Goal: Information Seeking & Learning: Understand process/instructions

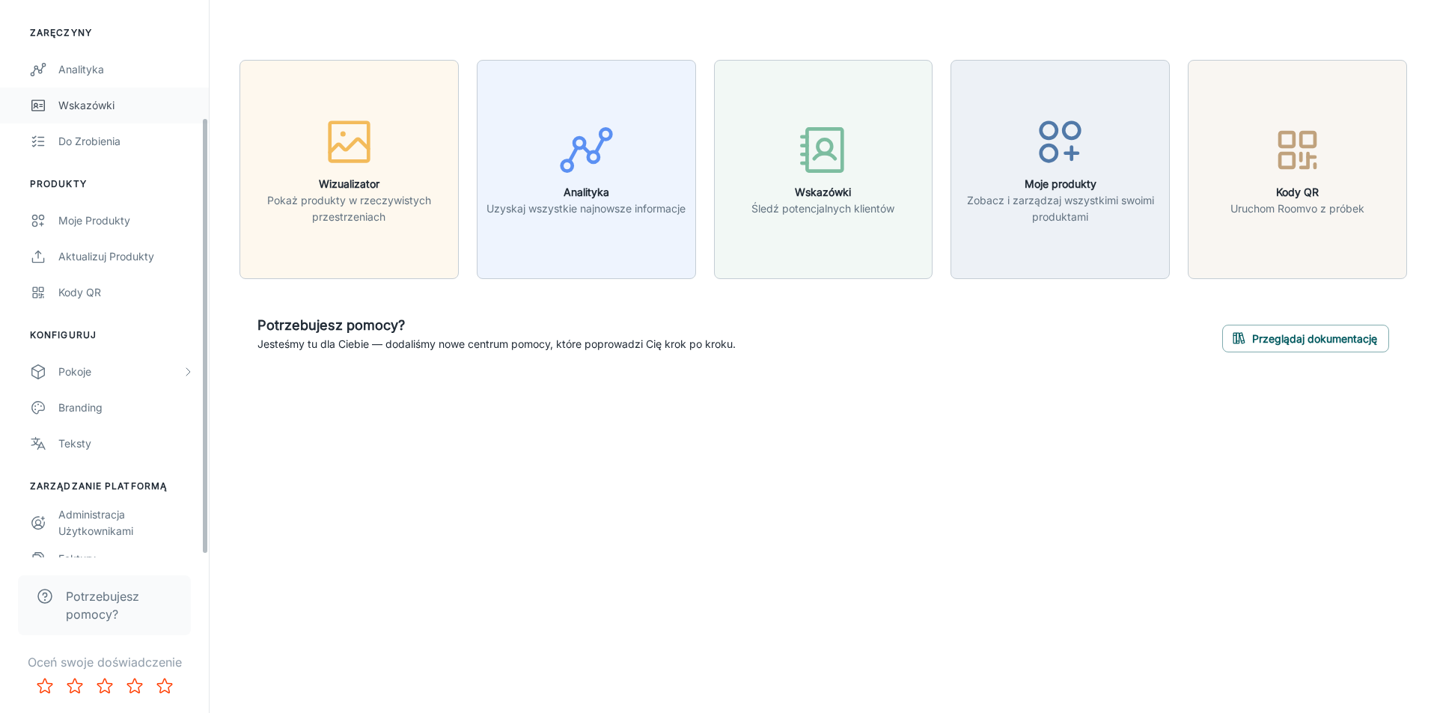
scroll to position [150, 0]
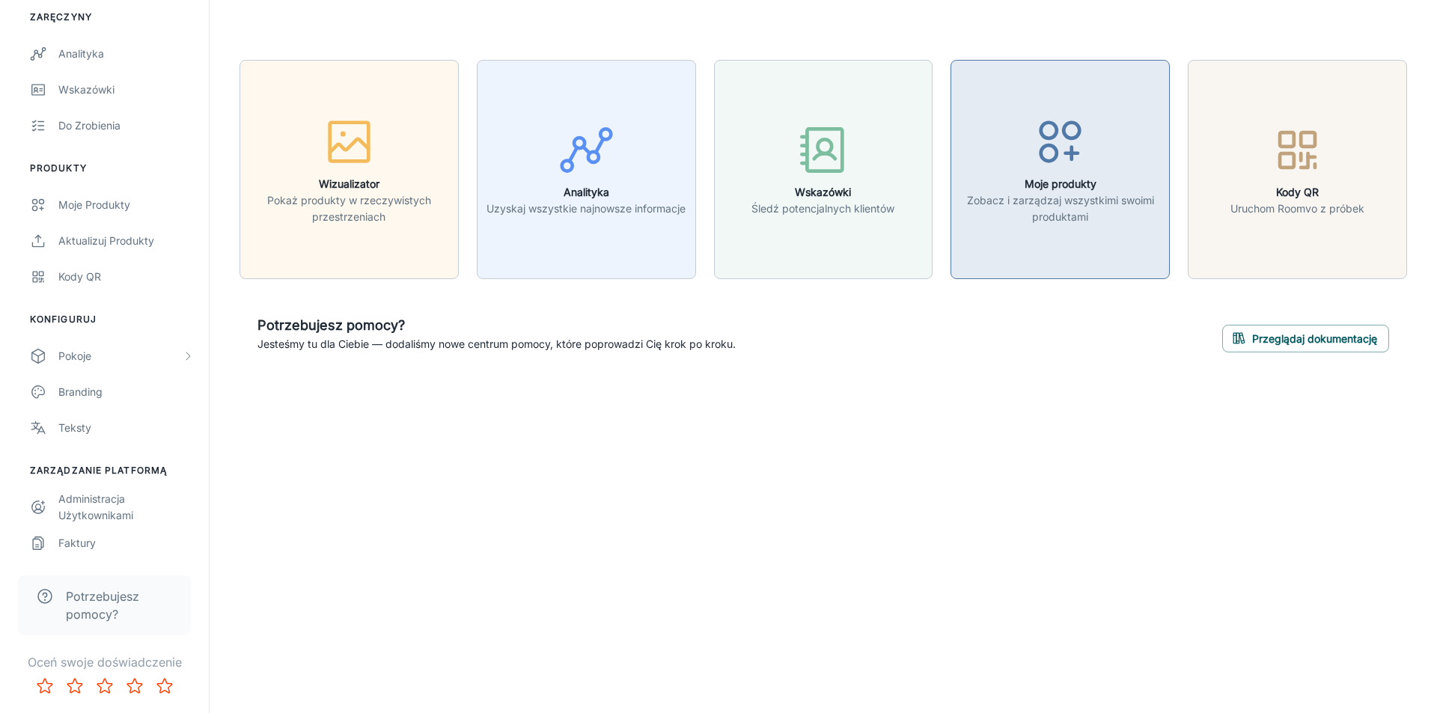
click at [1060, 222] on font "Zobacz i zarządzaj wszystkimi swoimi produktami" at bounding box center [1060, 208] width 187 height 29
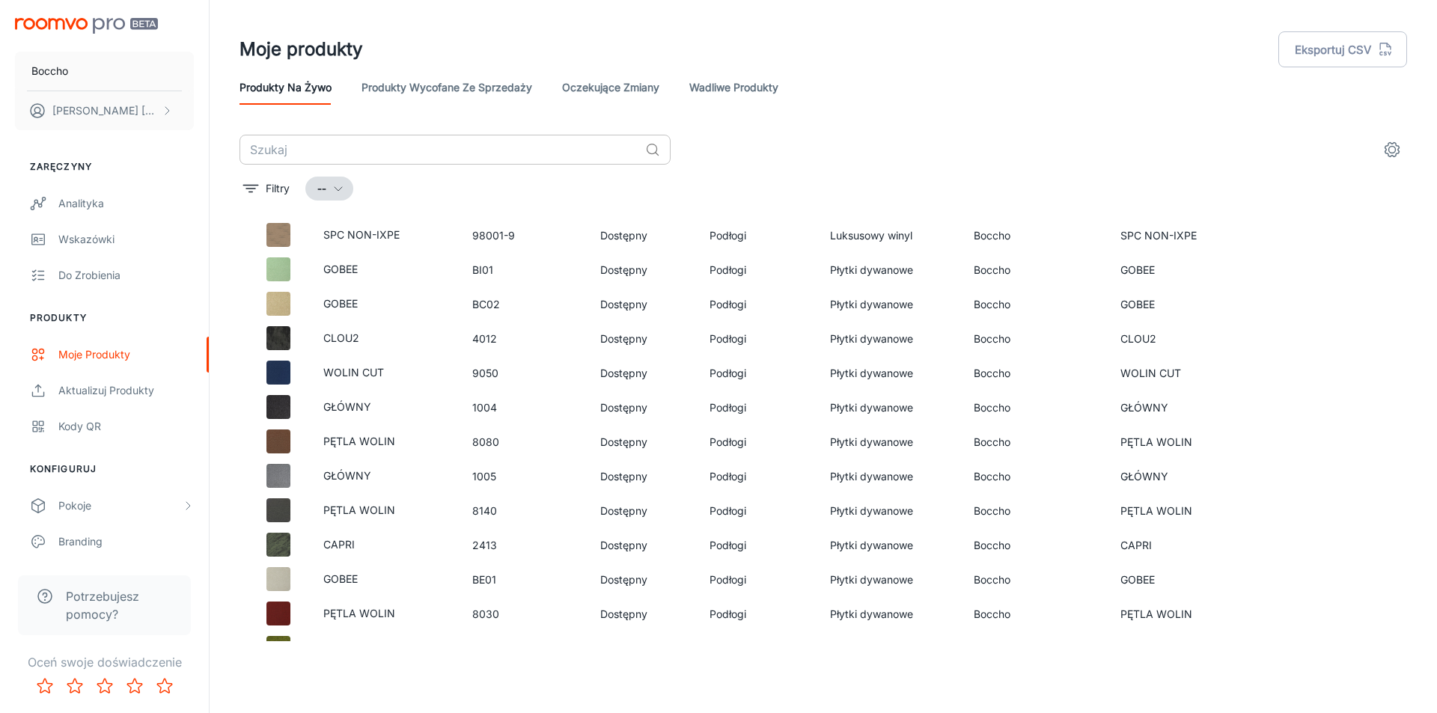
scroll to position [116, 0]
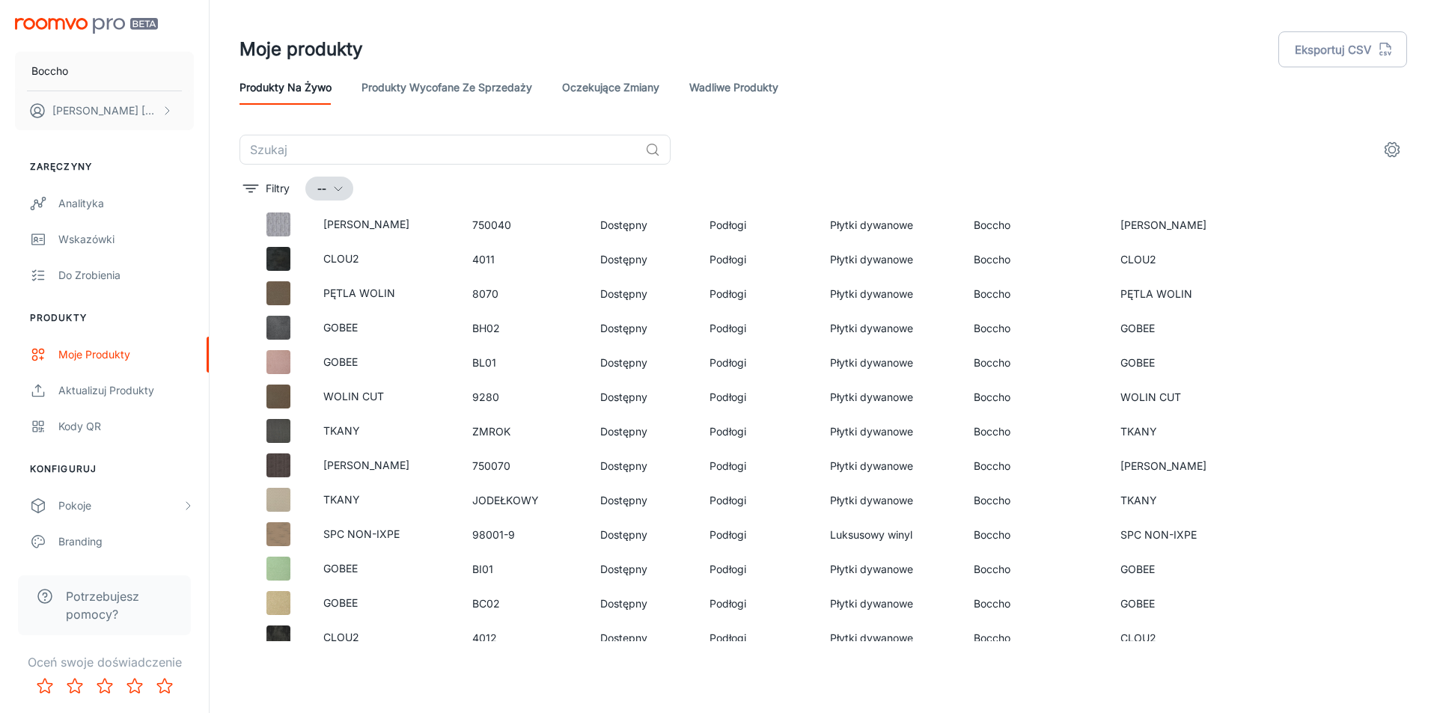
click at [457, 91] on font "Produkty wycofane ze sprzedaży" at bounding box center [447, 87] width 171 height 13
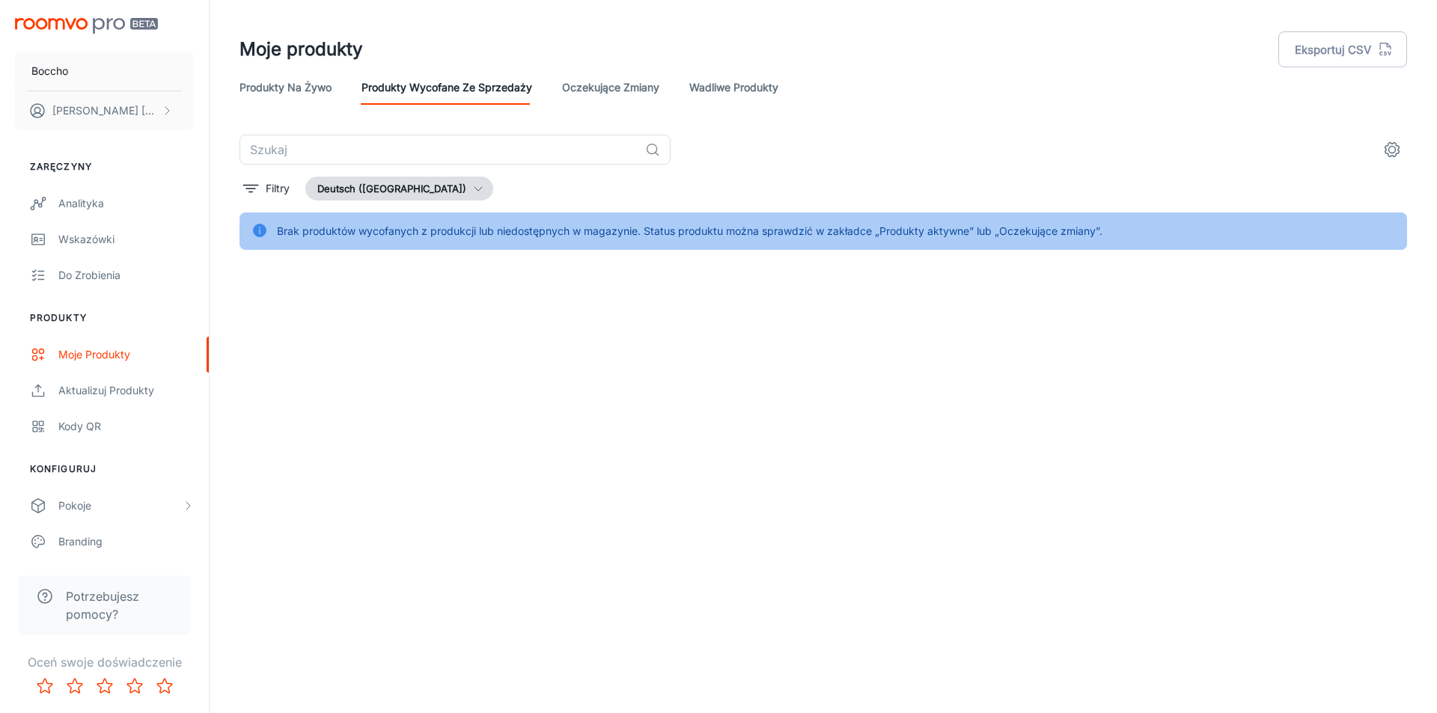
click at [634, 90] on font "Oczekujące zmiany" at bounding box center [610, 87] width 97 height 13
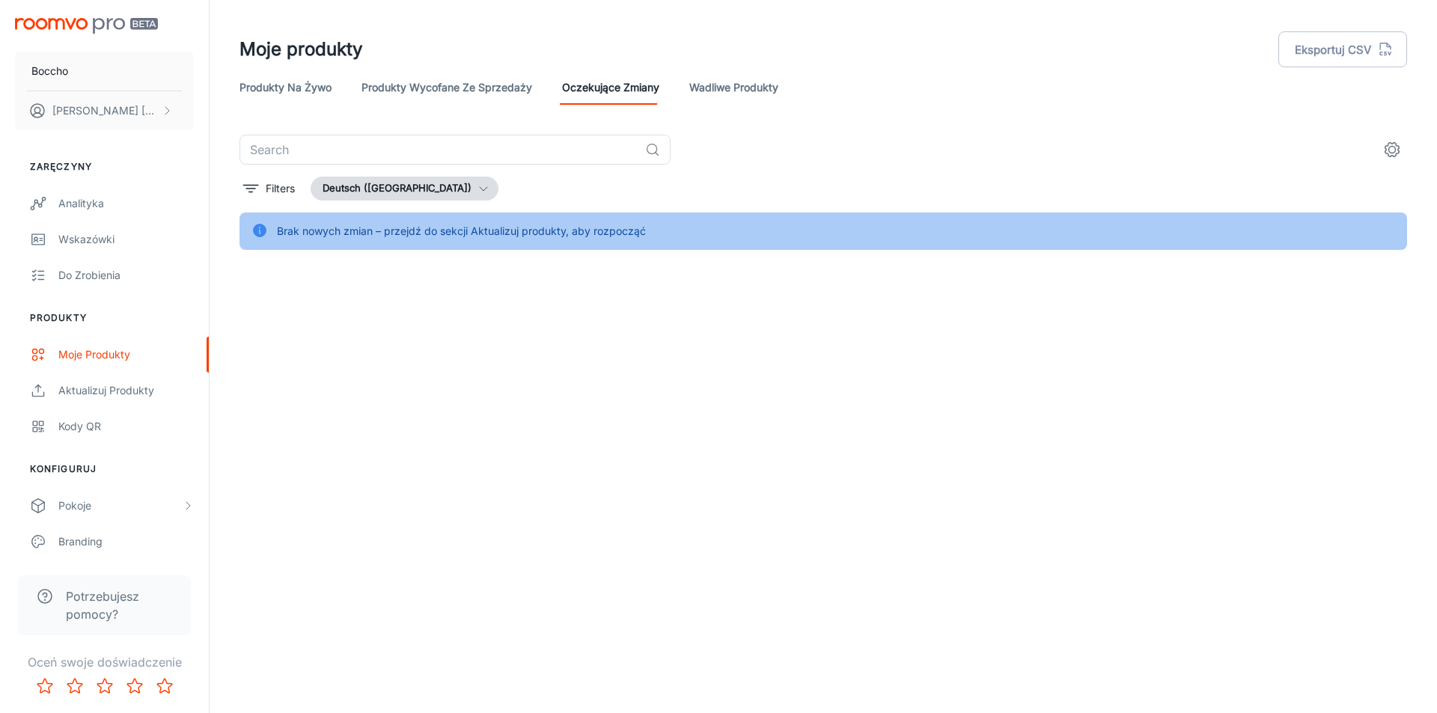
click at [737, 90] on font "Wadliwe produkty" at bounding box center [733, 87] width 89 height 13
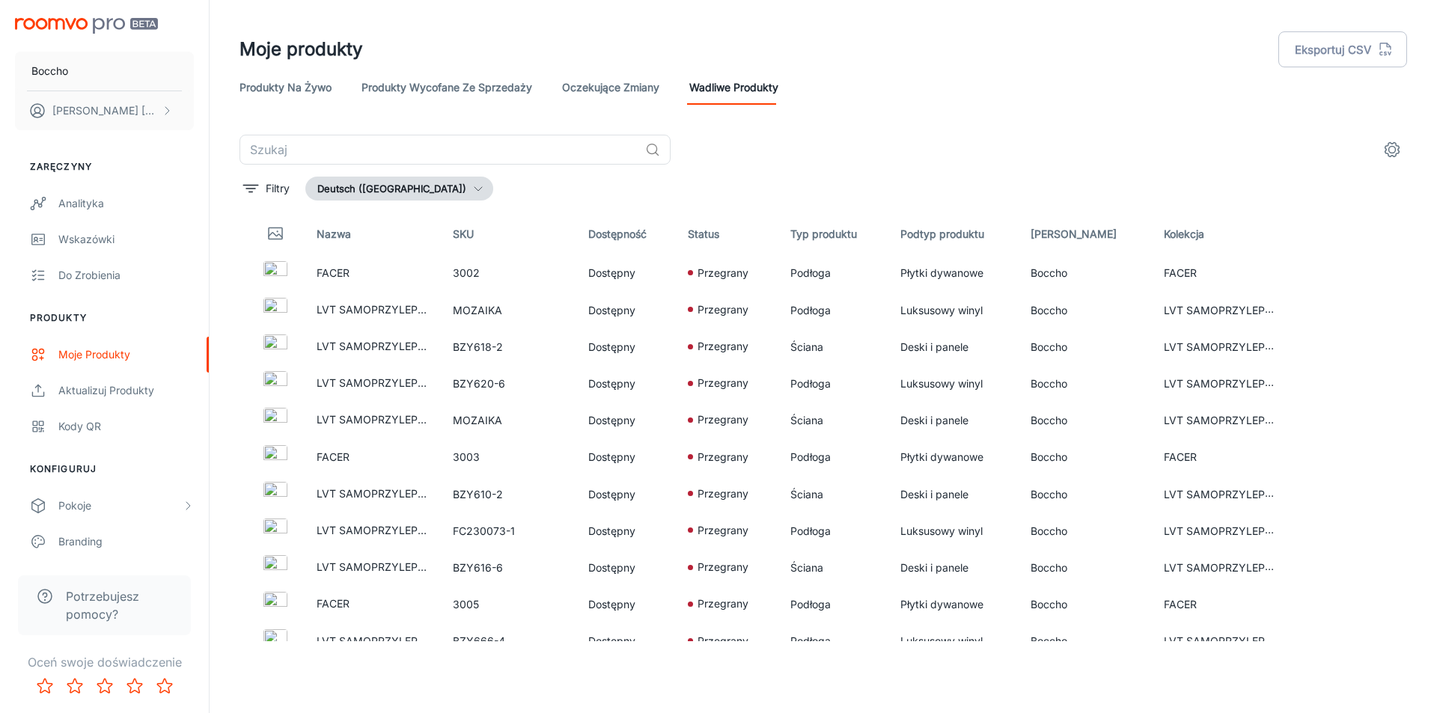
click at [298, 80] on font "Produkty na żywo" at bounding box center [286, 87] width 92 height 14
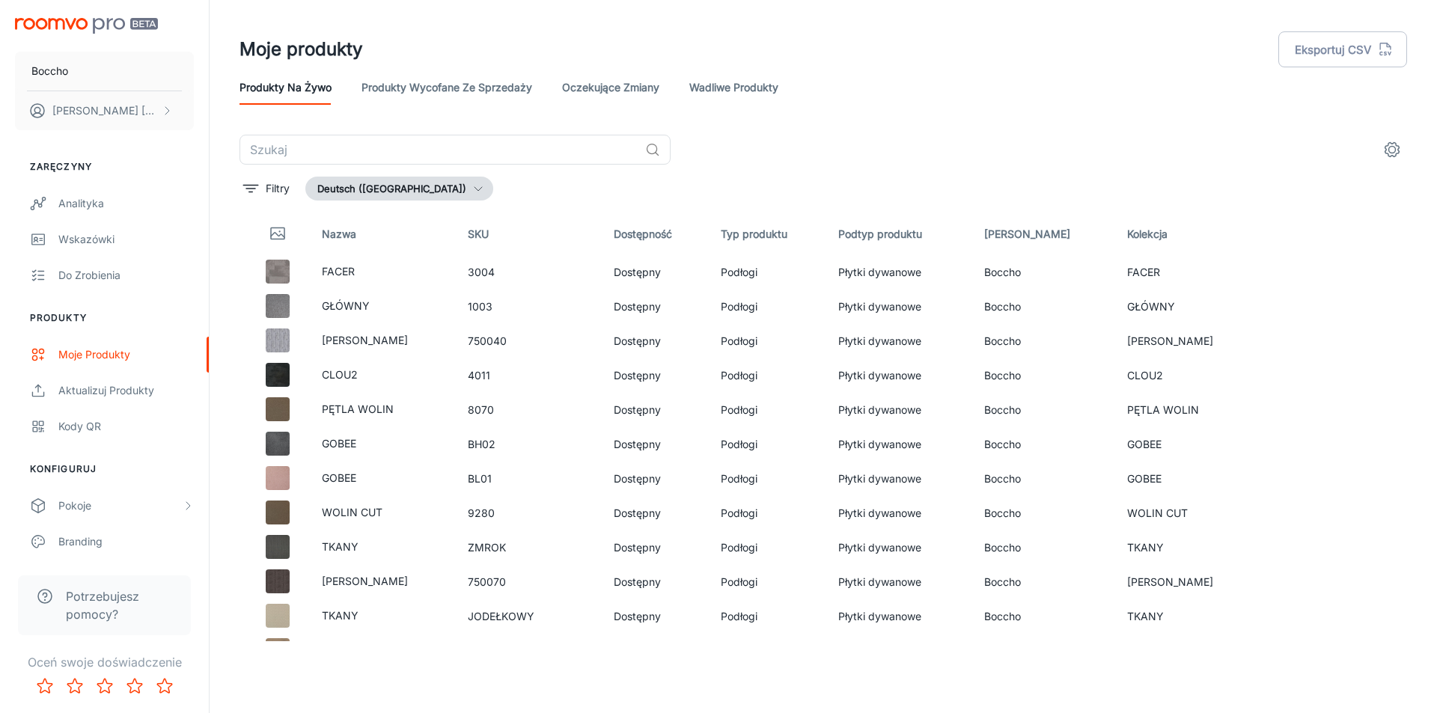
click at [365, 183] on font "Deutsch (Niemcy)" at bounding box center [391, 189] width 149 height 12
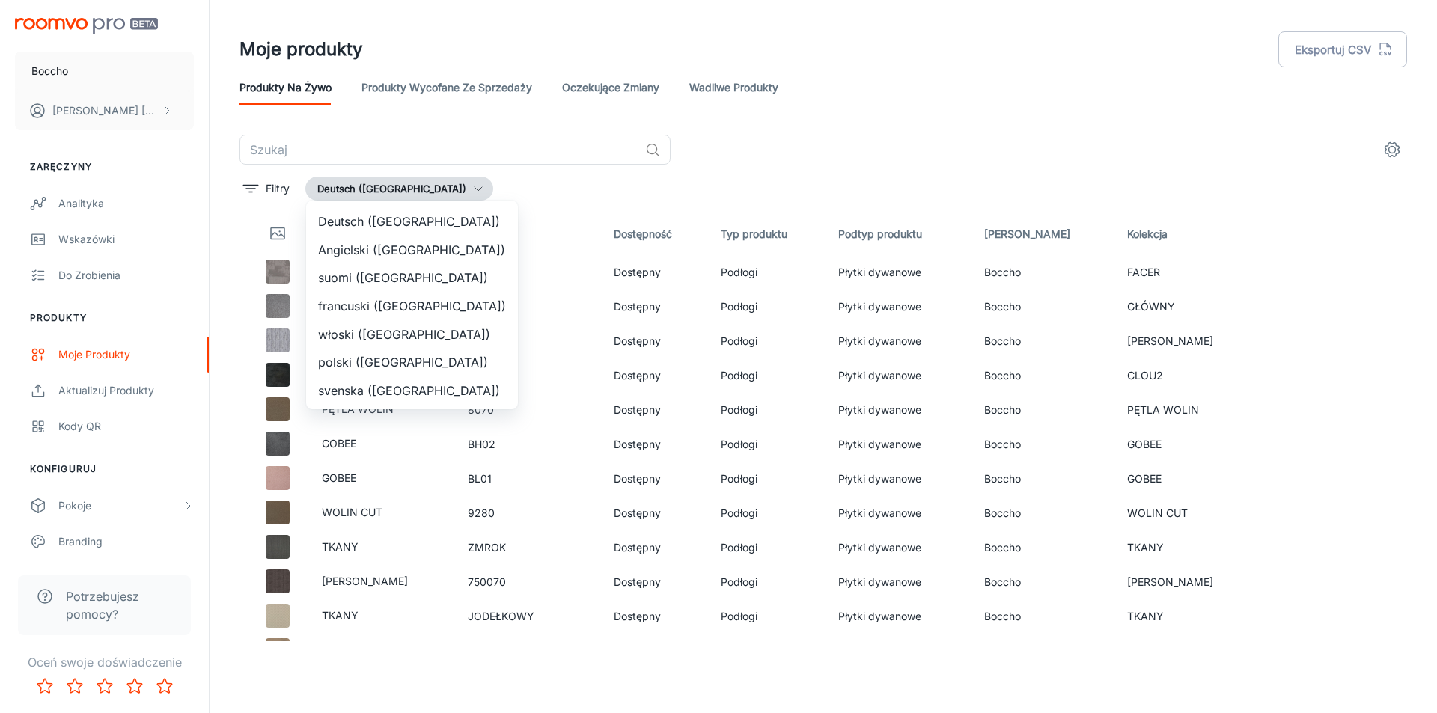
drag, startPoint x: 19, startPoint y: 34, endPoint x: 47, endPoint y: 31, distance: 27.9
click at [47, 31] on div at bounding box center [718, 356] width 1437 height 713
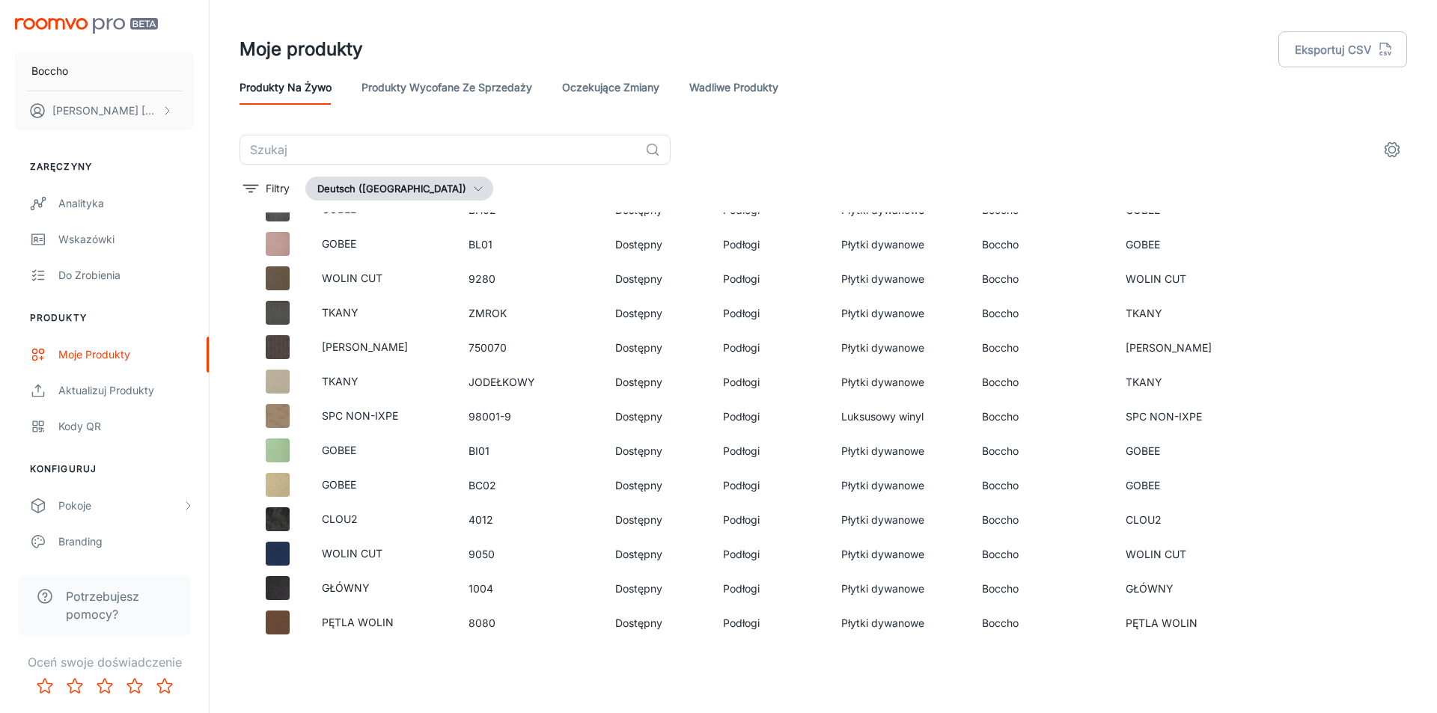
scroll to position [75, 0]
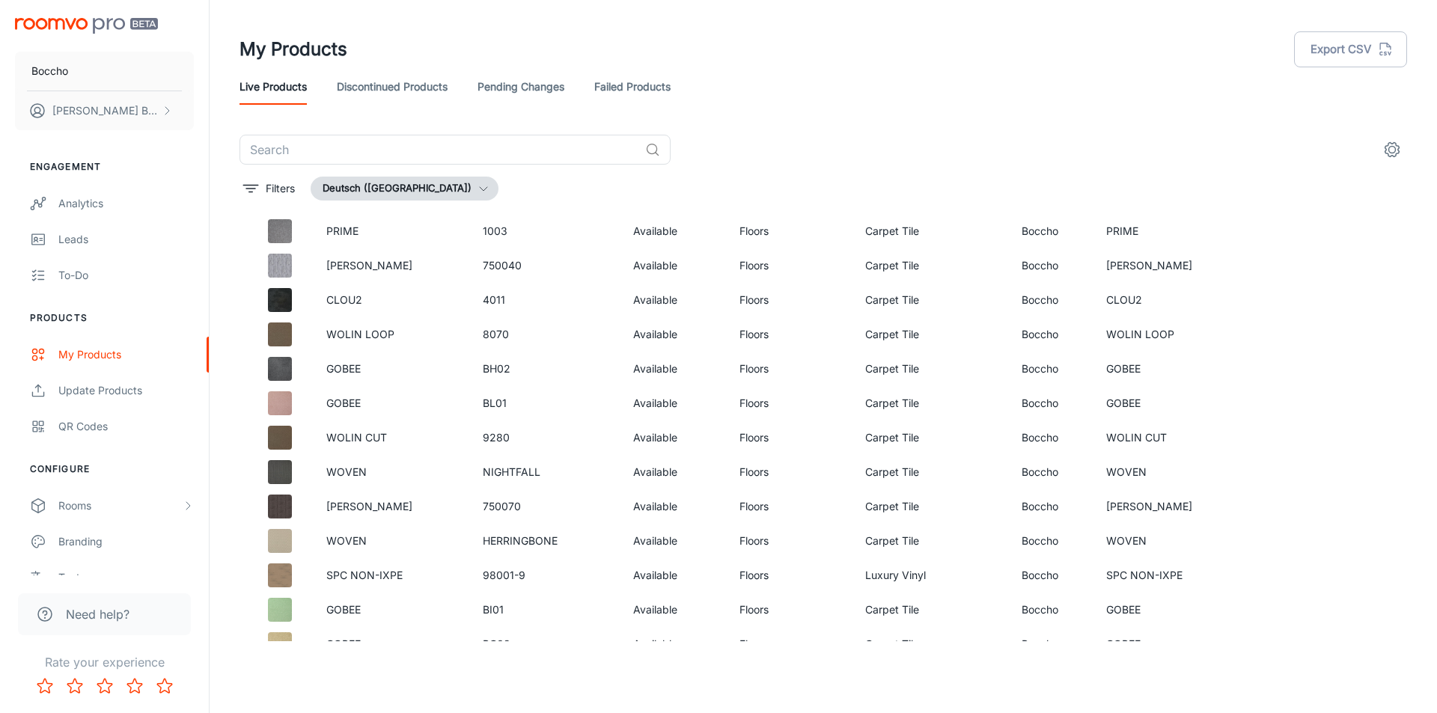
click at [1236, 177] on div "Filters Deutsch (Deutschland)" at bounding box center [824, 189] width 1168 height 24
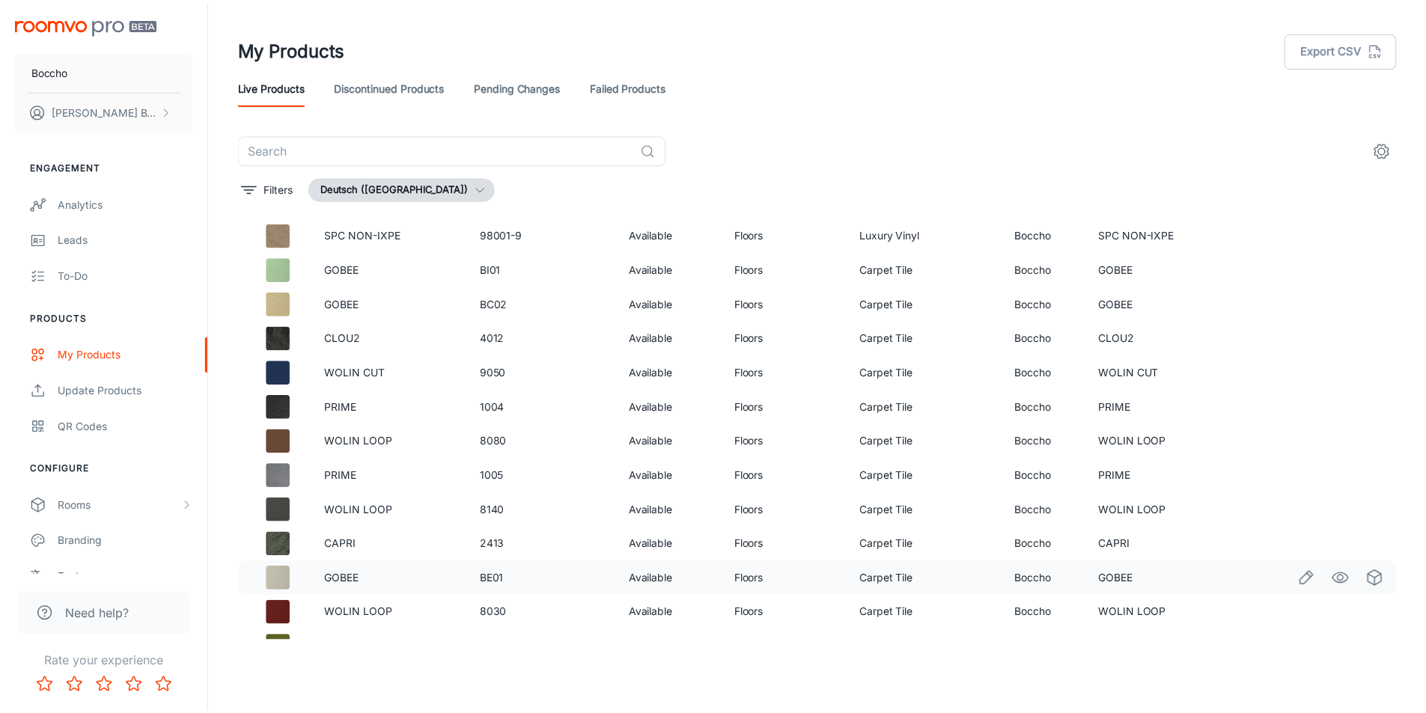
scroll to position [374, 0]
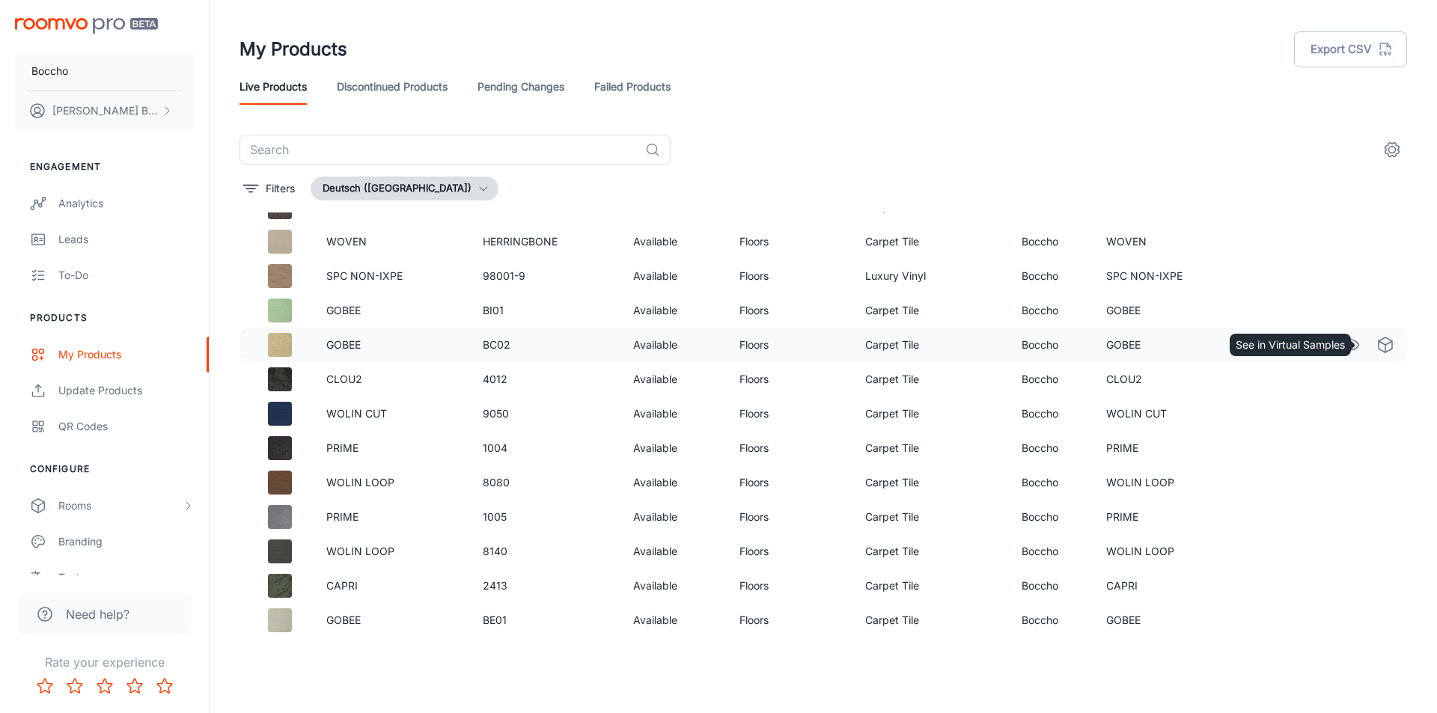
click at [1377, 343] on icon "See in Virtual Samples" at bounding box center [1386, 345] width 18 height 18
click at [1308, 242] on icon "Edit" at bounding box center [1317, 242] width 18 height 18
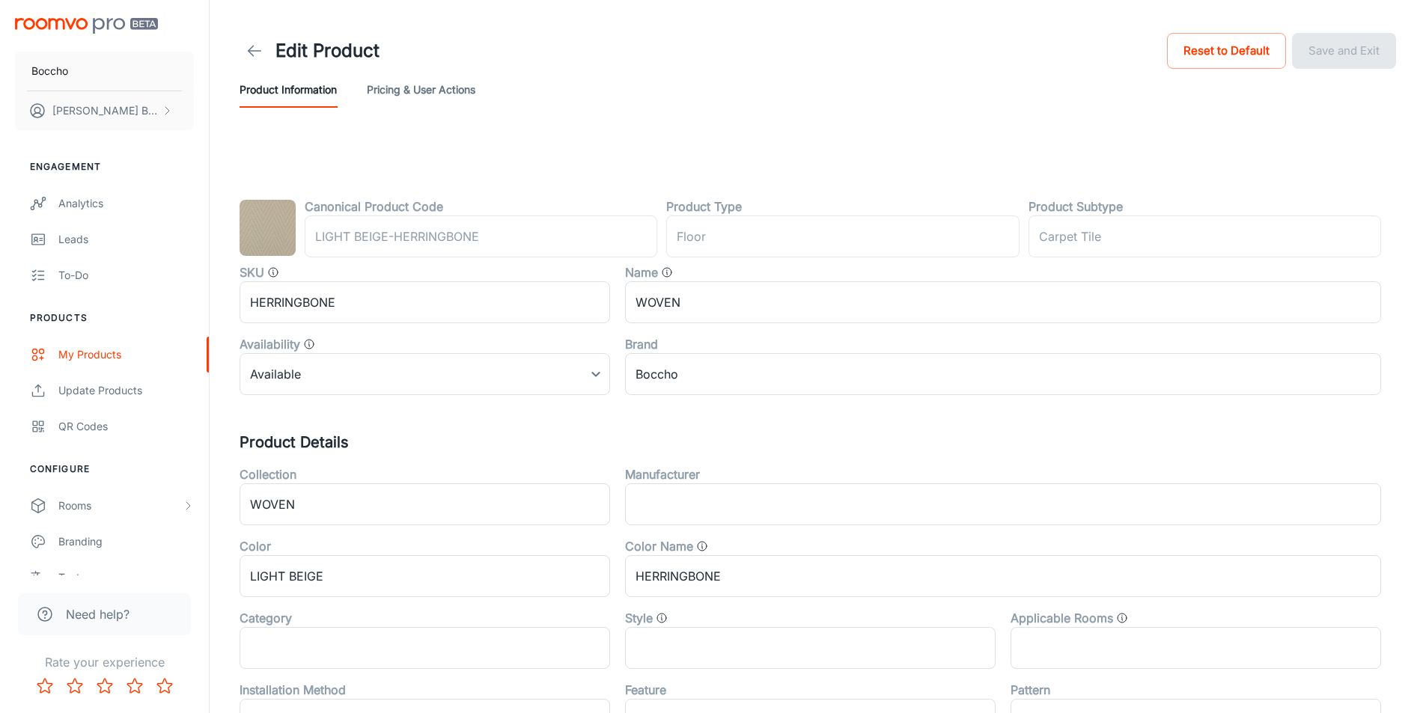
type input "Boden"
type input "Teppichfliesen"
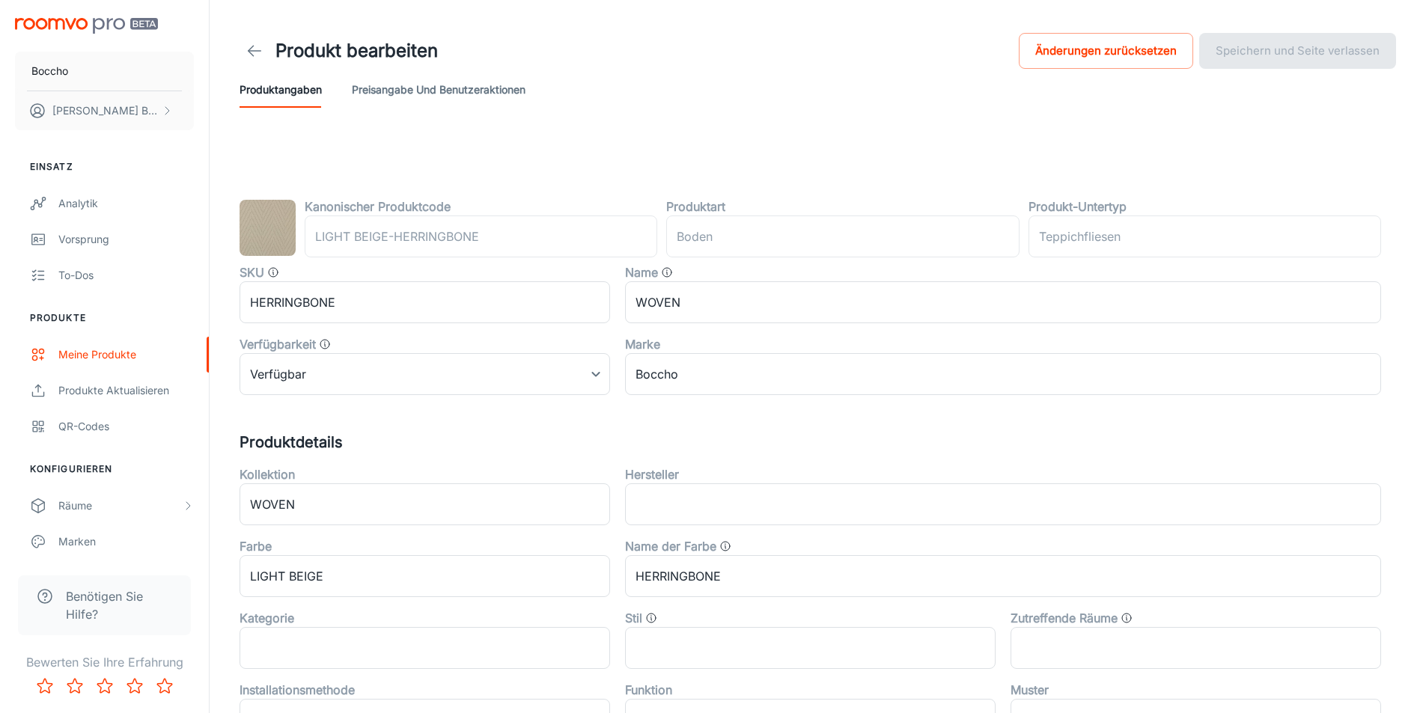
click at [259, 58] on icon at bounding box center [255, 51] width 18 height 18
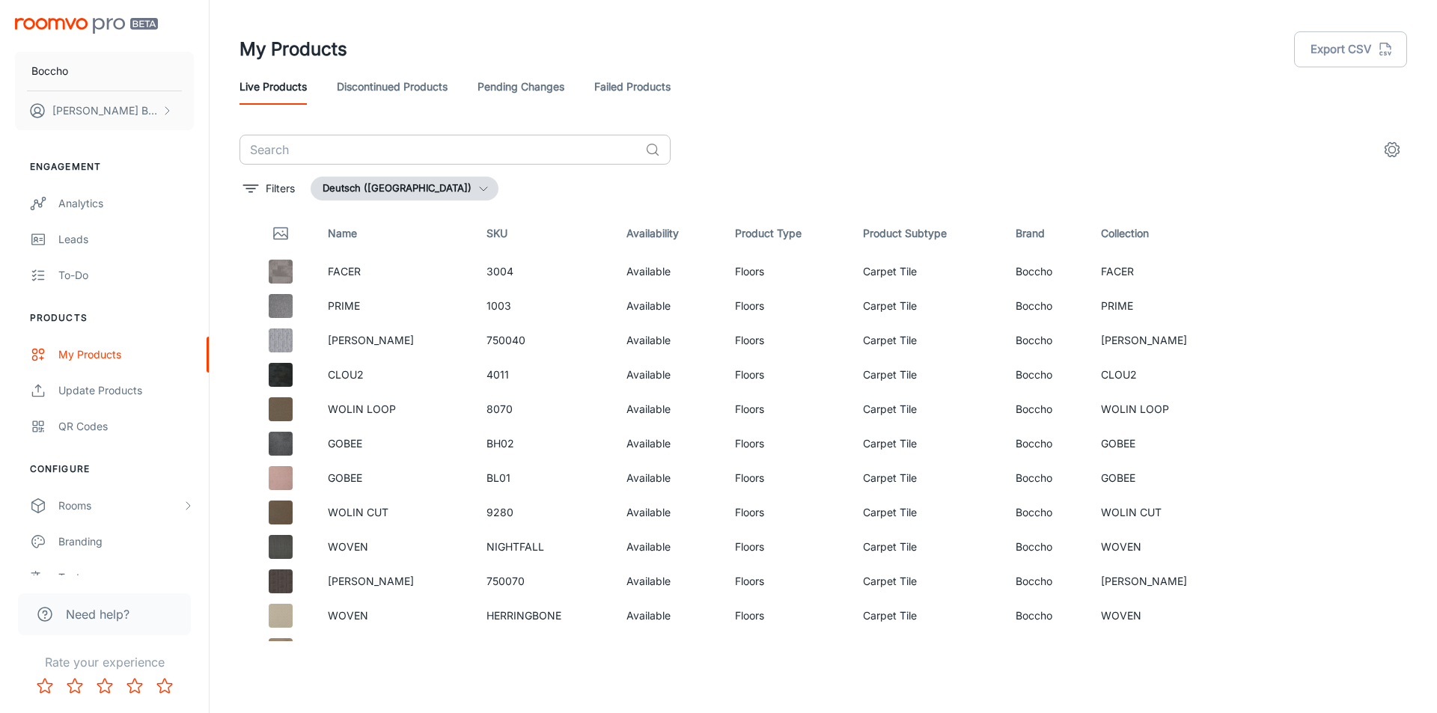
click at [365, 147] on input "text" at bounding box center [440, 150] width 400 height 30
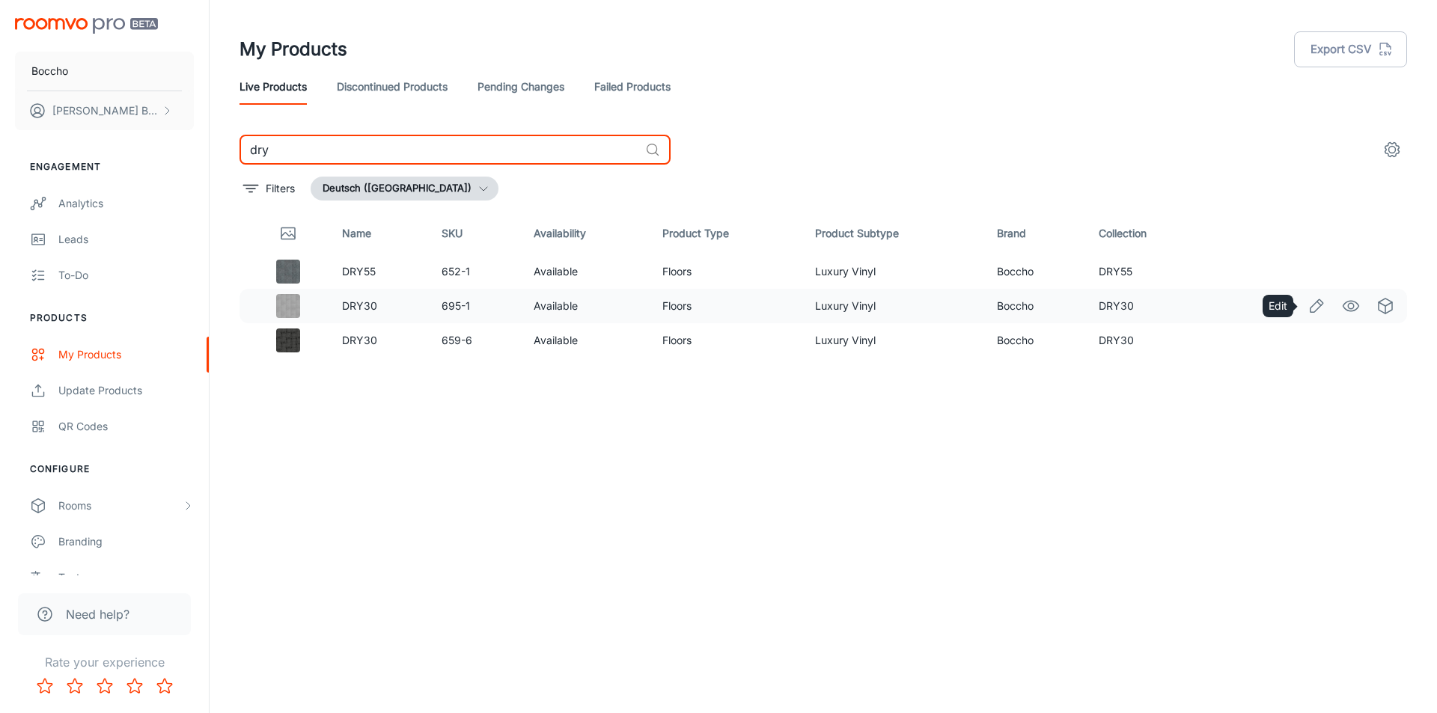
type input "dry"
click at [1314, 305] on icon "Edit" at bounding box center [1317, 305] width 13 height 13
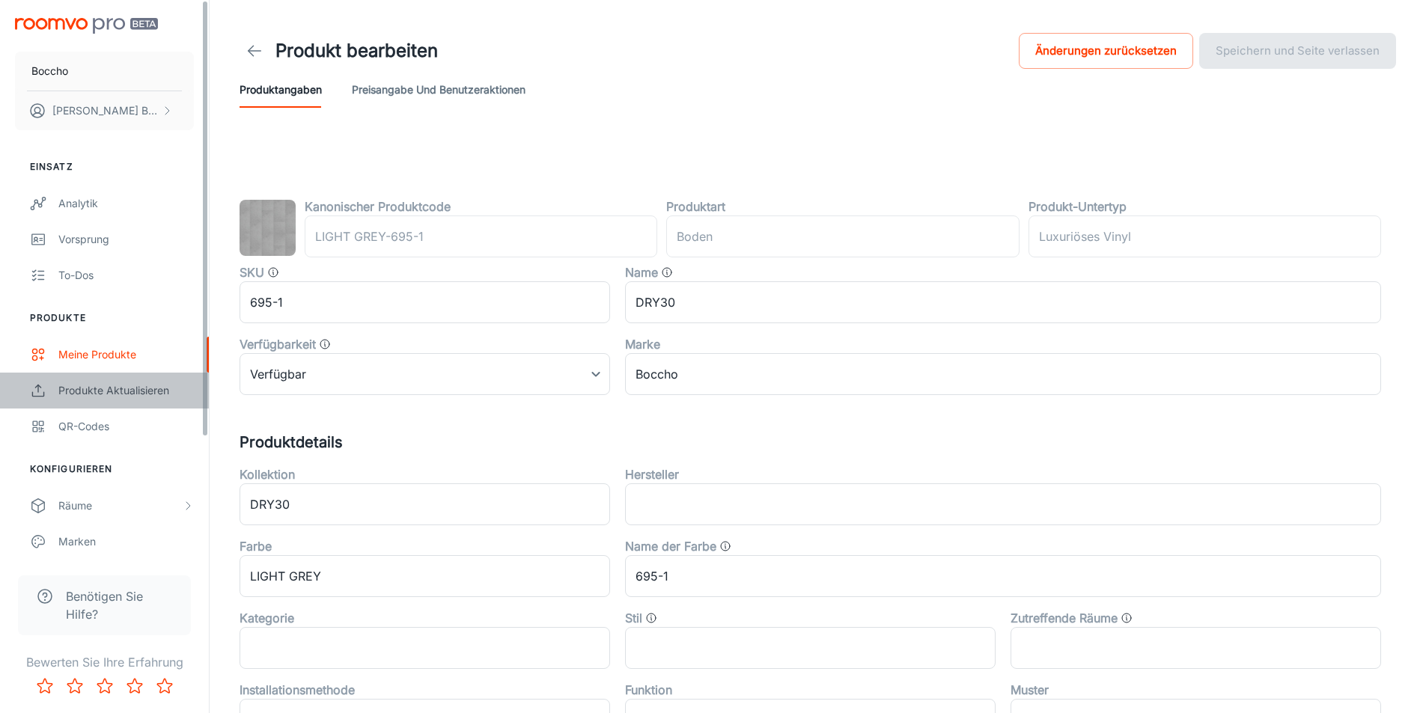
drag, startPoint x: 474, startPoint y: 155, endPoint x: 125, endPoint y: 394, distance: 422.7
click at [125, 394] on div "Produkte aktualisieren" at bounding box center [125, 390] width 135 height 16
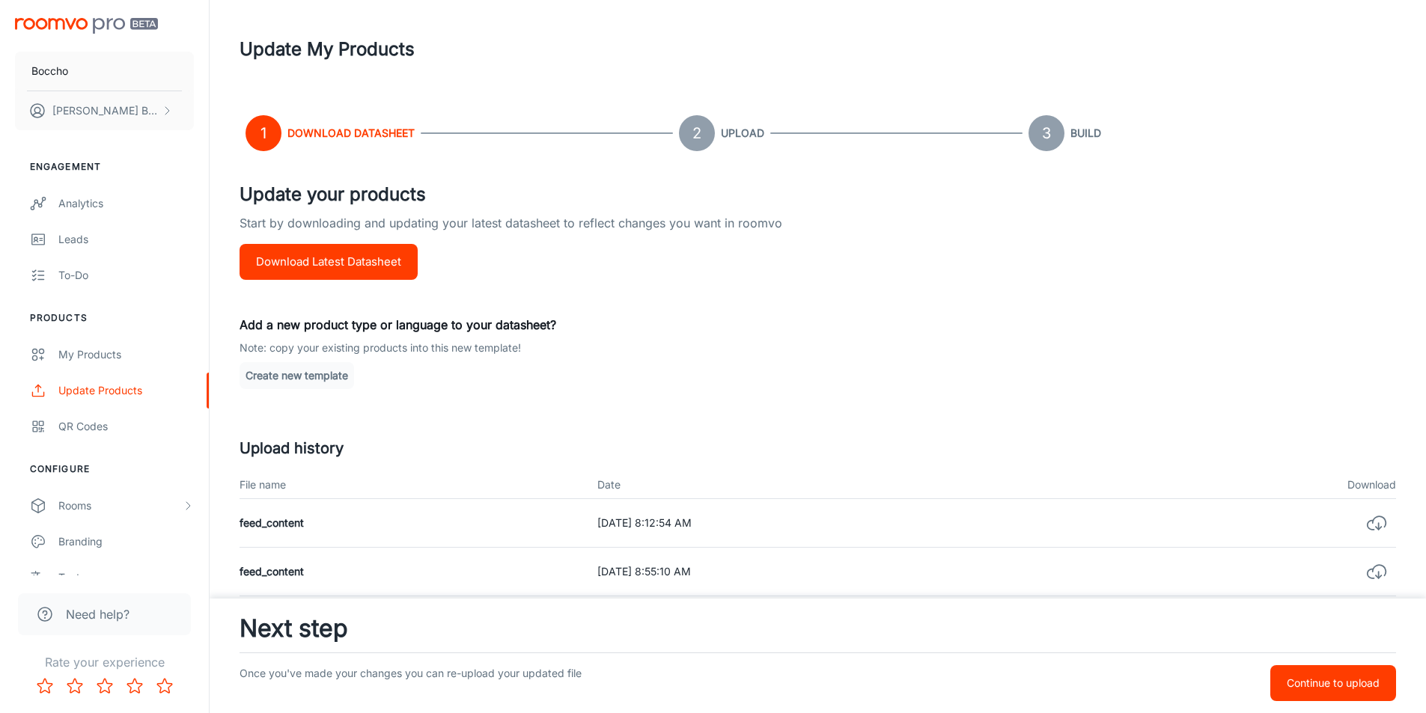
scroll to position [144, 0]
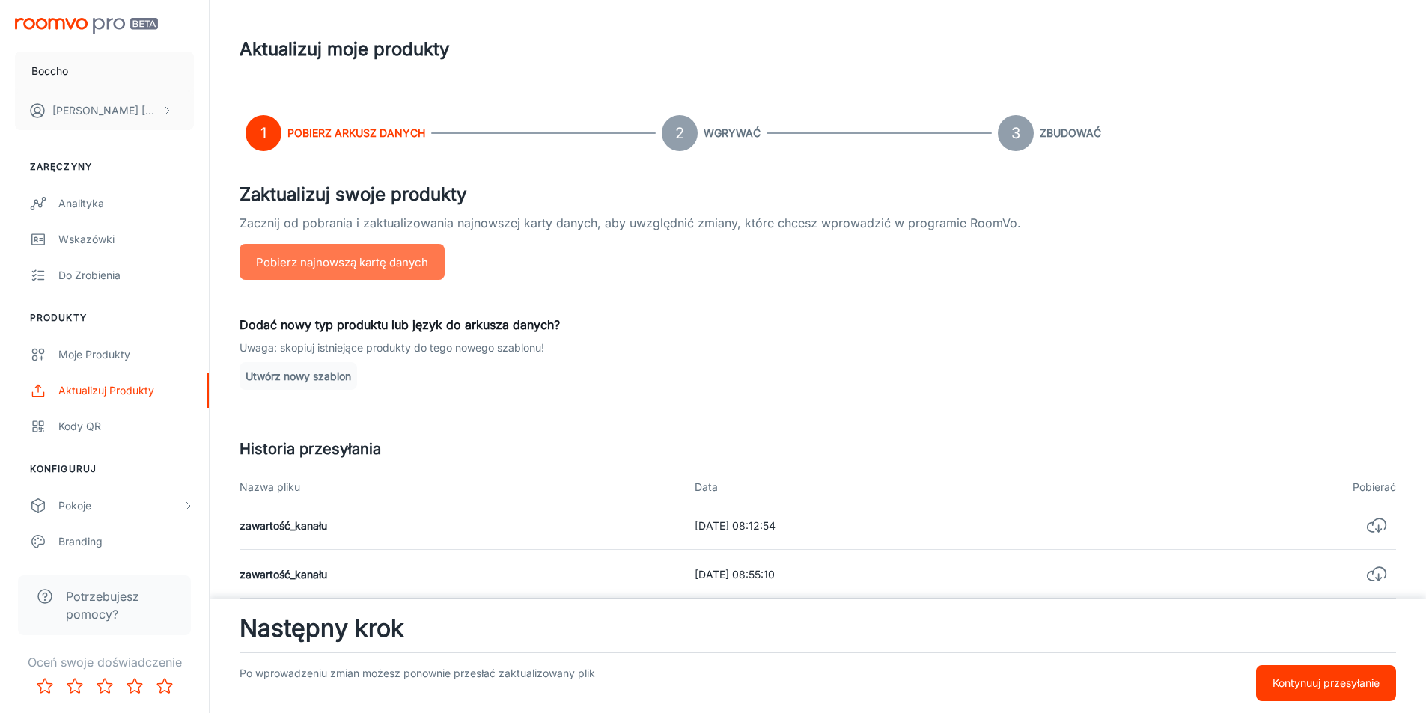
click at [382, 263] on font "Pobierz najnowszą kartę danych" at bounding box center [342, 262] width 172 height 14
click at [649, 362] on div "Zaktualizuj swoje produkty Zacznij od pobrania i zaktualizowania najnowszej kar…" at bounding box center [818, 445] width 1156 height 528
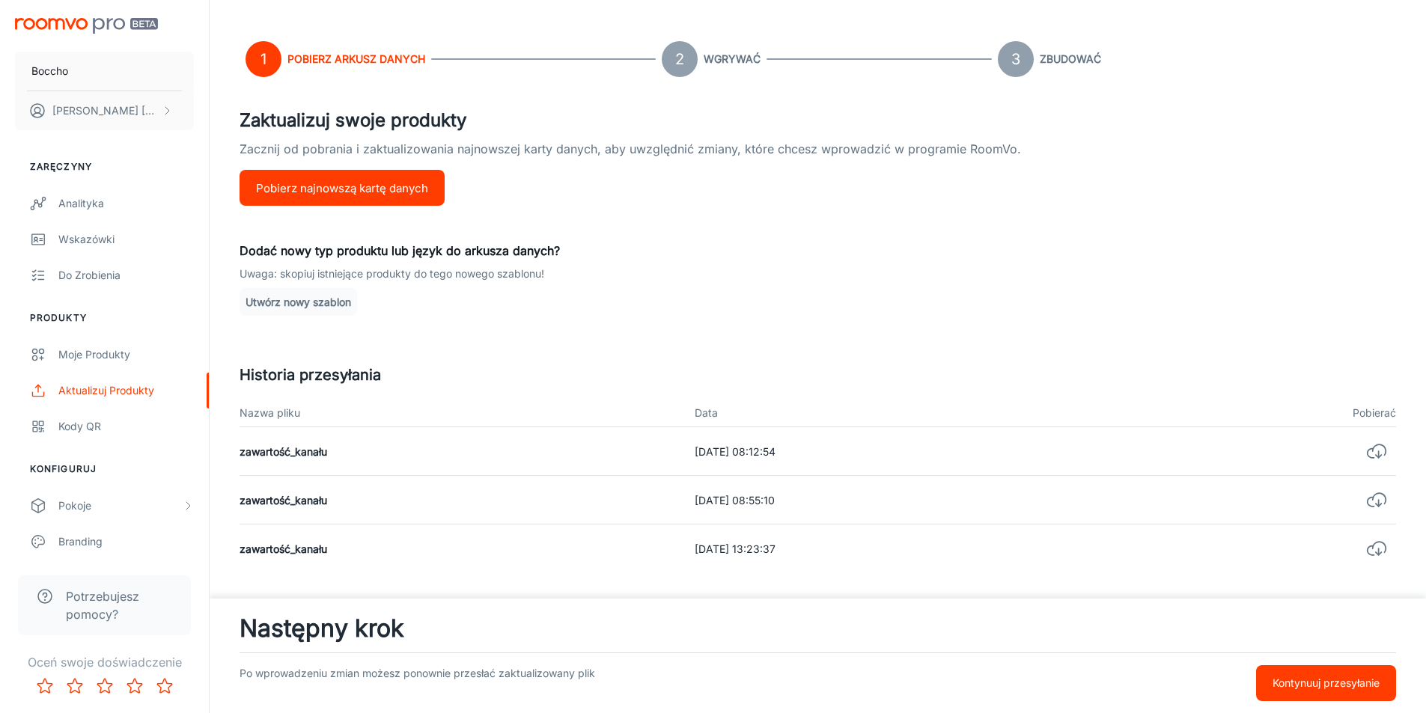
scroll to position [146, 0]
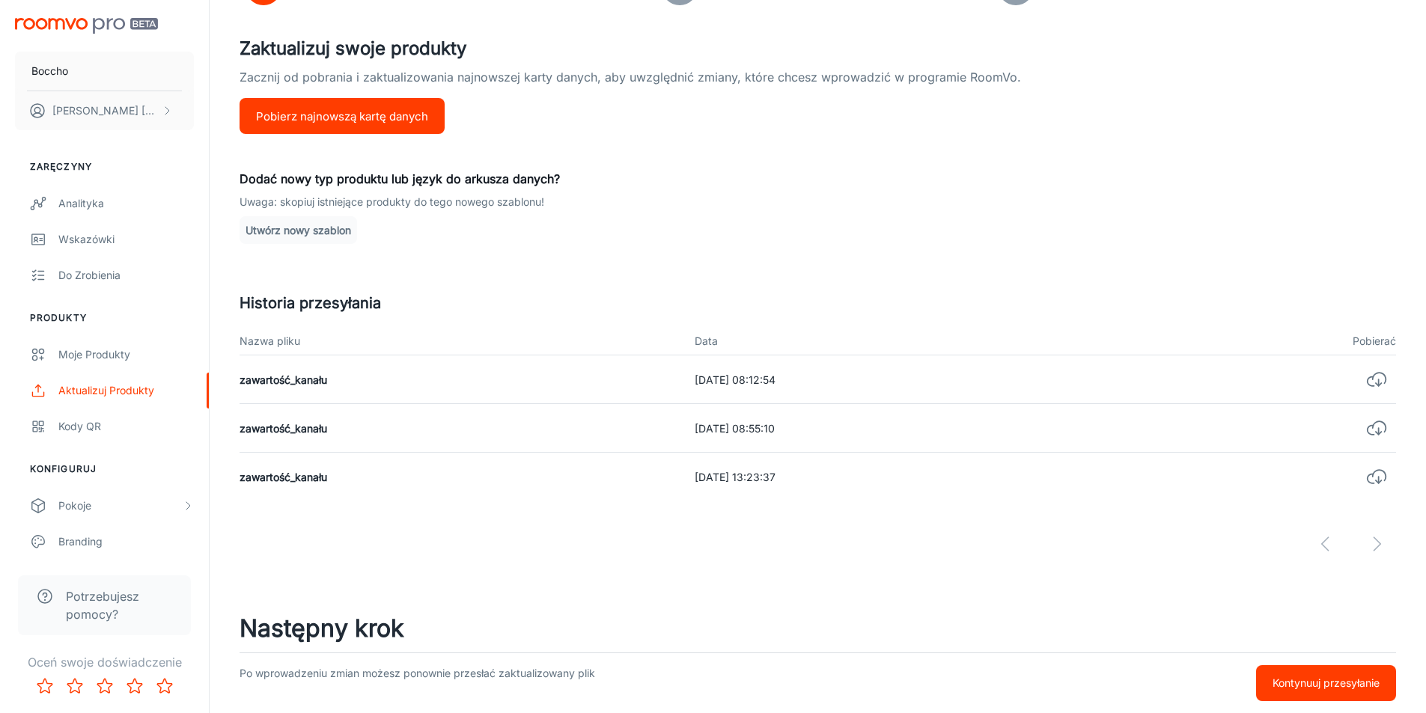
click at [1335, 689] on font "Kontynuuj przesyłanie" at bounding box center [1325, 683] width 107 height 13
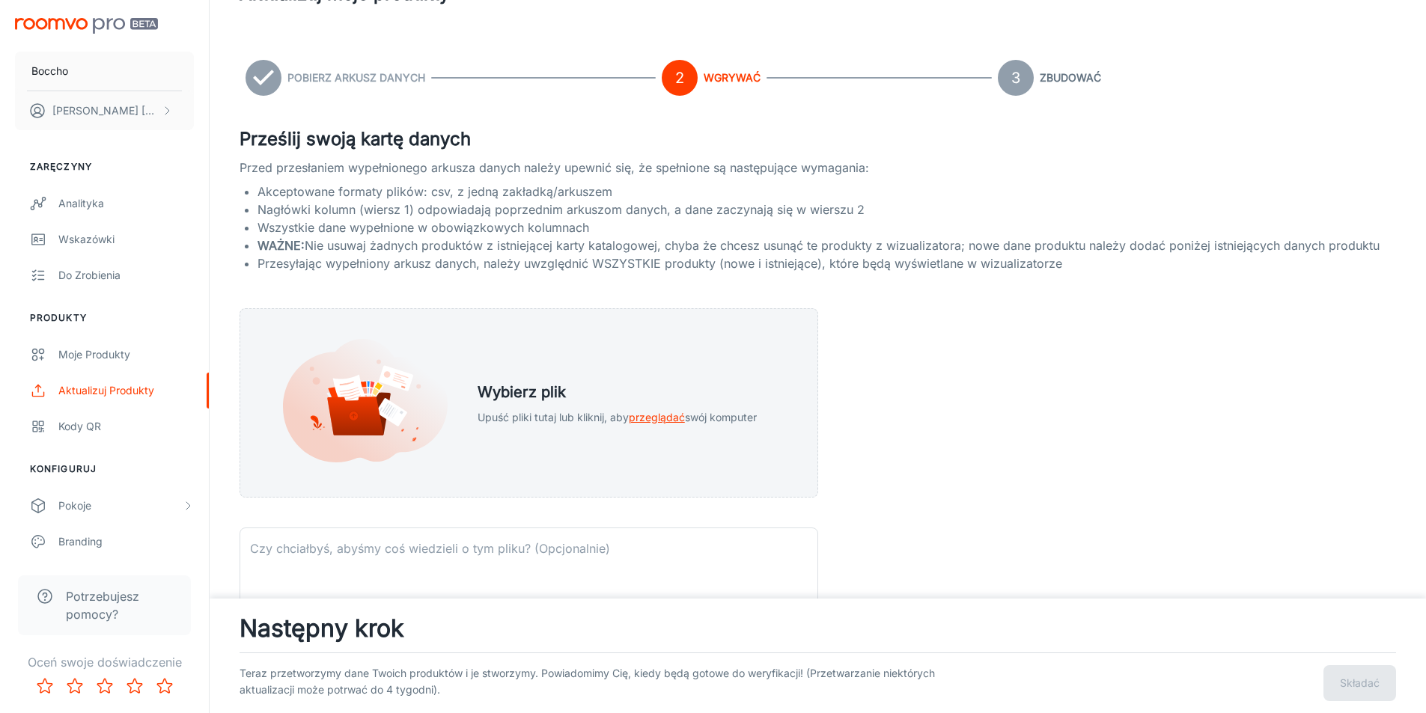
scroll to position [0, 0]
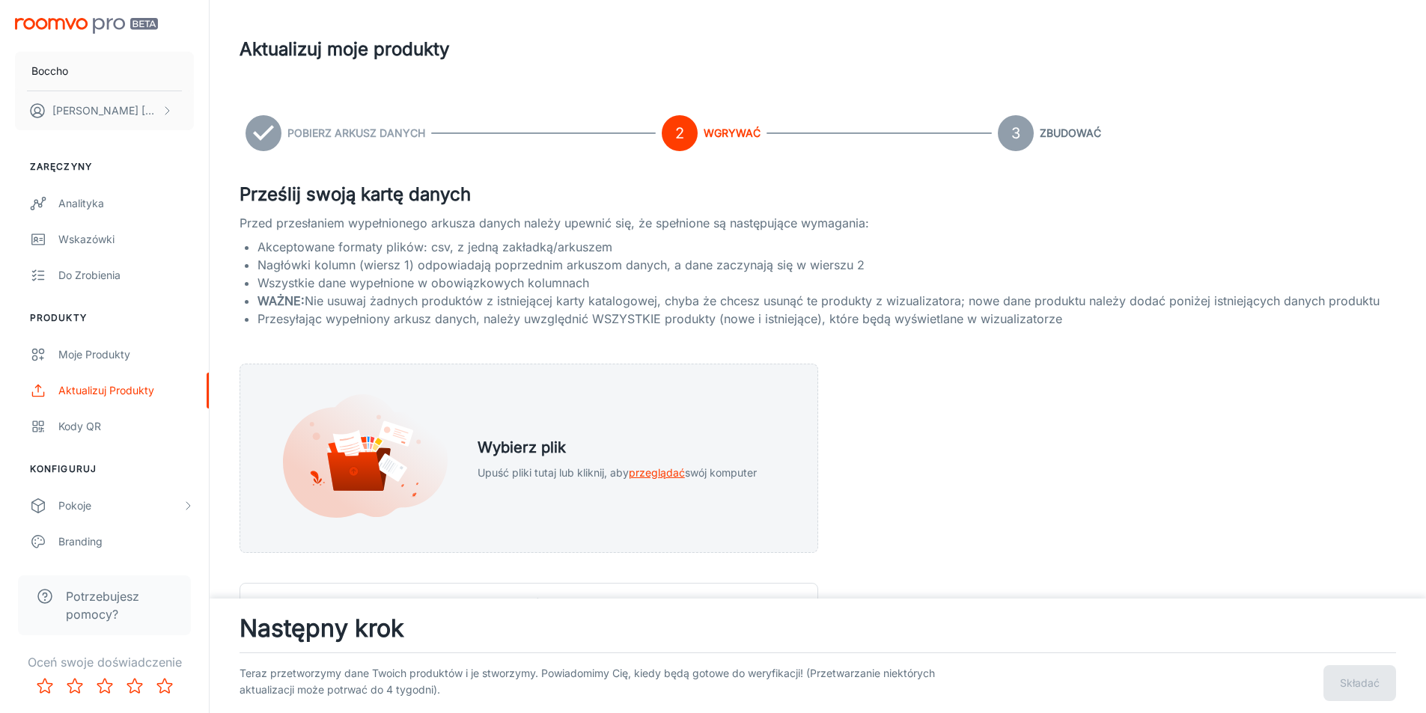
click at [1024, 129] on circle at bounding box center [1016, 133] width 36 height 36
click at [377, 139] on h6 "Pobierz arkusz danych" at bounding box center [356, 133] width 138 height 16
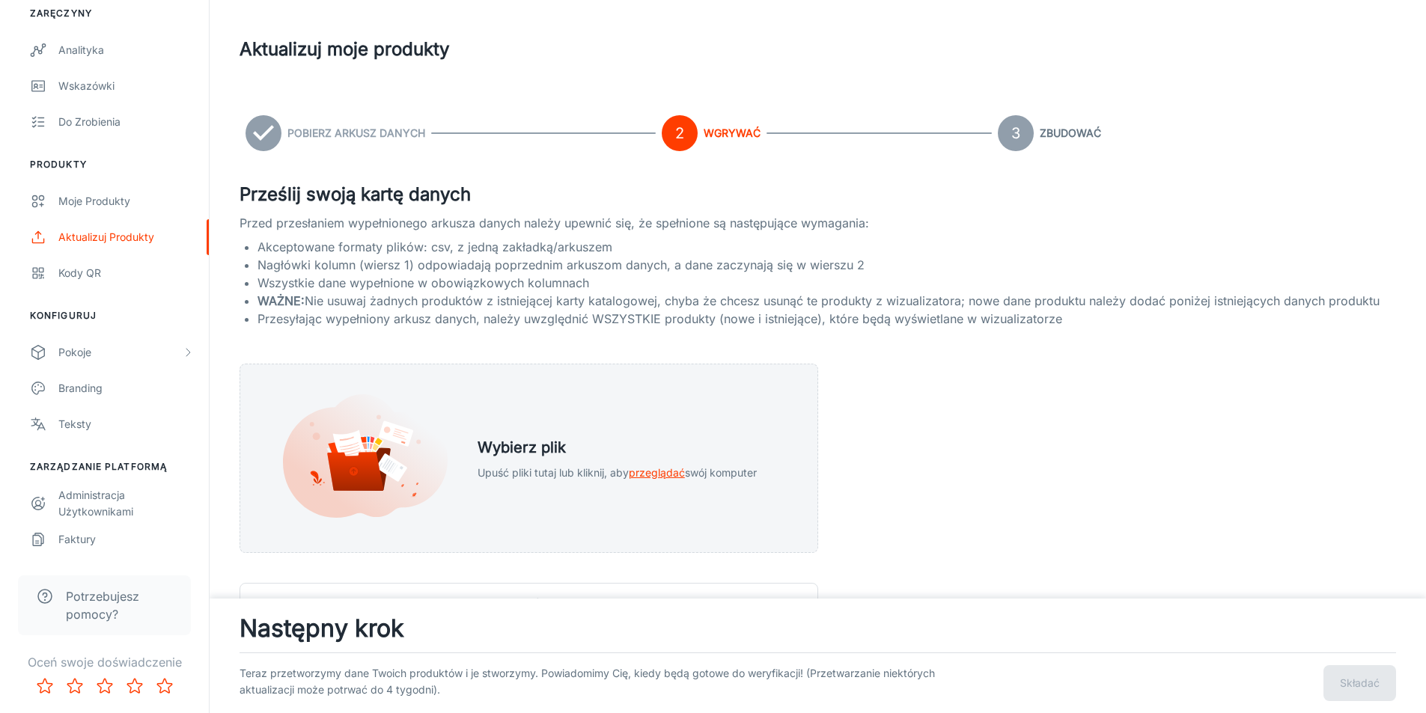
scroll to position [75, 0]
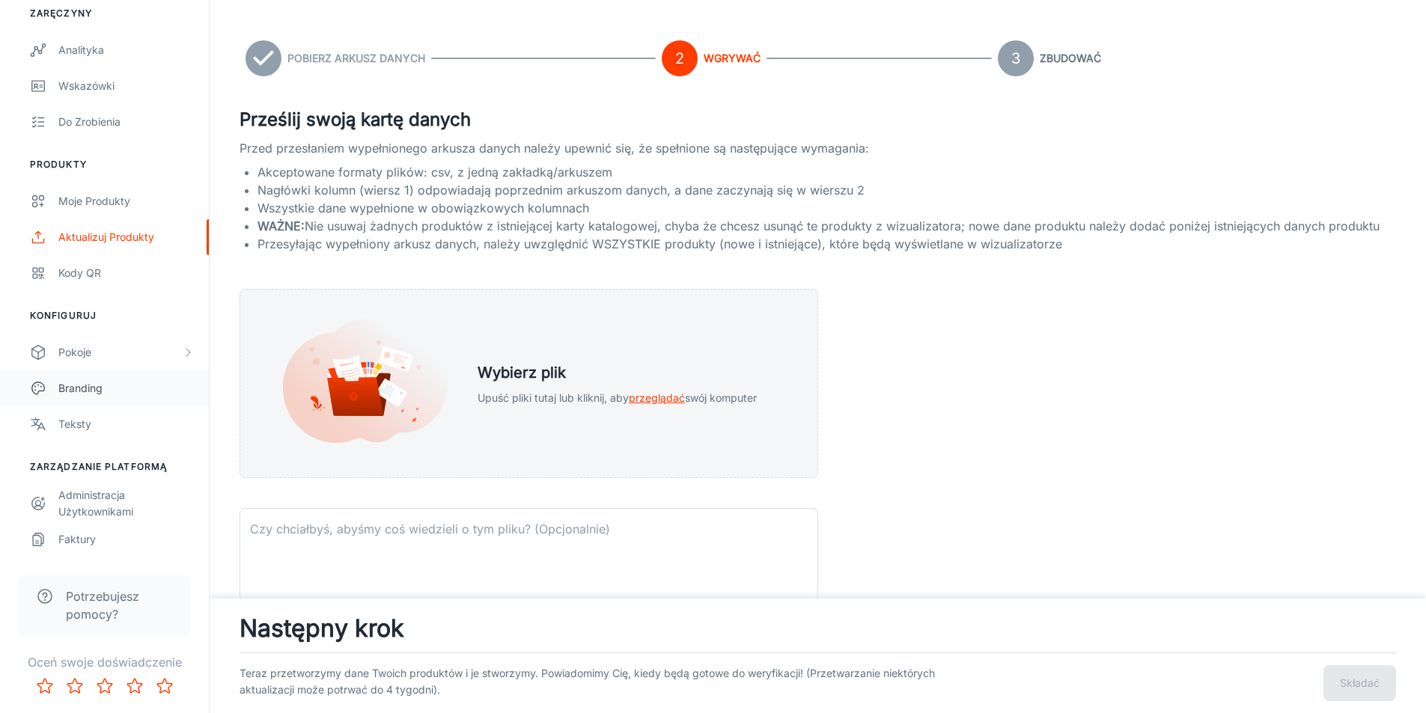
click at [110, 391] on div "Branding" at bounding box center [125, 388] width 135 height 16
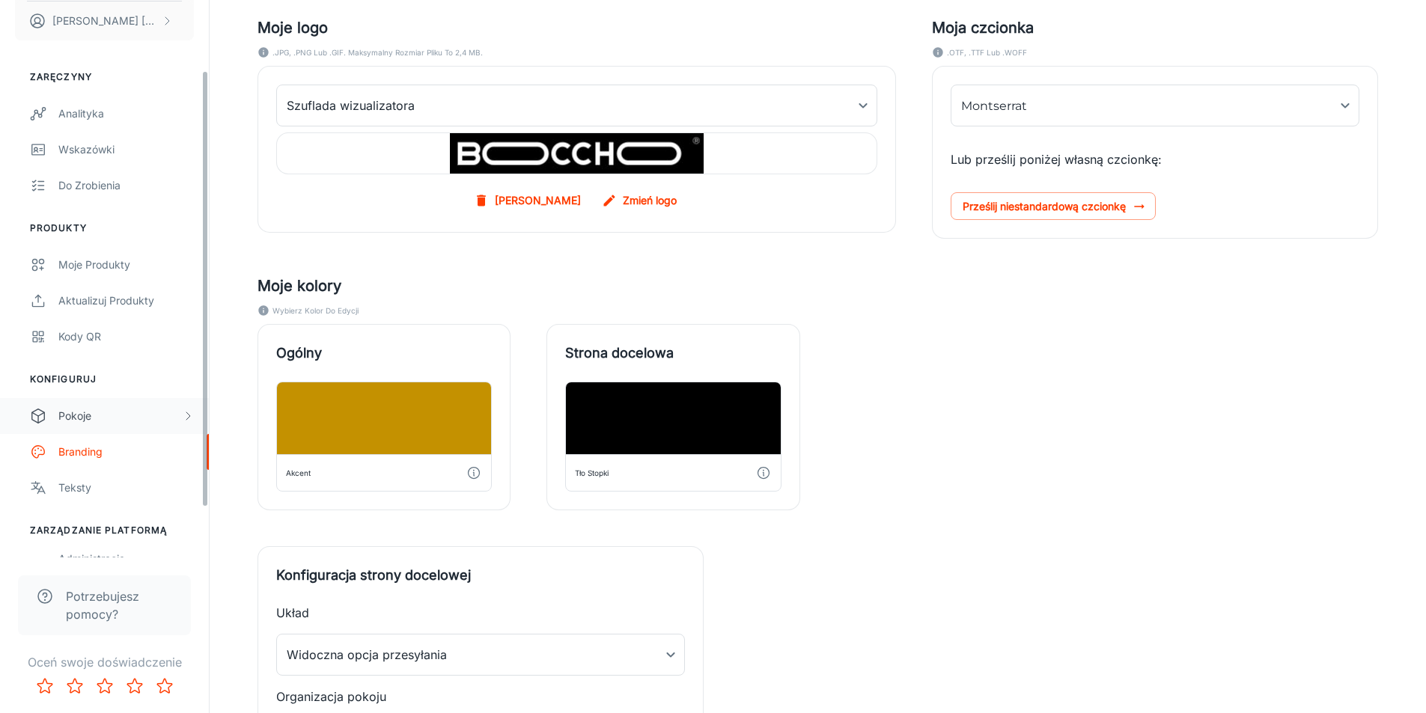
scroll to position [4, 0]
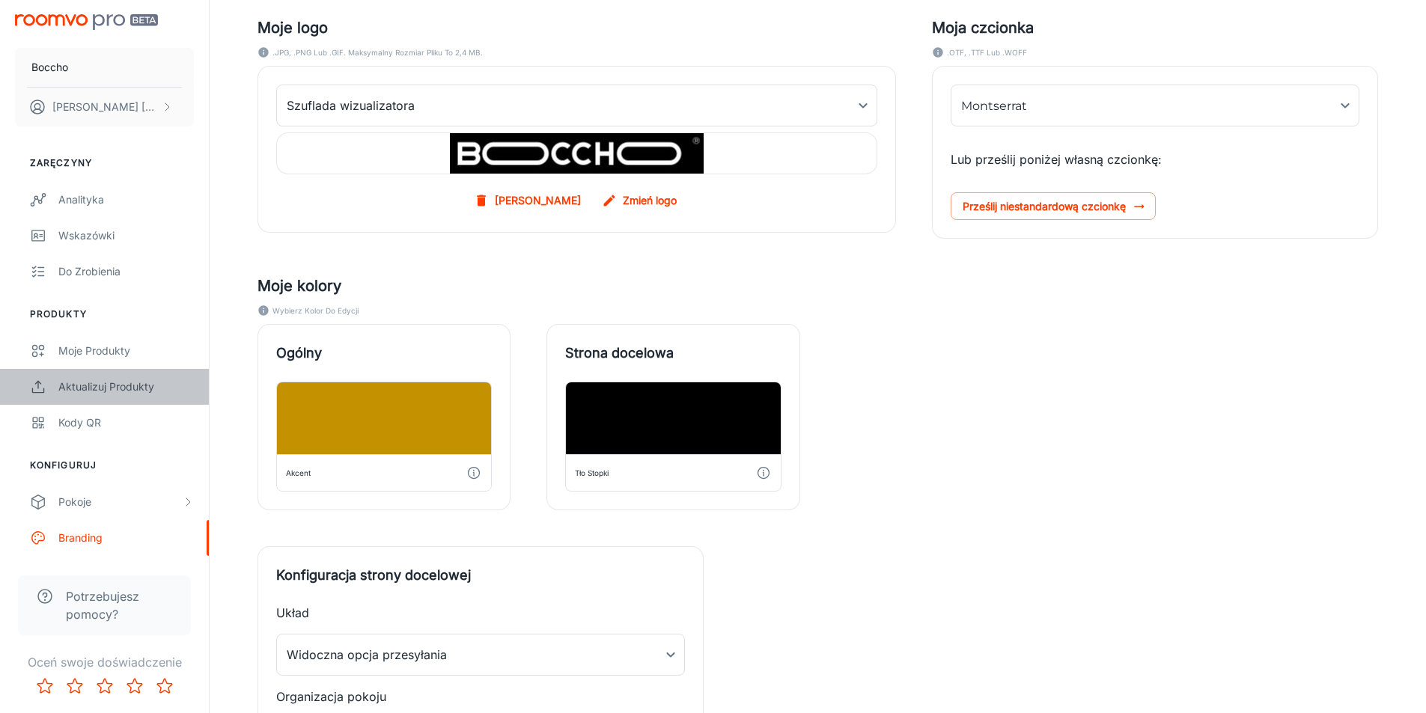
click at [130, 383] on font "Aktualizuj produkty" at bounding box center [106, 386] width 96 height 13
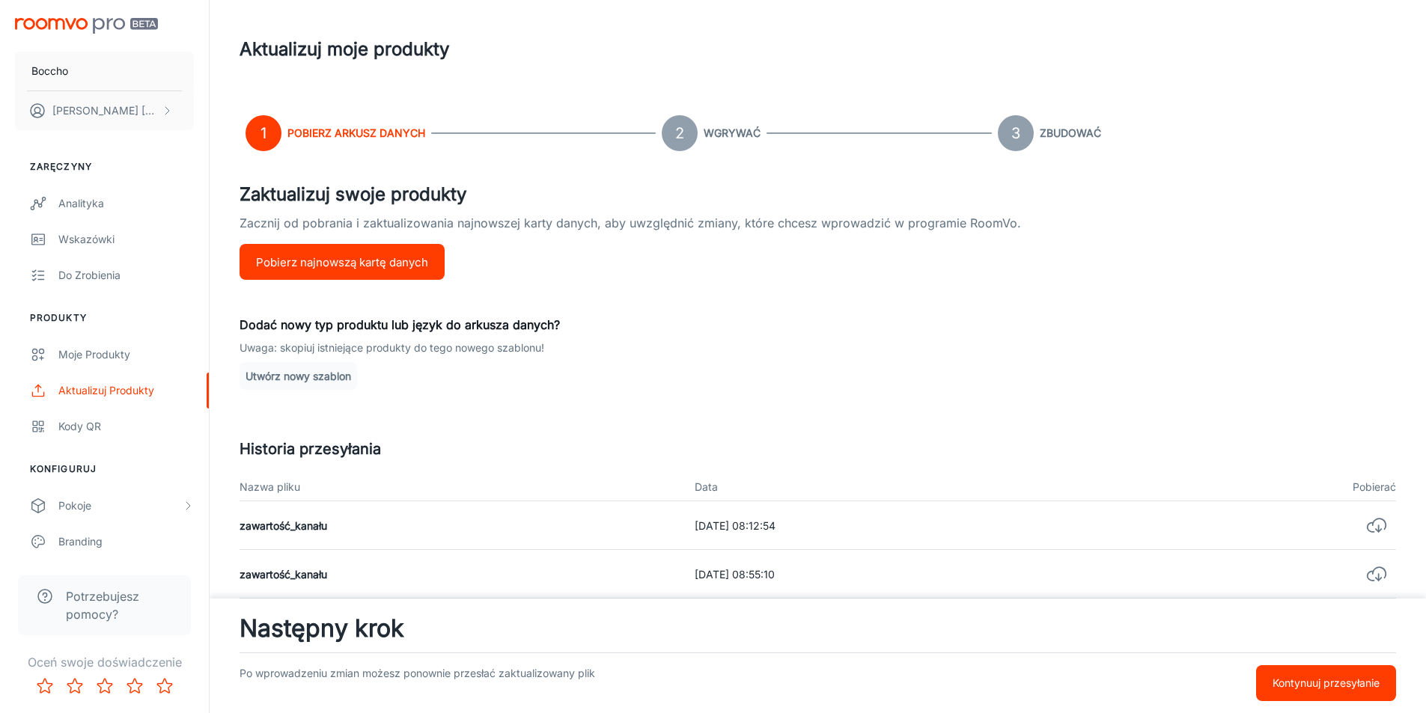
drag, startPoint x: 1310, startPoint y: 329, endPoint x: 1274, endPoint y: 94, distance: 238.5
click at [1274, 94] on header "Aktualizuj moje produkty" at bounding box center [818, 49] width 1192 height 99
drag, startPoint x: 1363, startPoint y: 432, endPoint x: 90, endPoint y: 365, distance: 1275.0
click at [90, 365] on link "Moje produkty" at bounding box center [104, 355] width 209 height 36
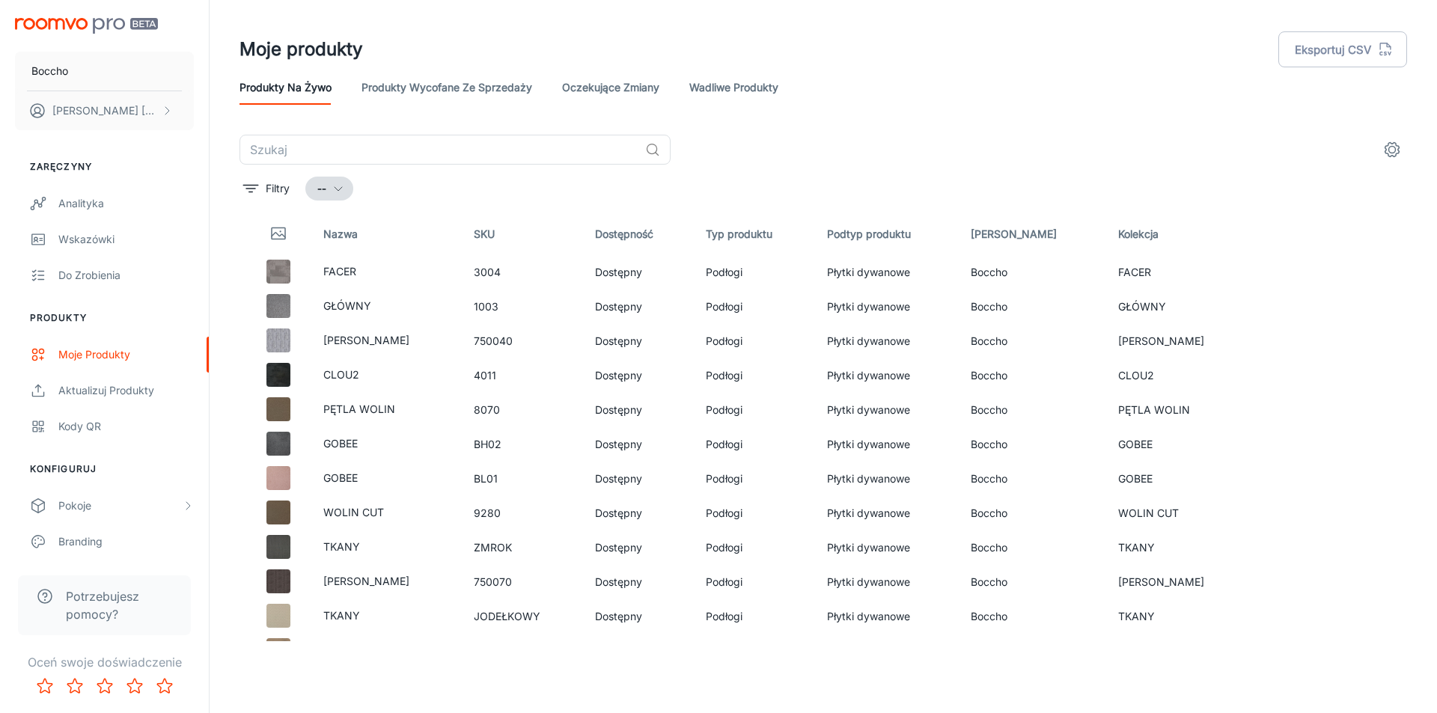
drag, startPoint x: 1258, startPoint y: 180, endPoint x: 1049, endPoint y: 92, distance: 226.5
click at [1049, 92] on div "Produkty na żywo Produkty wycofane ze sprzedaży Oczekujące zmiany Wadliwe produ…" at bounding box center [824, 87] width 1168 height 36
click at [1311, 411] on icon "Redagować" at bounding box center [1317, 409] width 13 height 13
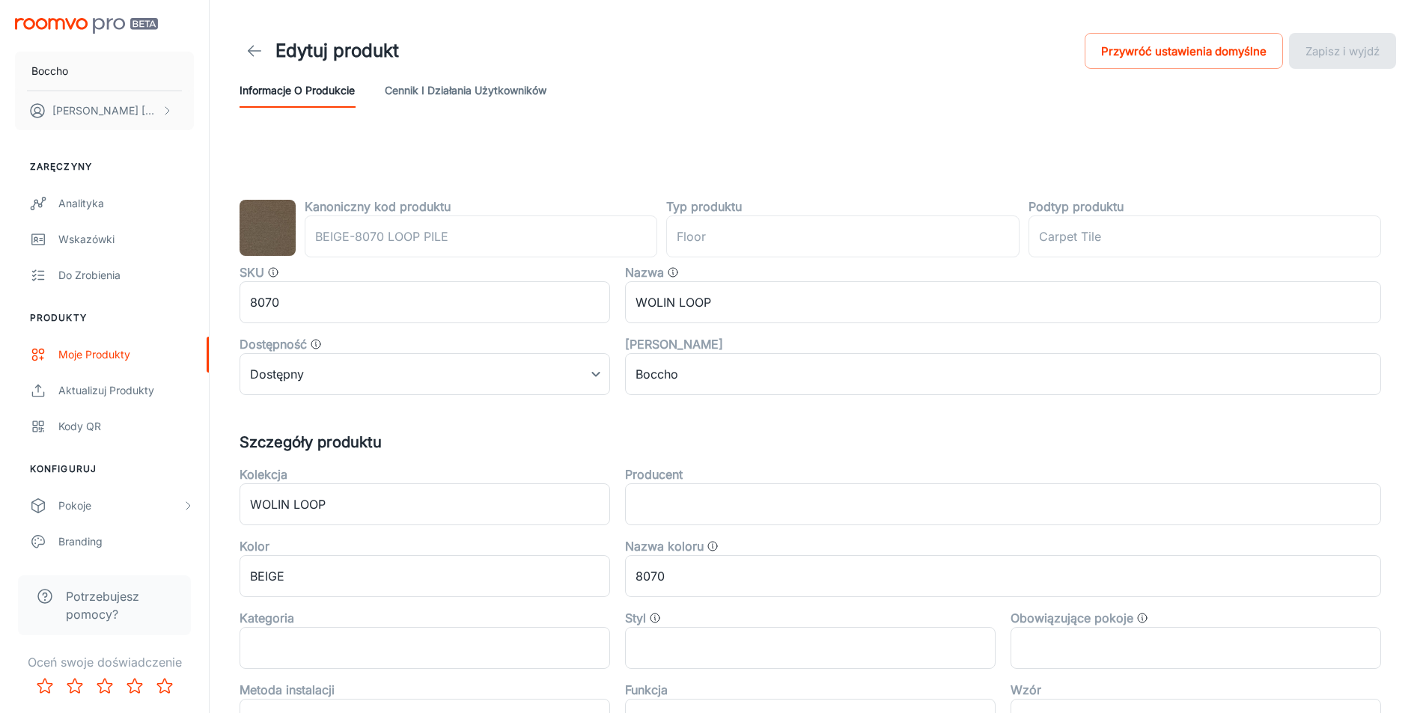
type input "Boden"
type input "Teppichfliesen"
click at [516, 89] on font "Cennik i działania użytkowników" at bounding box center [466, 90] width 162 height 13
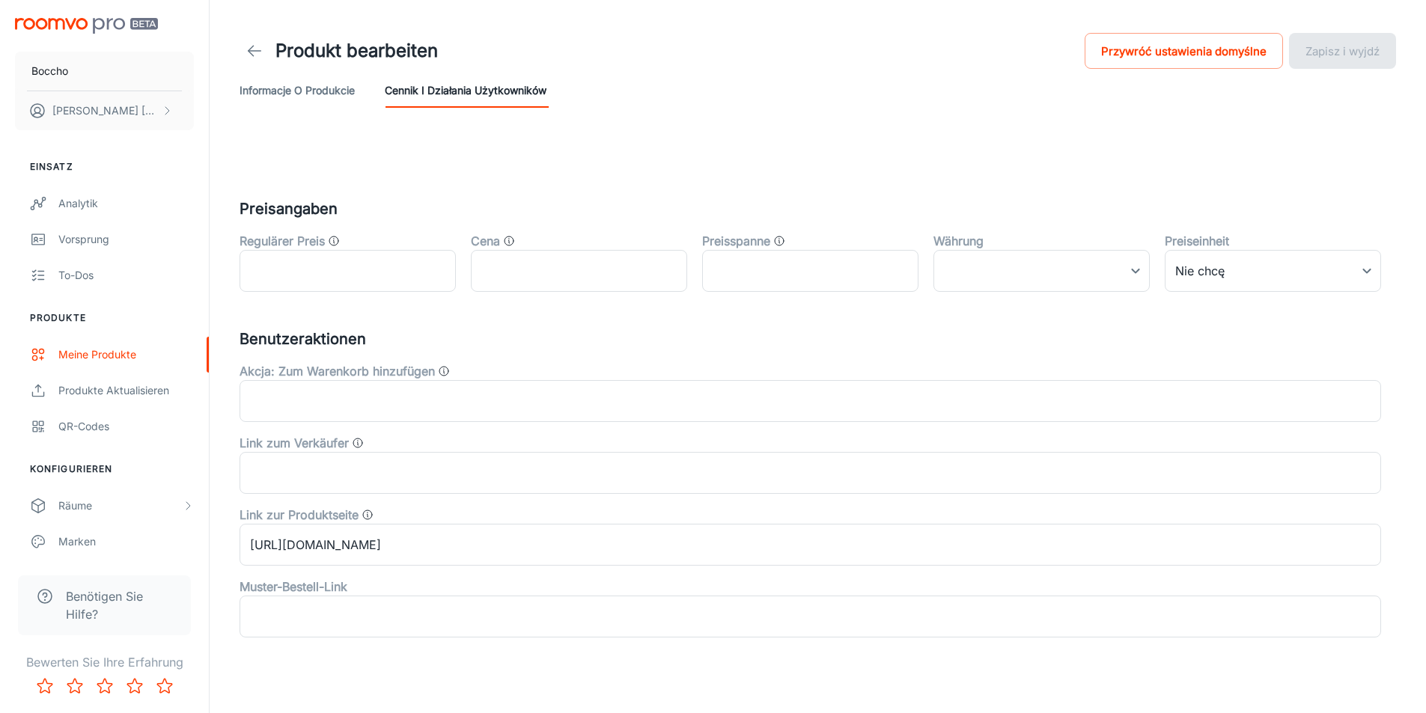
scroll to position [20, 0]
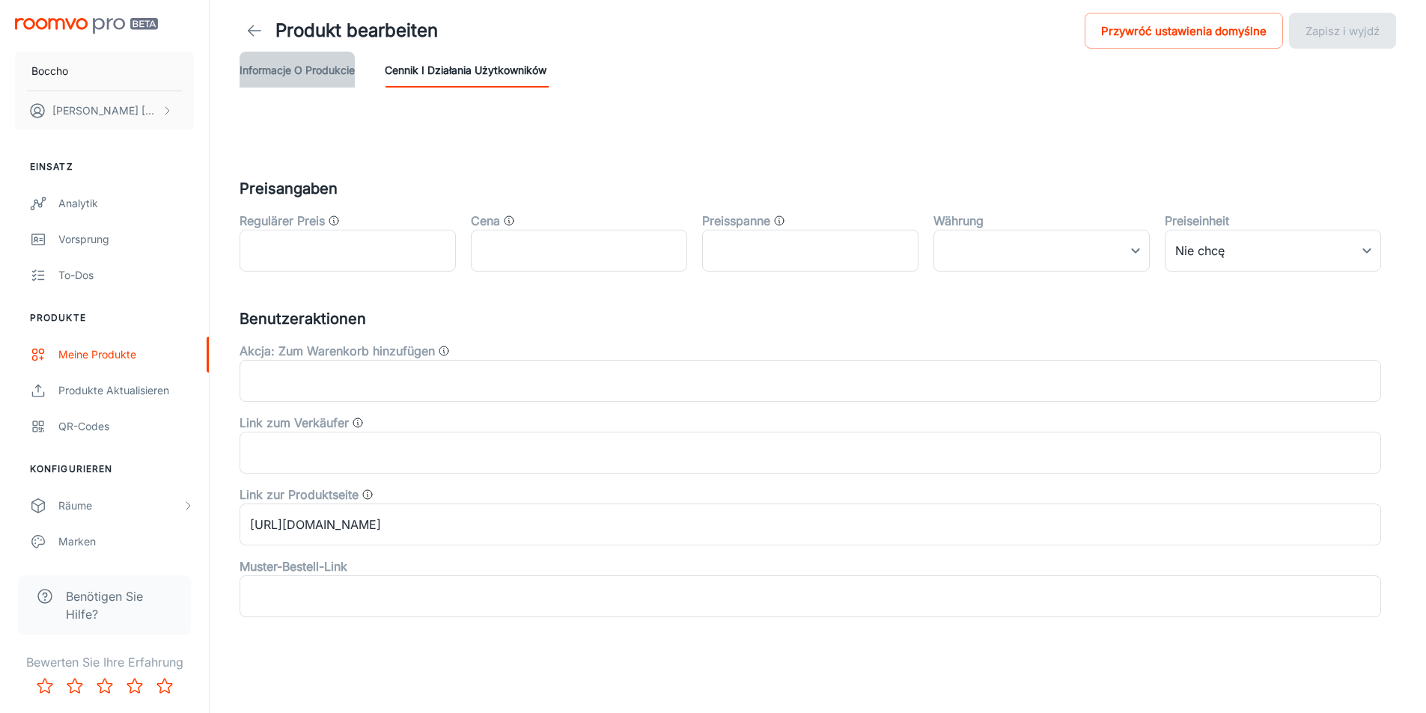
click at [296, 69] on font "Informacje o produkcie" at bounding box center [297, 70] width 115 height 13
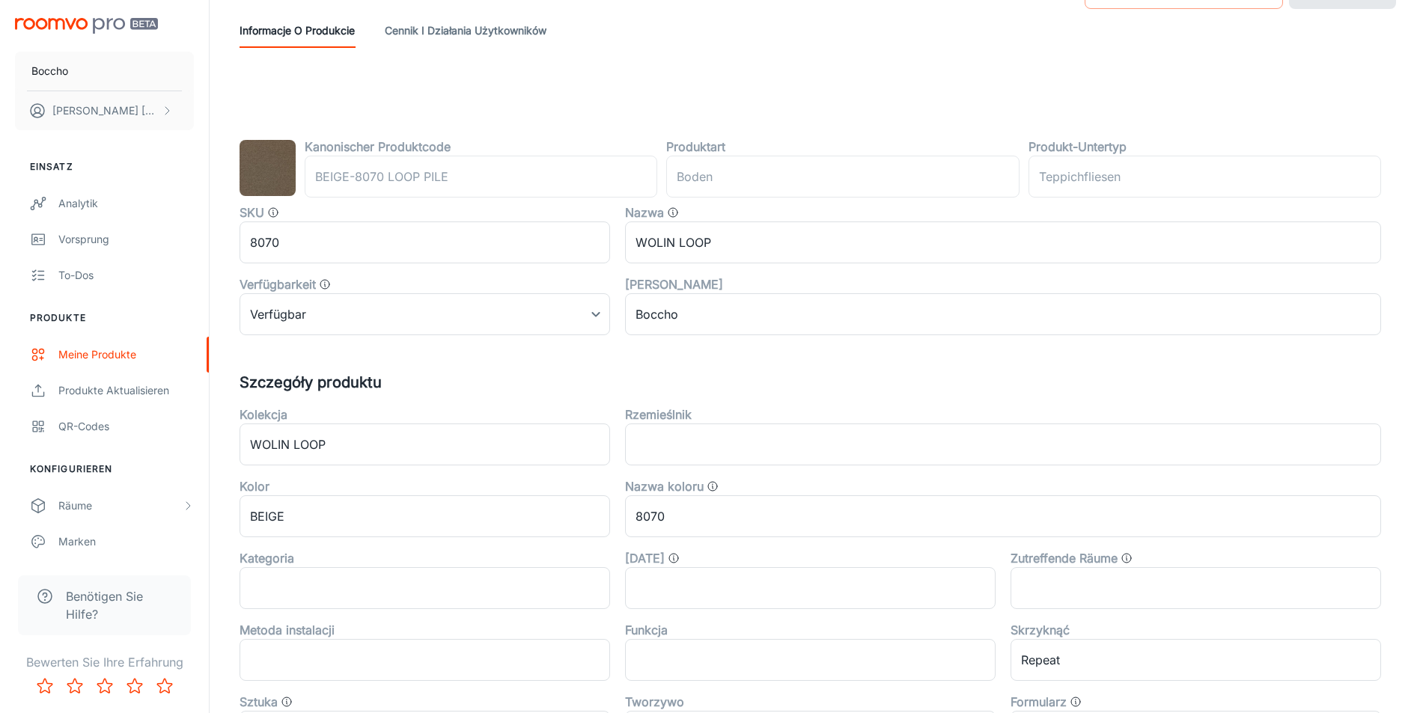
scroll to position [0, 0]
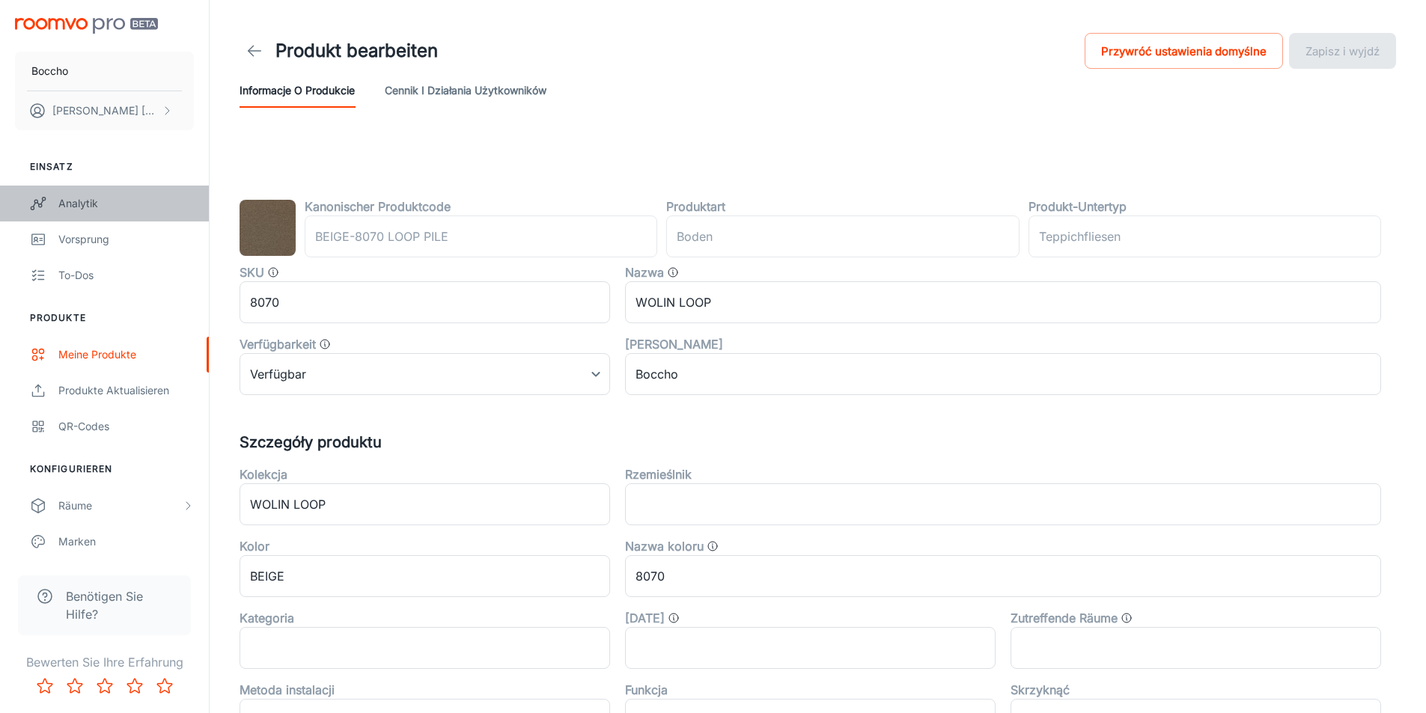
click at [79, 213] on link "Analytik" at bounding box center [104, 204] width 209 height 36
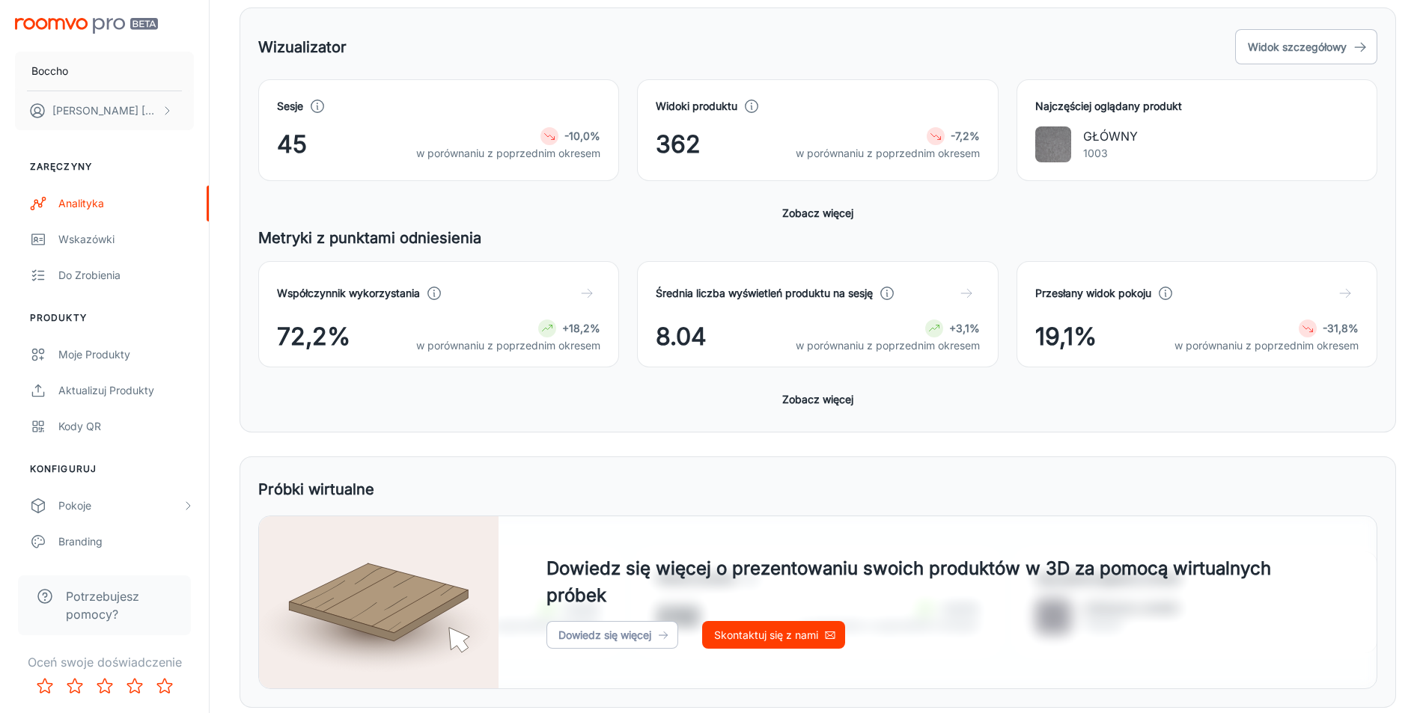
scroll to position [225, 0]
click at [124, 233] on div "Wskazówki" at bounding box center [125, 239] width 135 height 16
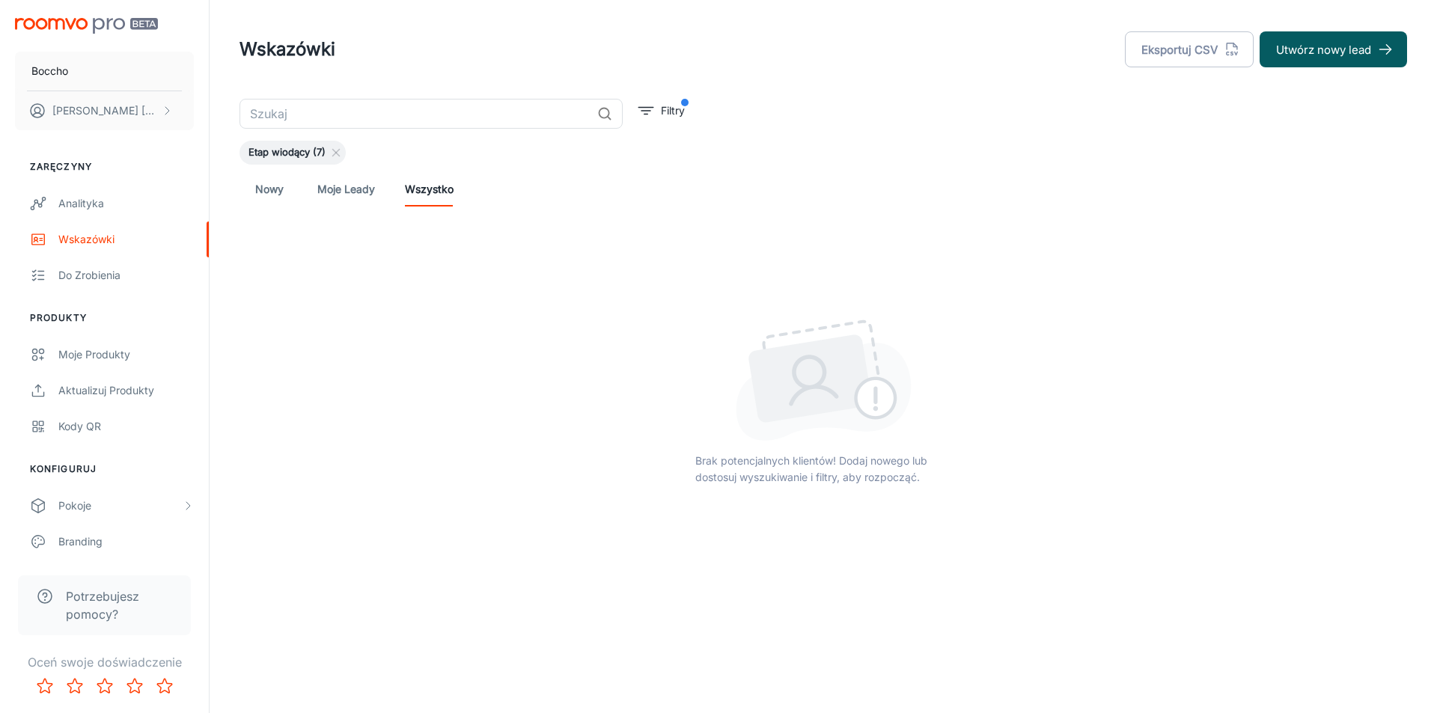
click at [349, 190] on font "Moje leady" at bounding box center [346, 189] width 58 height 13
click at [274, 195] on font "Nowy" at bounding box center [269, 189] width 28 height 14
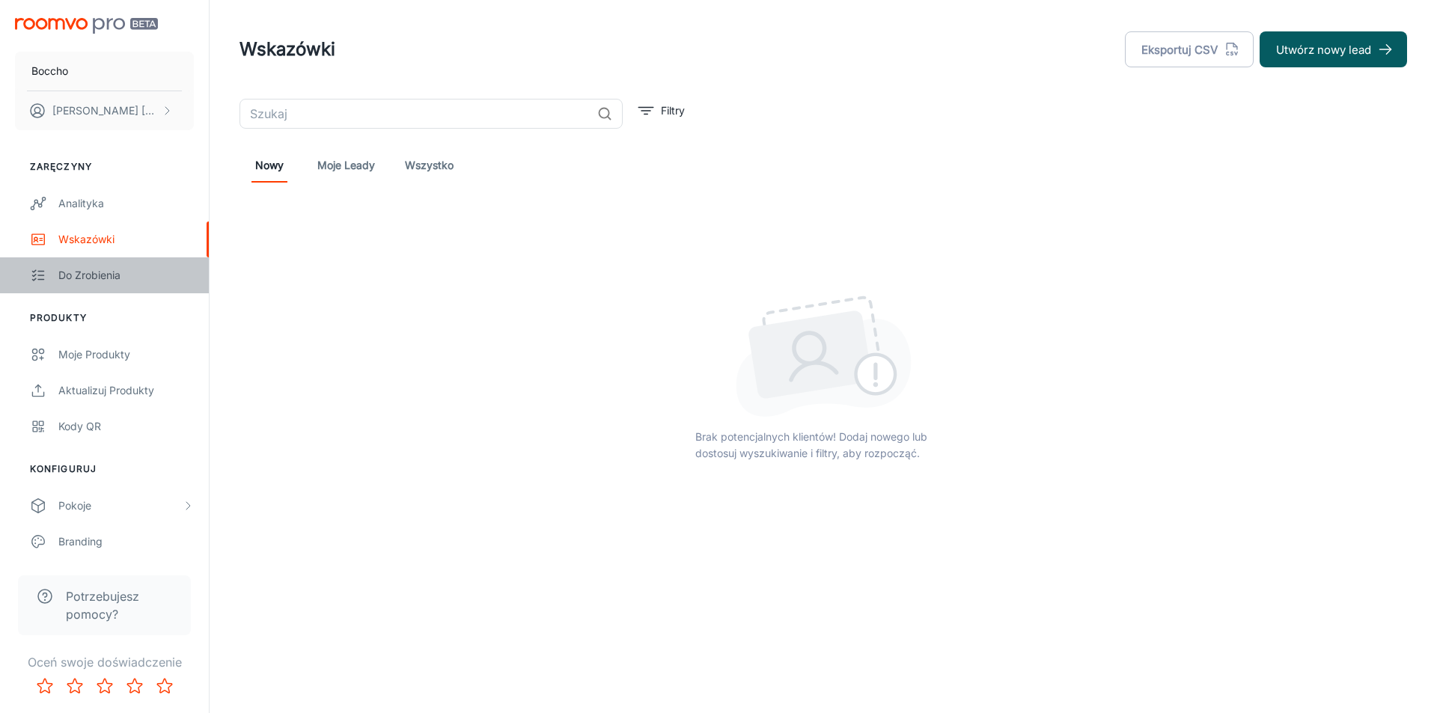
click at [84, 275] on font "Do zrobienia" at bounding box center [89, 275] width 62 height 13
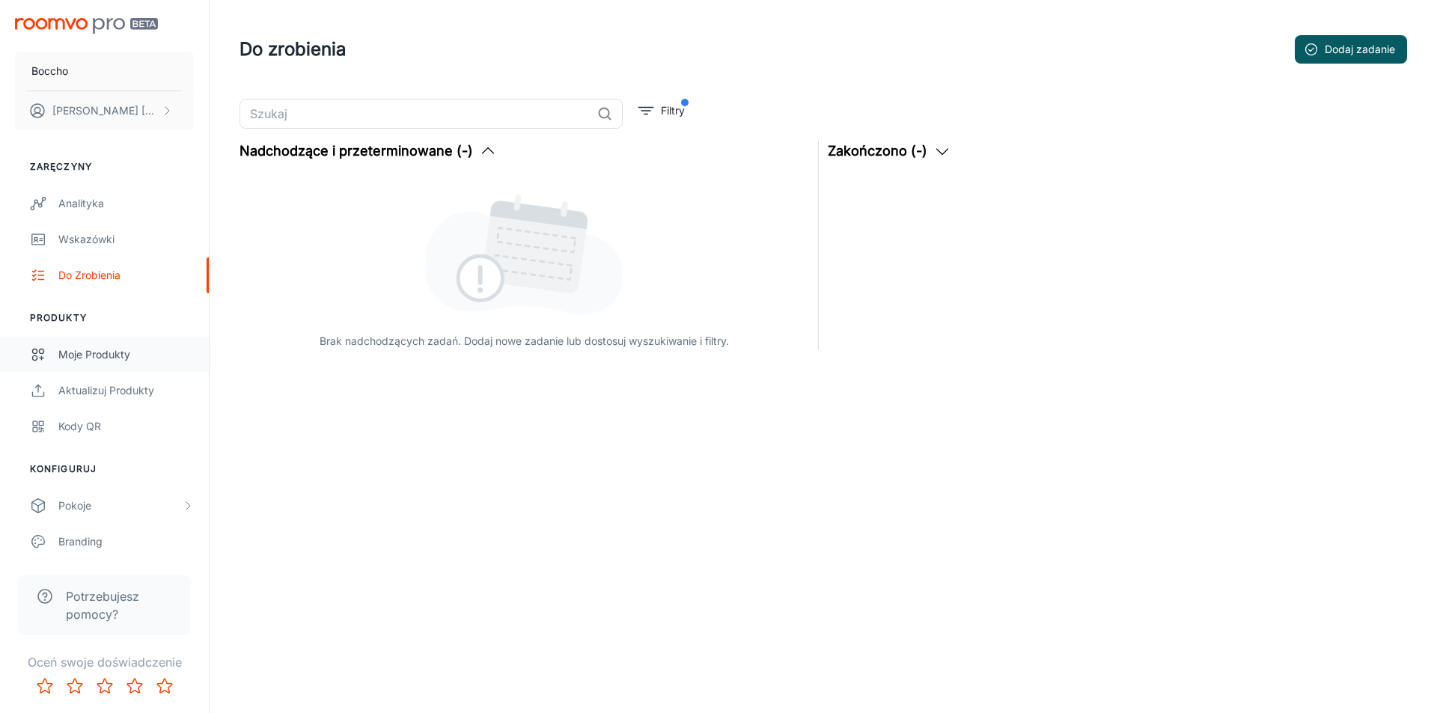
click at [105, 356] on font "Moje produkty" at bounding box center [94, 354] width 72 height 13
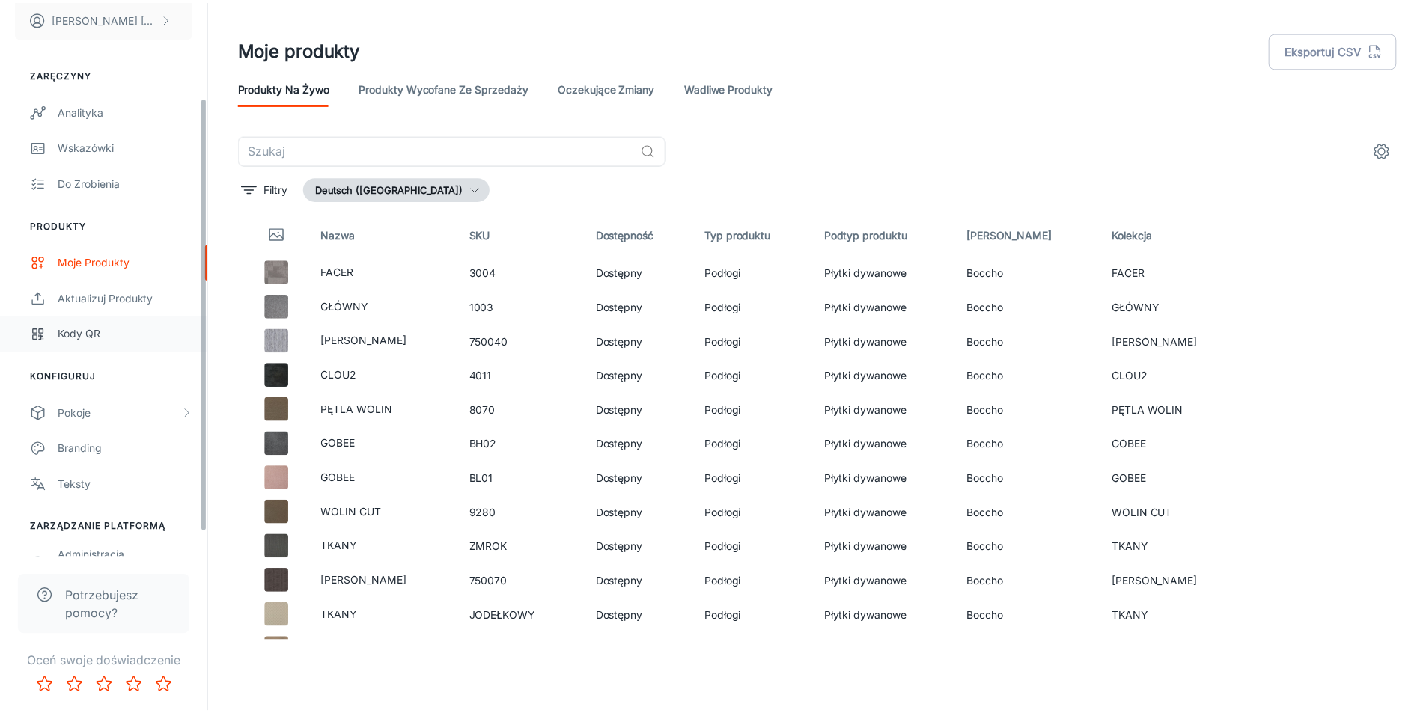
scroll to position [153, 0]
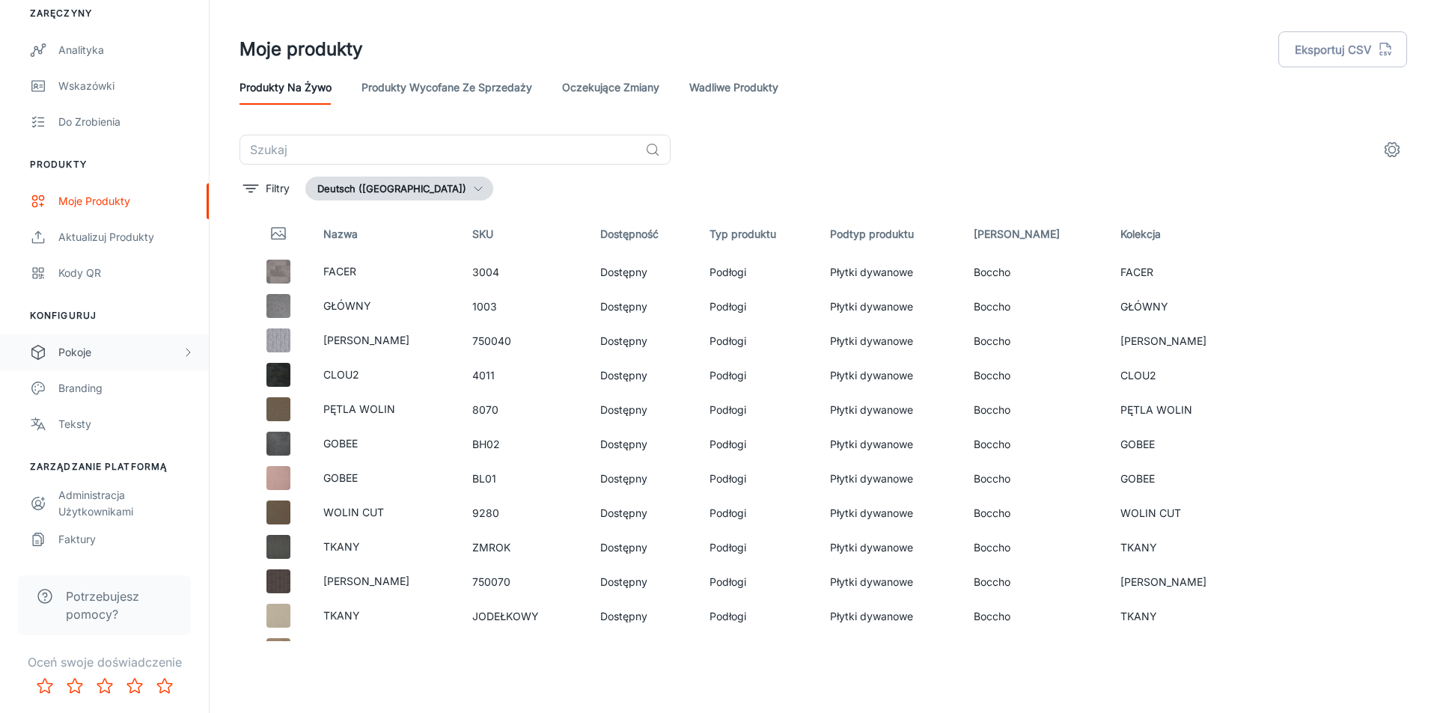
click at [100, 355] on div "Pokoje" at bounding box center [120, 352] width 124 height 16
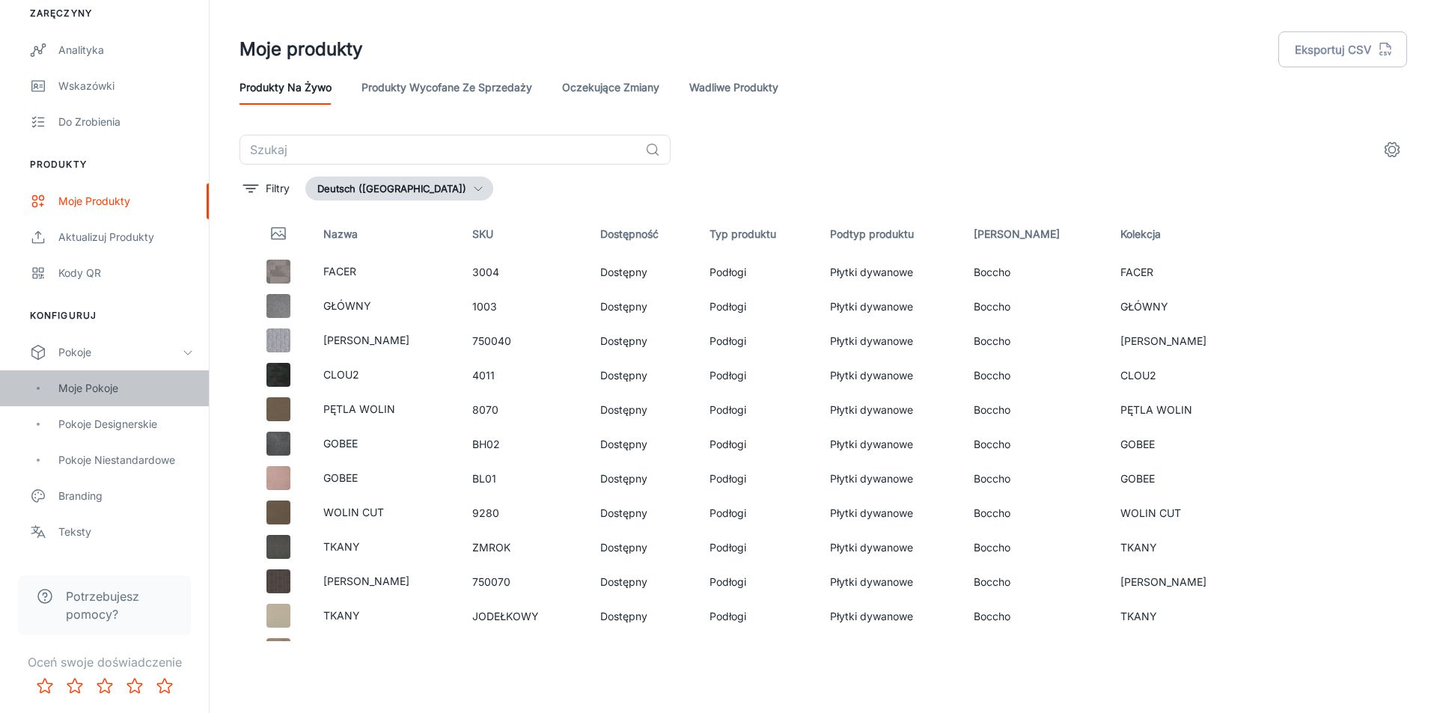
click at [124, 391] on div "Moje pokoje" at bounding box center [125, 388] width 135 height 16
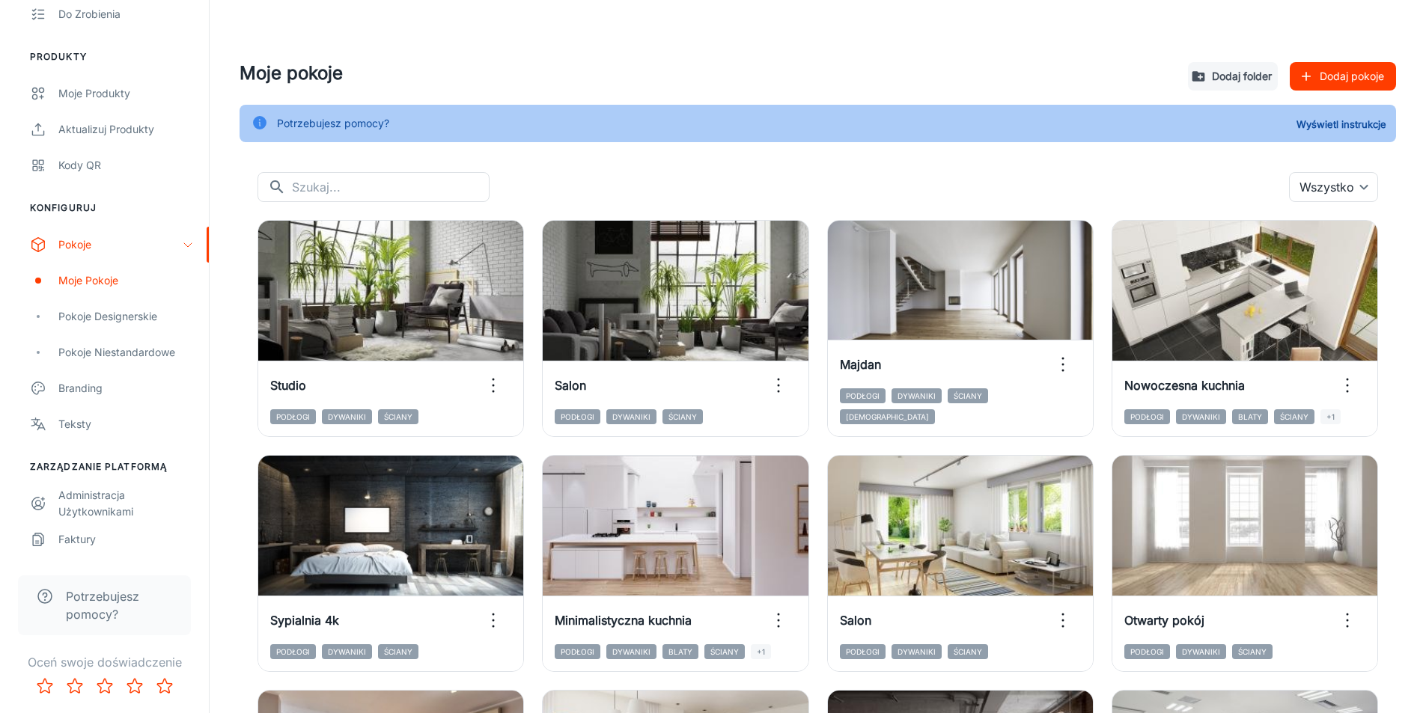
click at [80, 207] on font "Konfiguruj" at bounding box center [63, 207] width 67 height 11
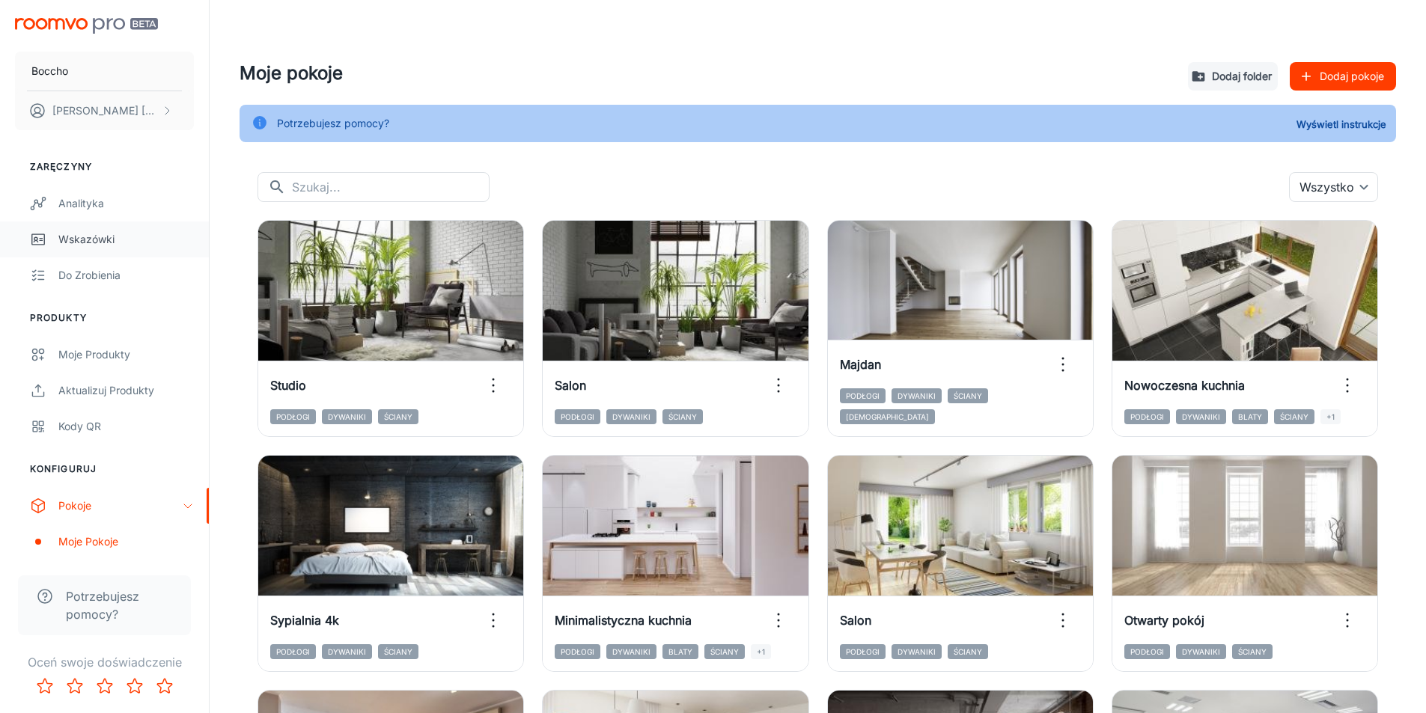
click at [129, 238] on div "Wskazówki" at bounding box center [125, 239] width 135 height 16
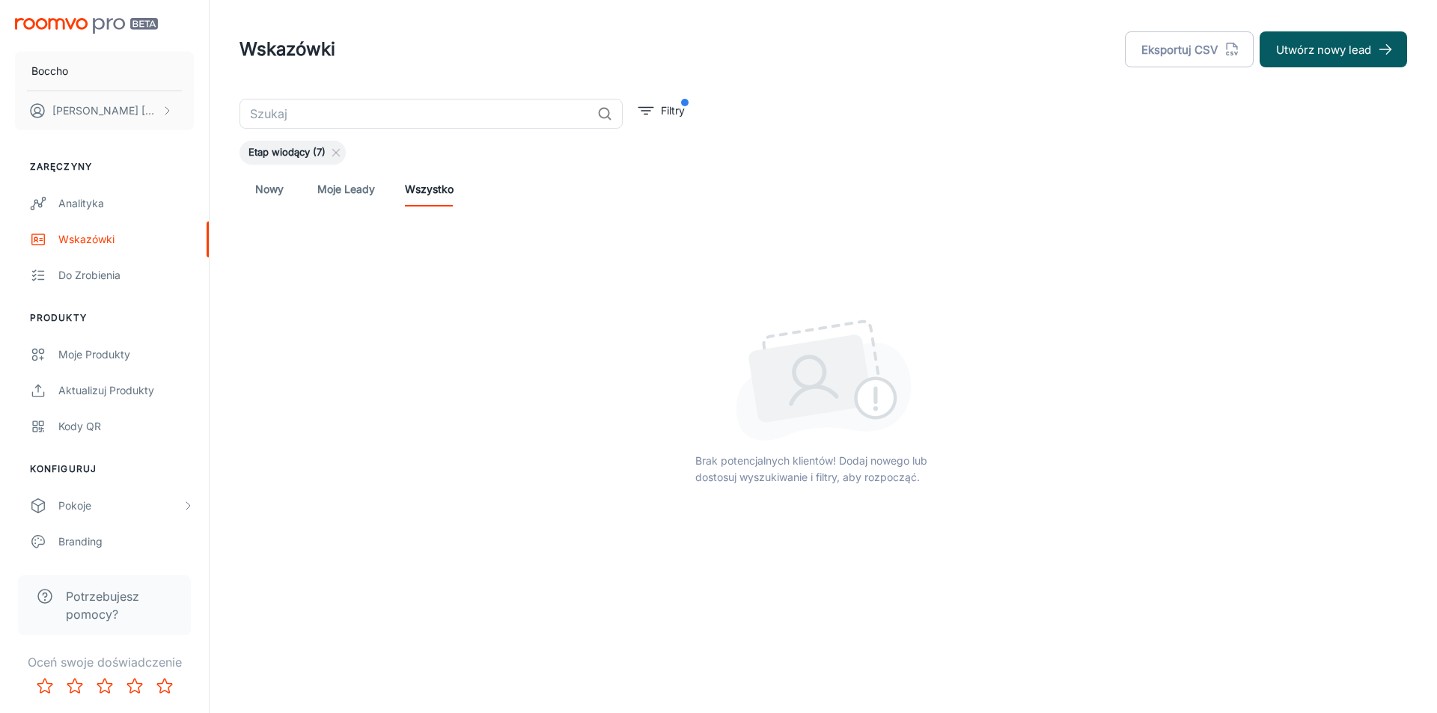
click at [332, 410] on div at bounding box center [824, 380] width 1168 height 121
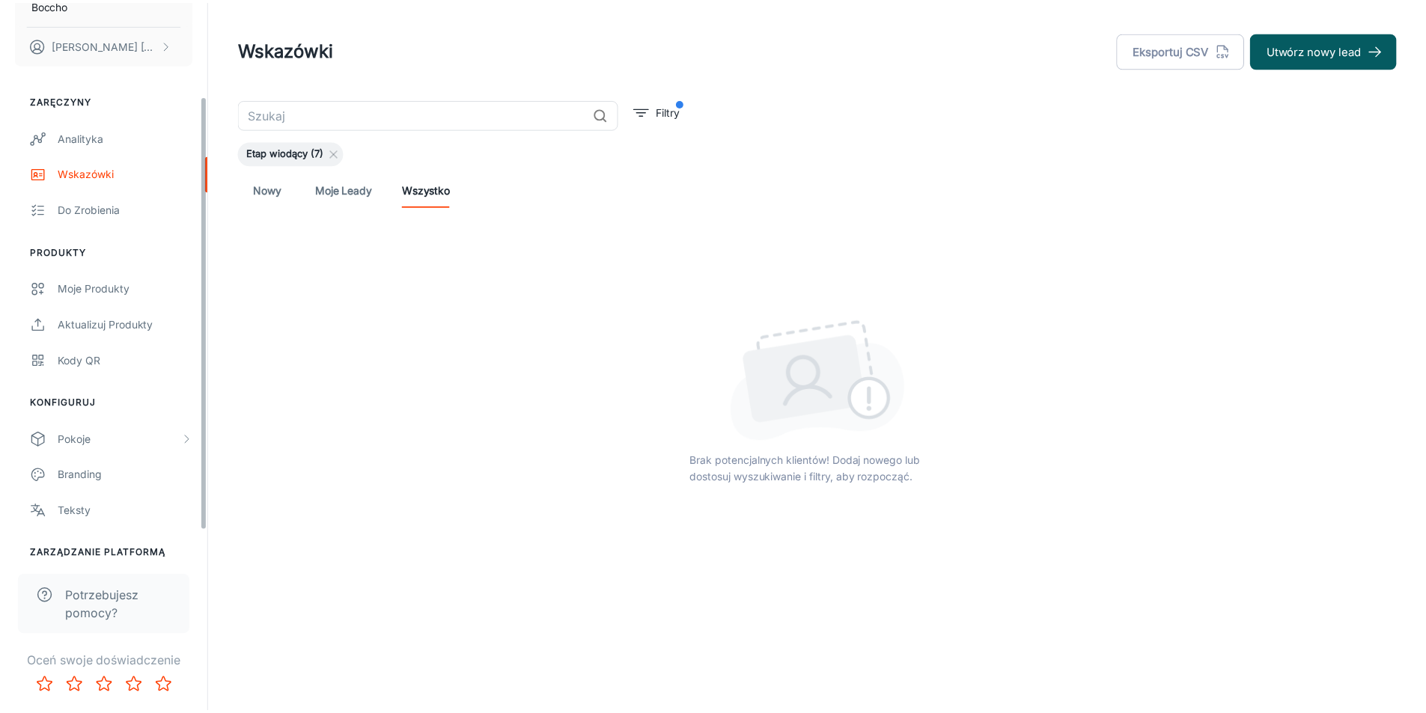
scroll to position [153, 0]
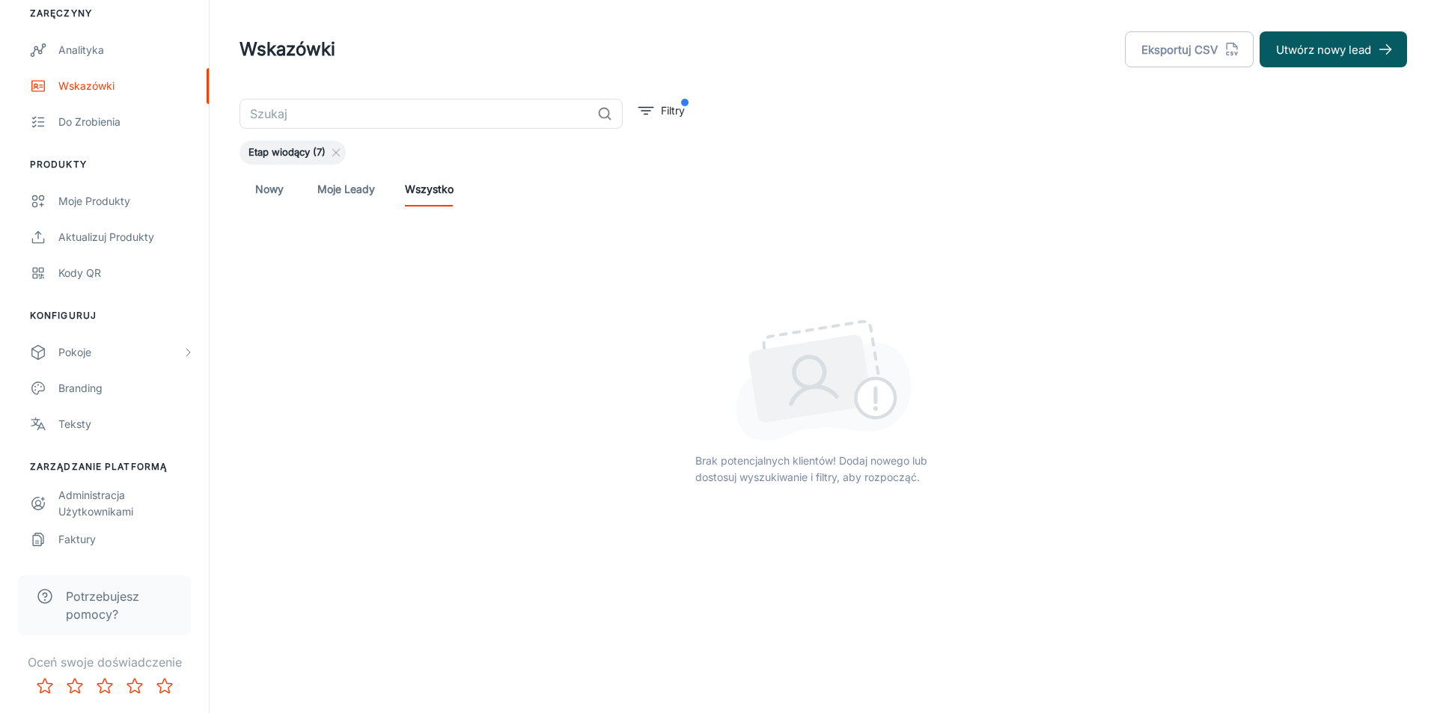
click at [128, 607] on span "Potrzebujesz pomocy?" at bounding box center [119, 606] width 107 height 36
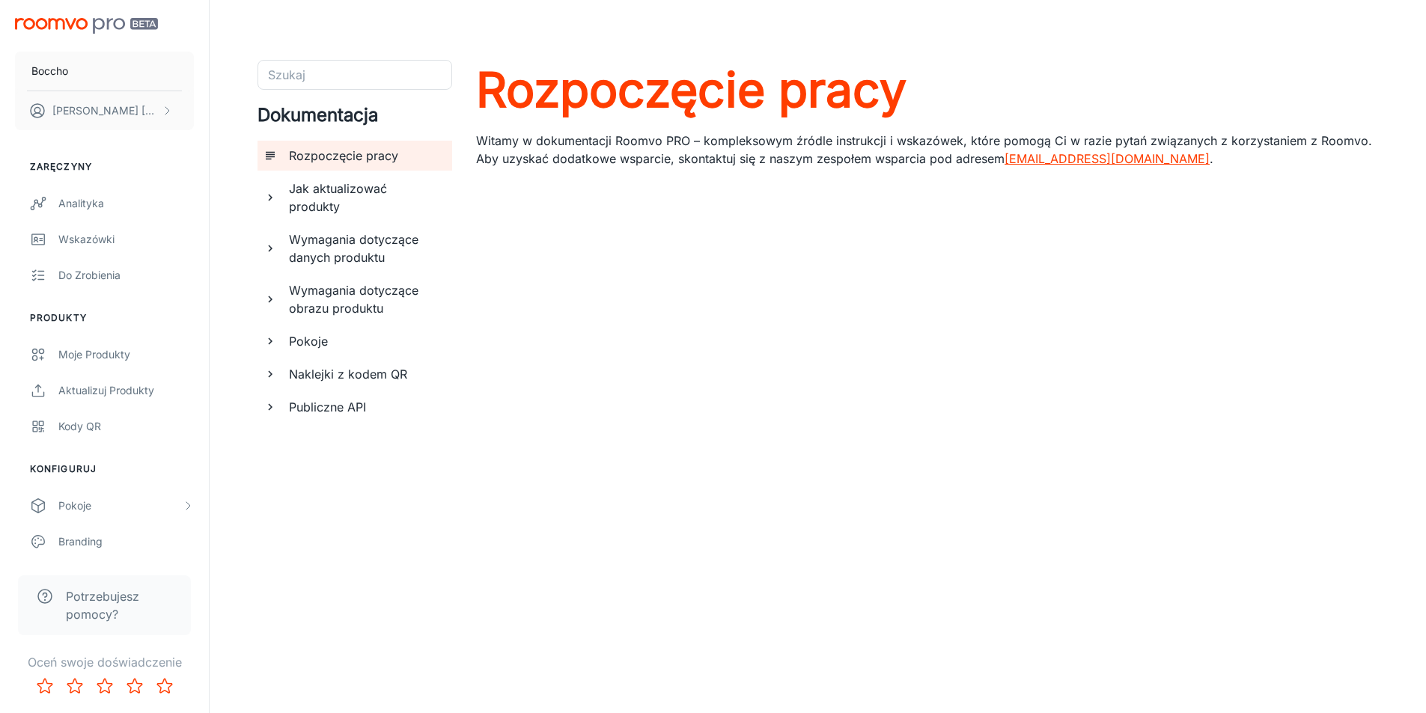
scroll to position [28, 0]
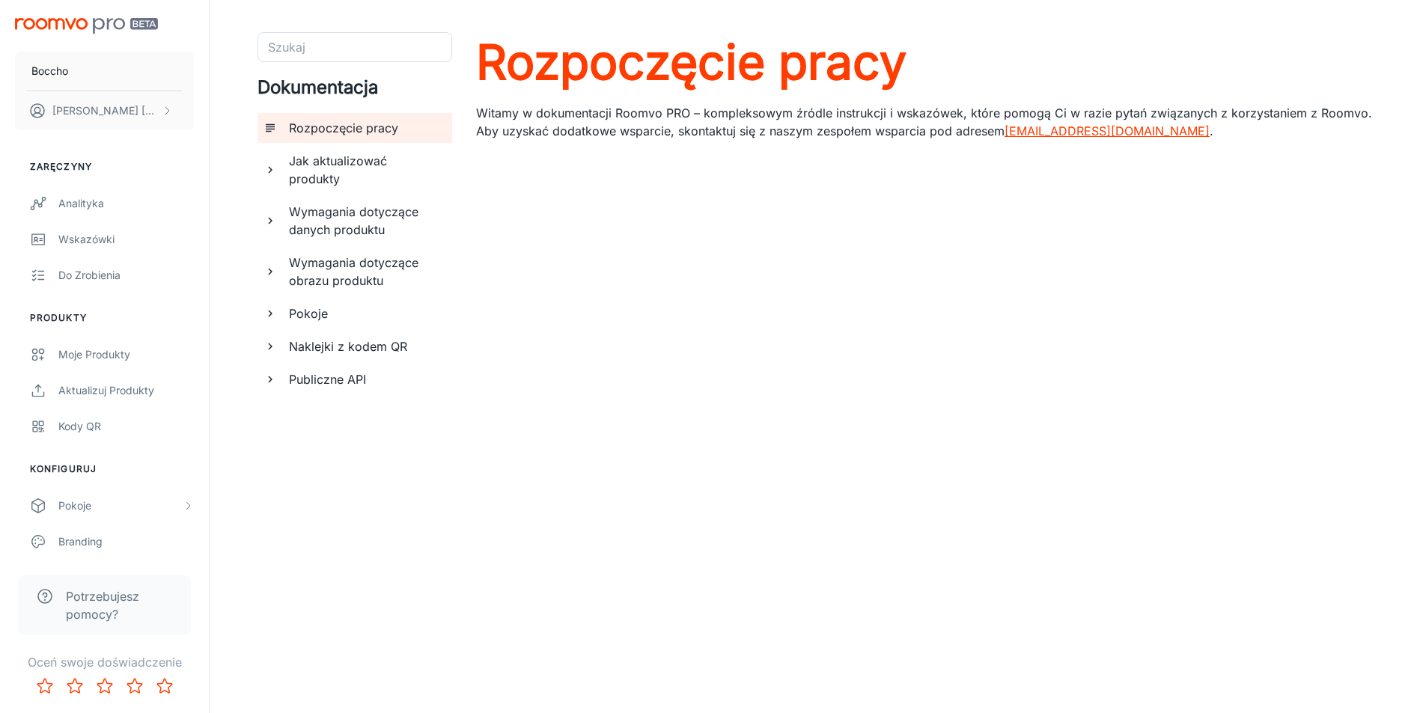
click at [387, 159] on font "Jak aktualizować produkty" at bounding box center [338, 169] width 98 height 33
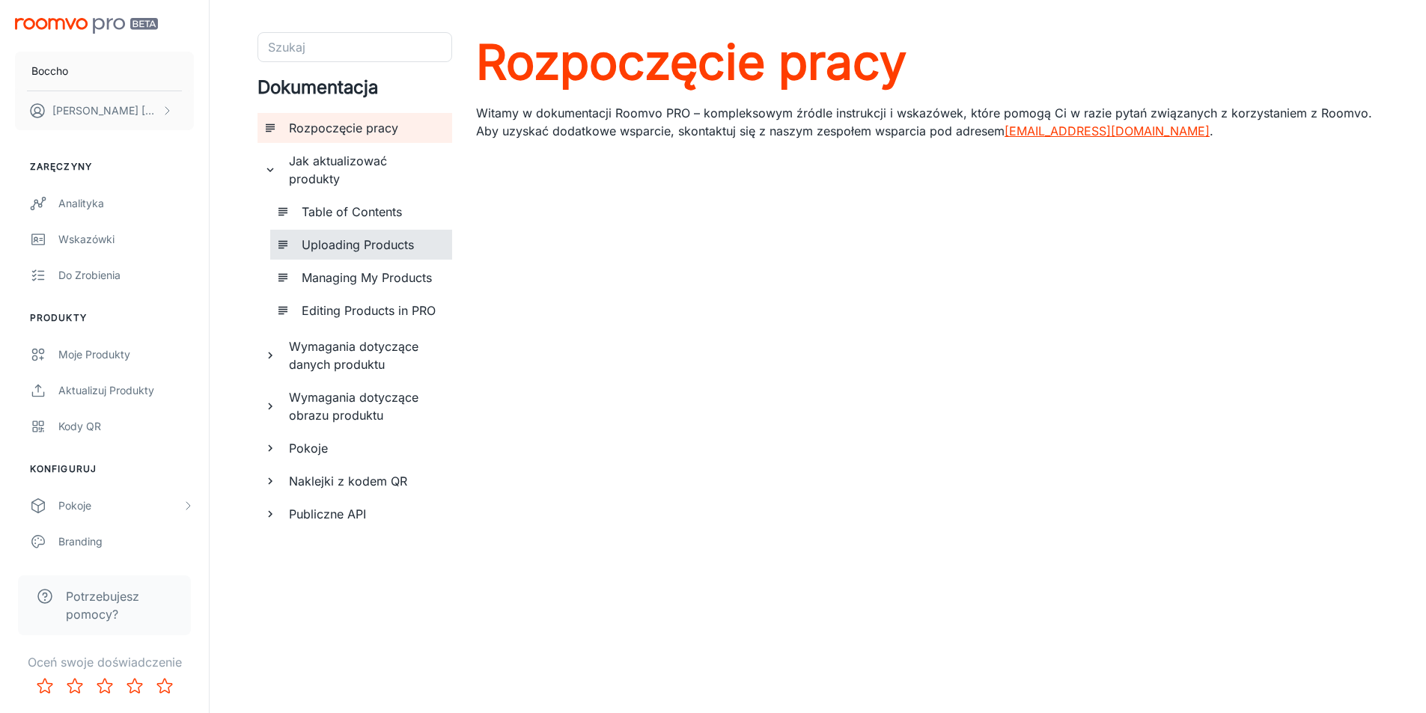
click at [401, 236] on h6 "Uploading Products" at bounding box center [371, 245] width 138 height 18
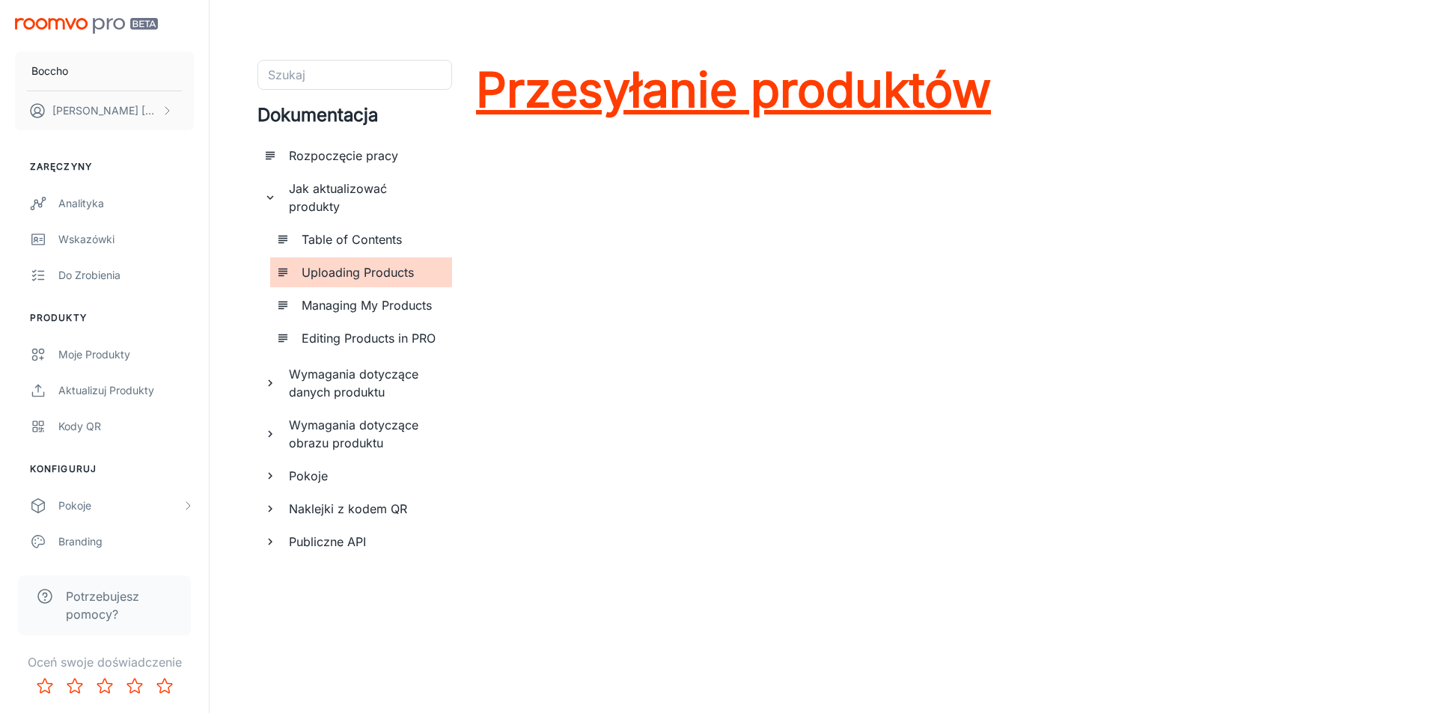
click at [749, 106] on font "Przesyłanie produktów" at bounding box center [733, 90] width 515 height 58
click at [832, 91] on font "Przesyłanie produktów" at bounding box center [733, 90] width 515 height 58
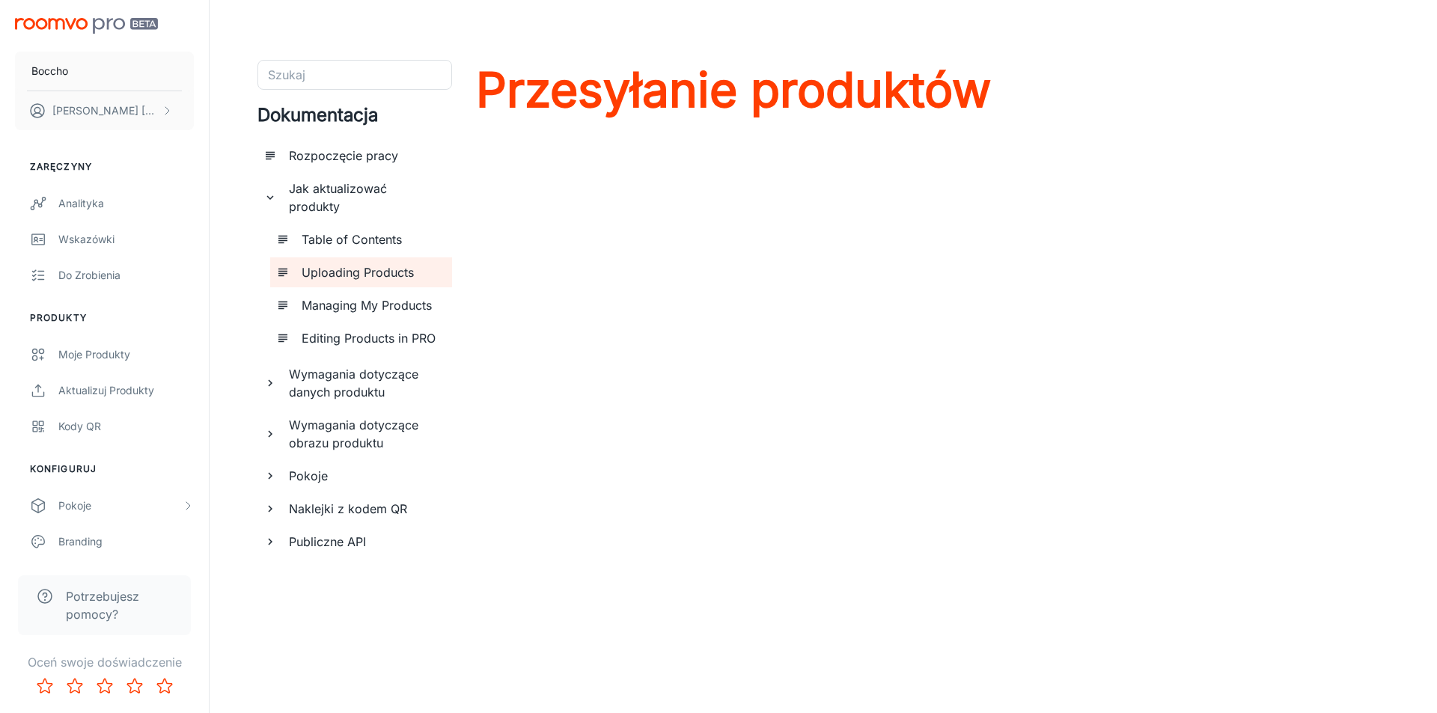
click at [379, 231] on h6 "Table of Contents" at bounding box center [371, 240] width 138 height 18
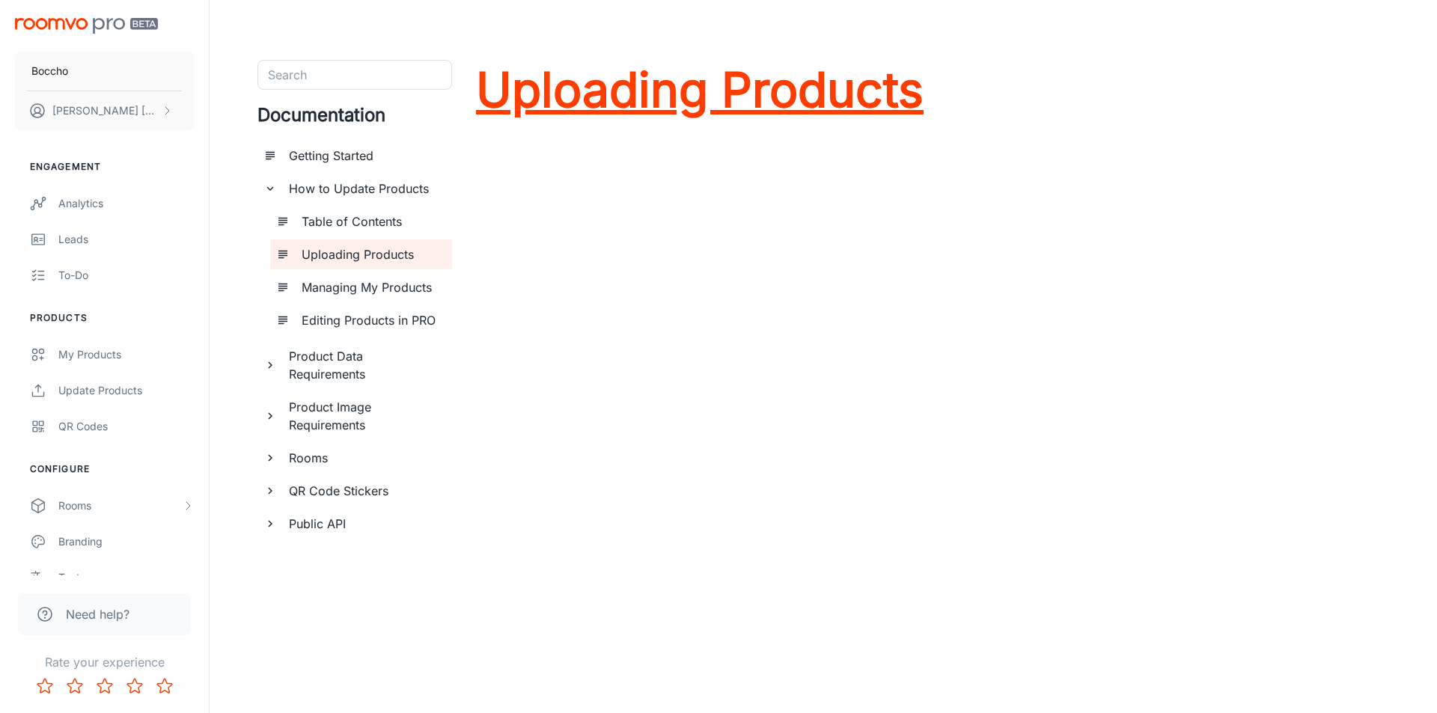
click at [815, 76] on h1 "Uploading Products" at bounding box center [700, 90] width 448 height 60
click at [904, 107] on h1 "Uploading Products" at bounding box center [700, 90] width 448 height 60
click at [405, 219] on h6 "Table of Contents" at bounding box center [371, 222] width 138 height 18
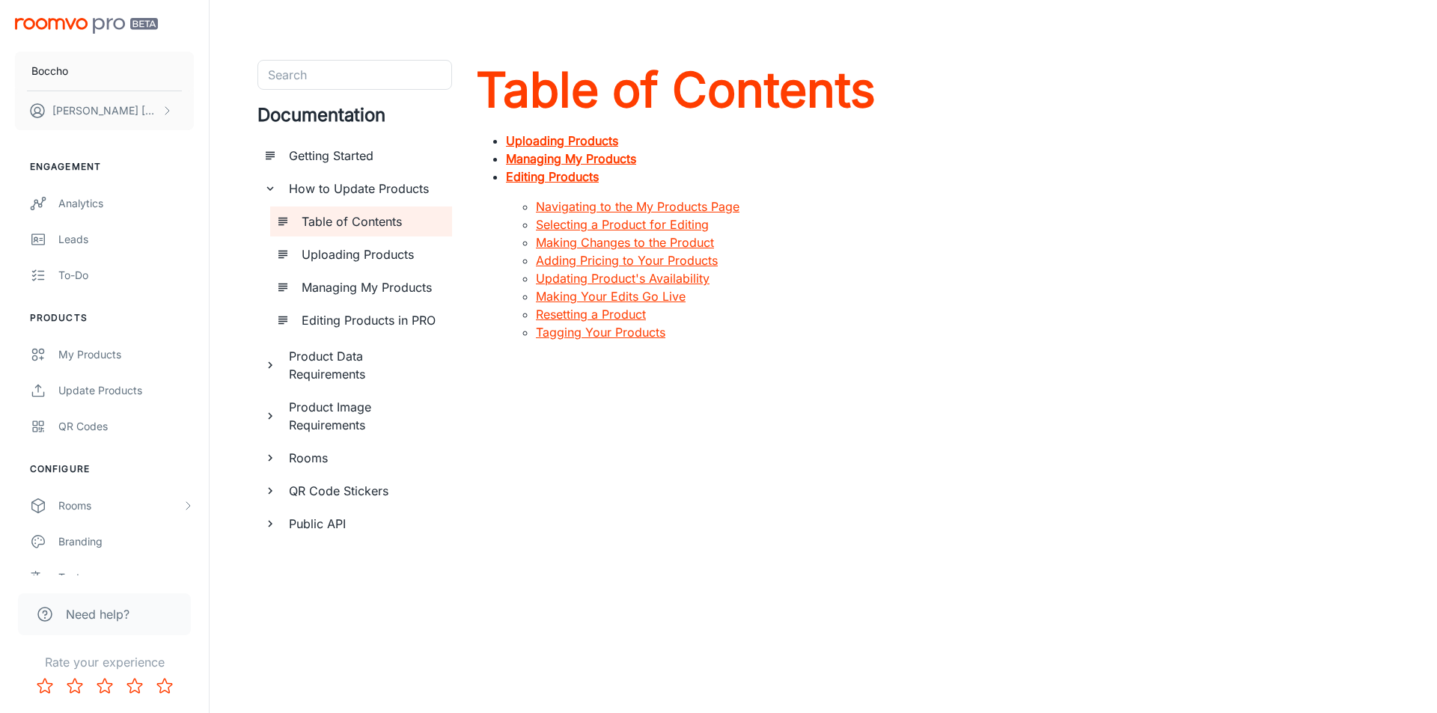
drag, startPoint x: 844, startPoint y: 374, endPoint x: 592, endPoint y: 335, distance: 254.6
click at [592, 335] on link "Tagging Your Products" at bounding box center [600, 332] width 129 height 15
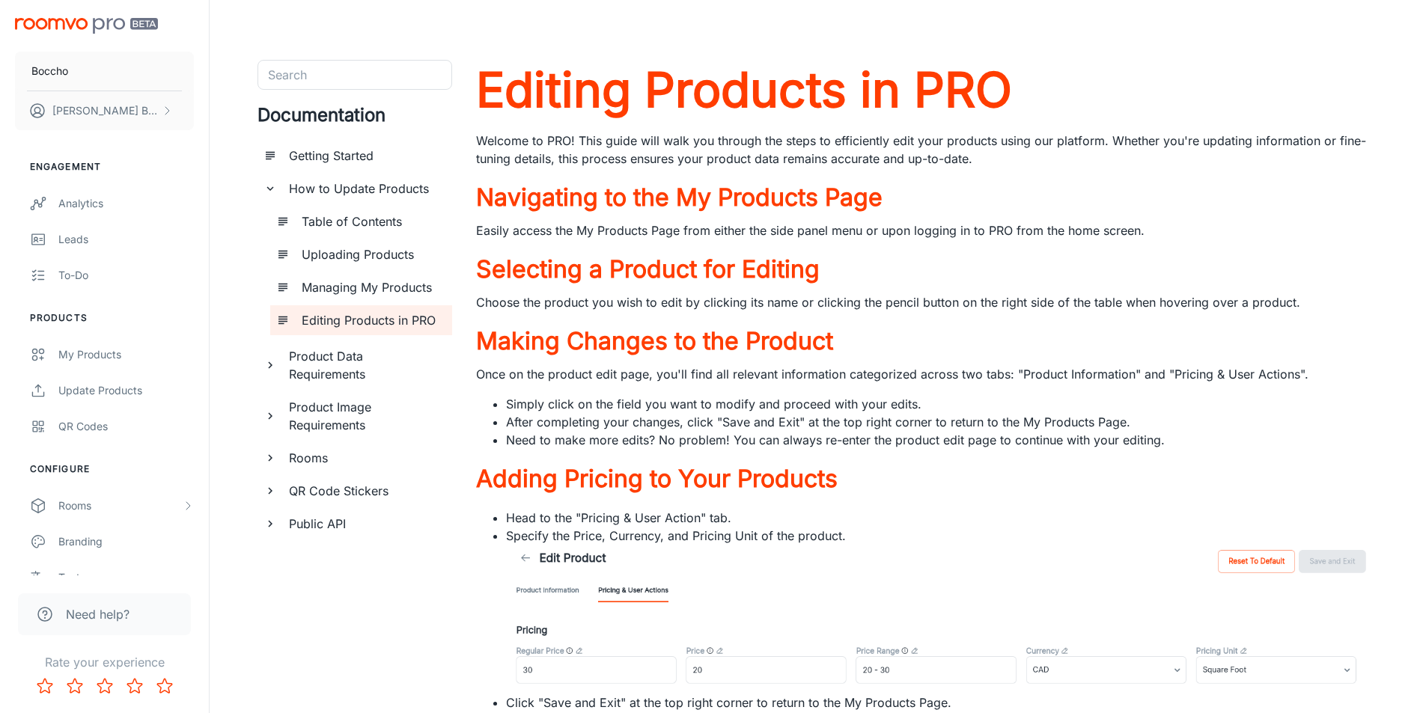
click at [392, 190] on h6 "How to Update Products" at bounding box center [364, 189] width 151 height 18
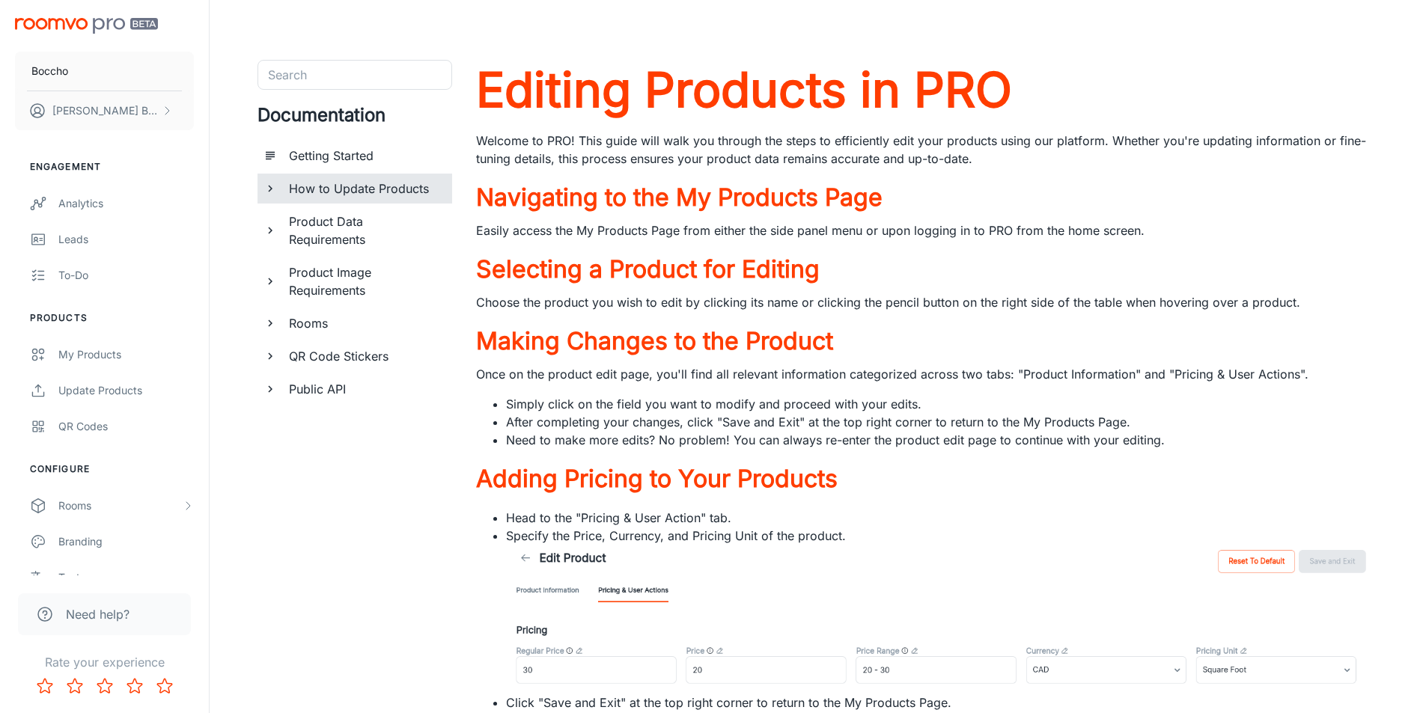
click at [392, 190] on h6 "How to Update Products" at bounding box center [364, 189] width 151 height 18
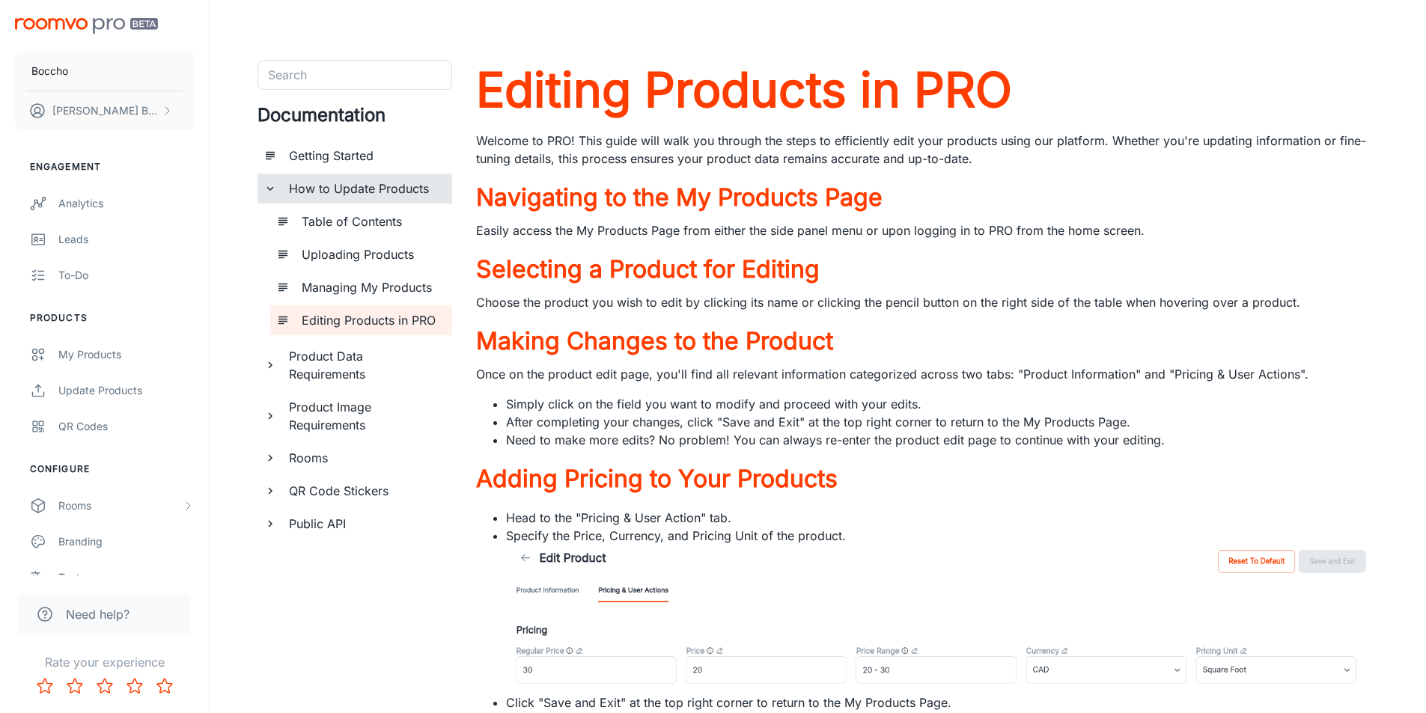
click at [392, 191] on h6 "How to Update Products" at bounding box center [364, 189] width 151 height 18
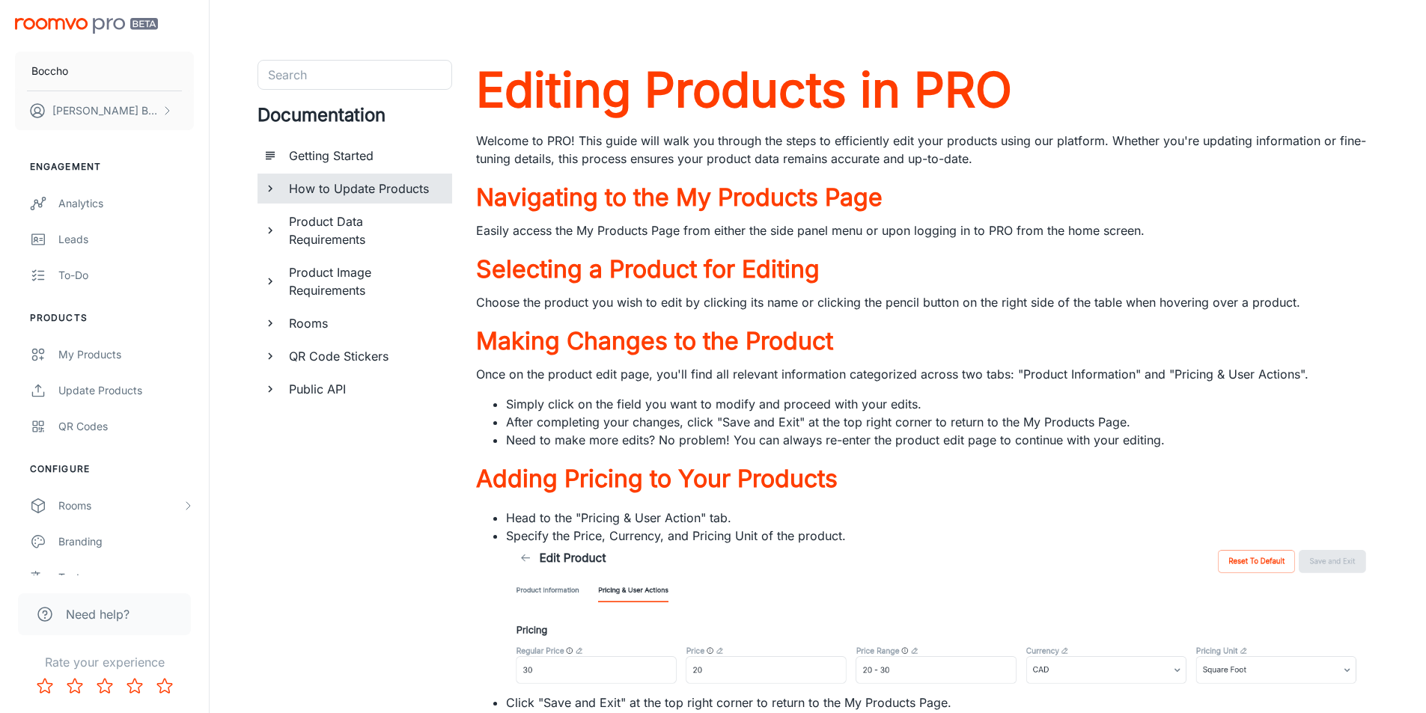
click at [392, 191] on h6 "How to Update Products" at bounding box center [364, 189] width 151 height 18
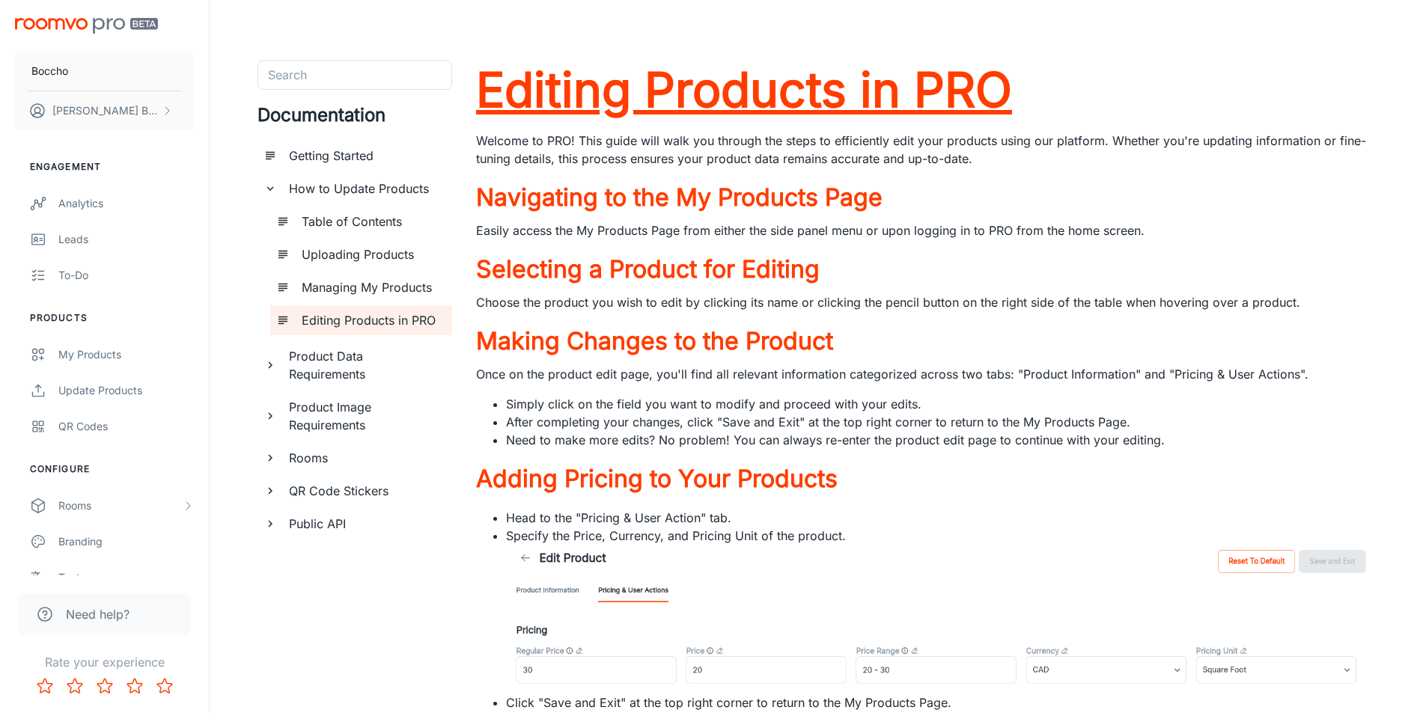
drag, startPoint x: 1393, startPoint y: 219, endPoint x: 1202, endPoint y: 91, distance: 229.4
drag, startPoint x: 1202, startPoint y: 91, endPoint x: 1359, endPoint y: 73, distance: 158.3
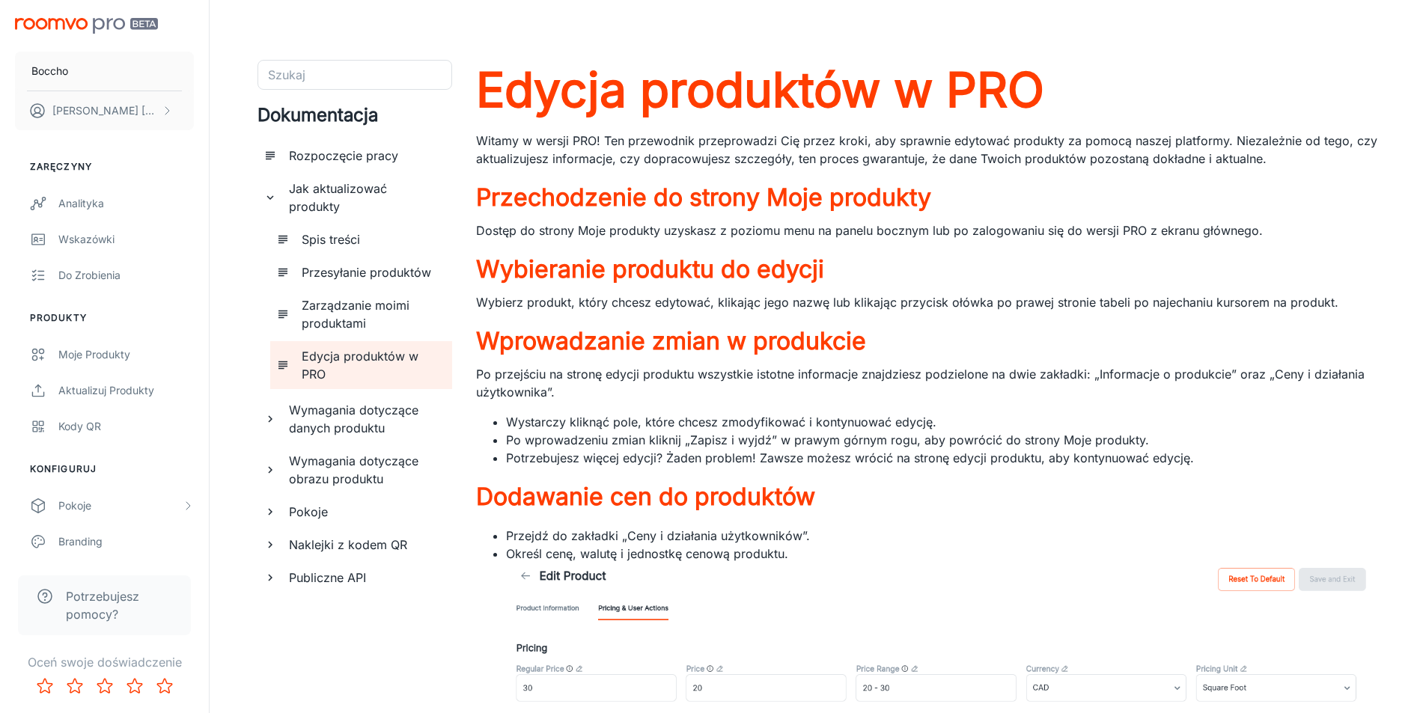
click at [393, 303] on h6 "Zarządzanie moimi produktami" at bounding box center [371, 314] width 138 height 36
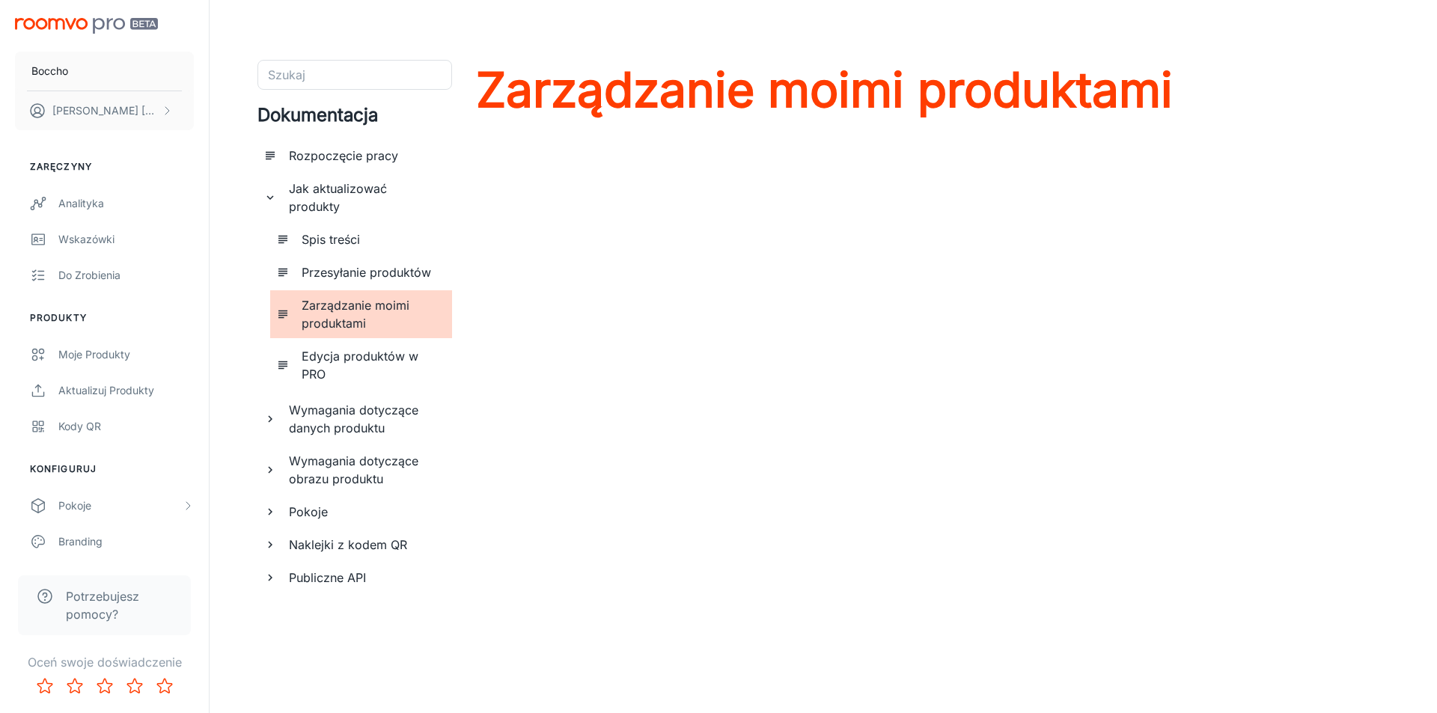
click at [412, 265] on font "Przesyłanie produktów" at bounding box center [366, 272] width 129 height 15
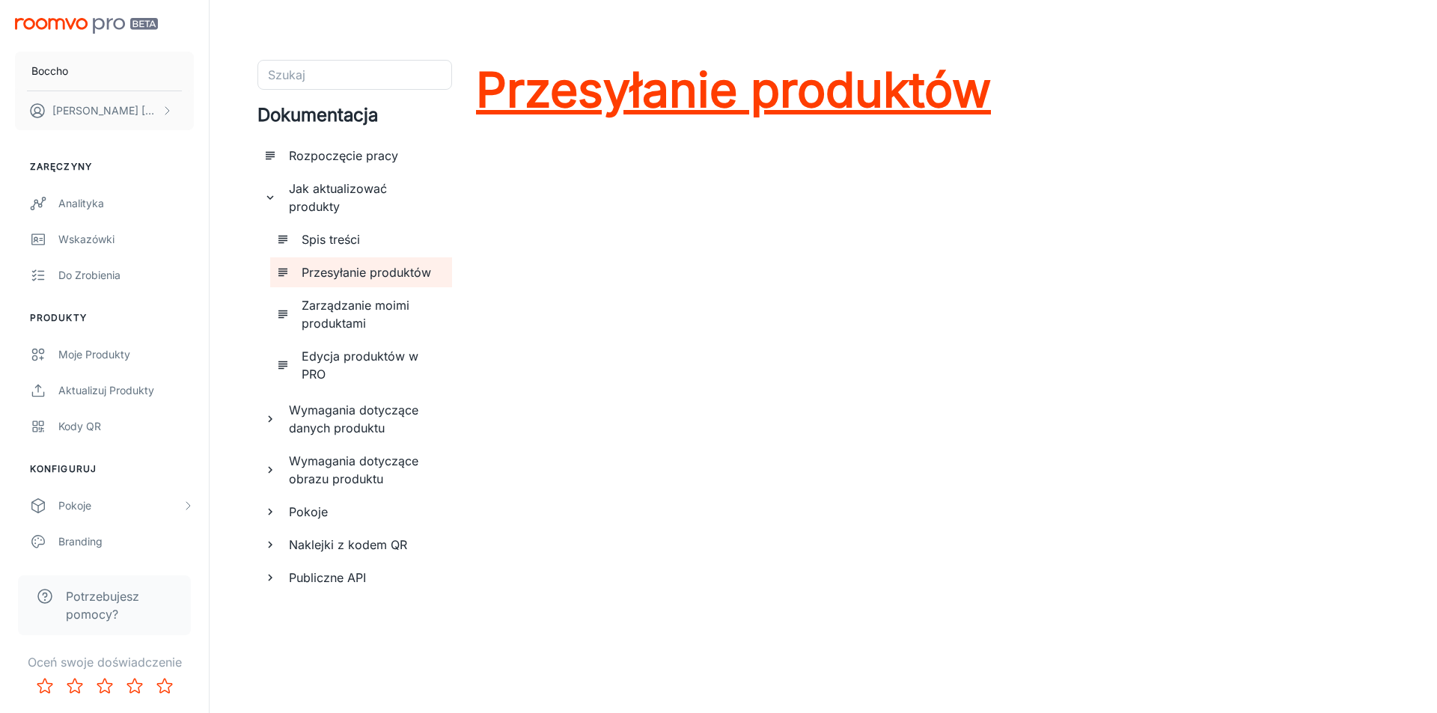
click at [908, 105] on font "Przesyłanie produktów" at bounding box center [733, 90] width 515 height 58
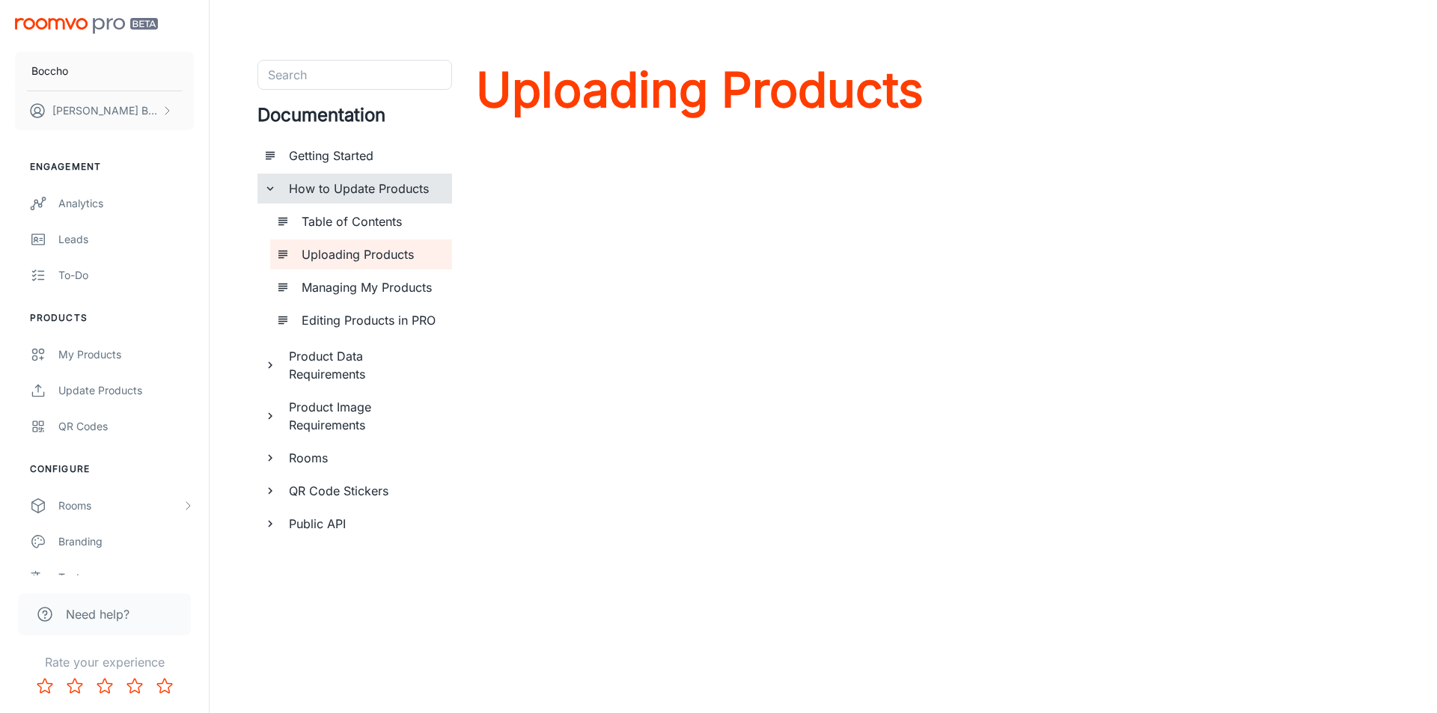
click at [361, 190] on h6 "How to Update Products" at bounding box center [364, 189] width 151 height 18
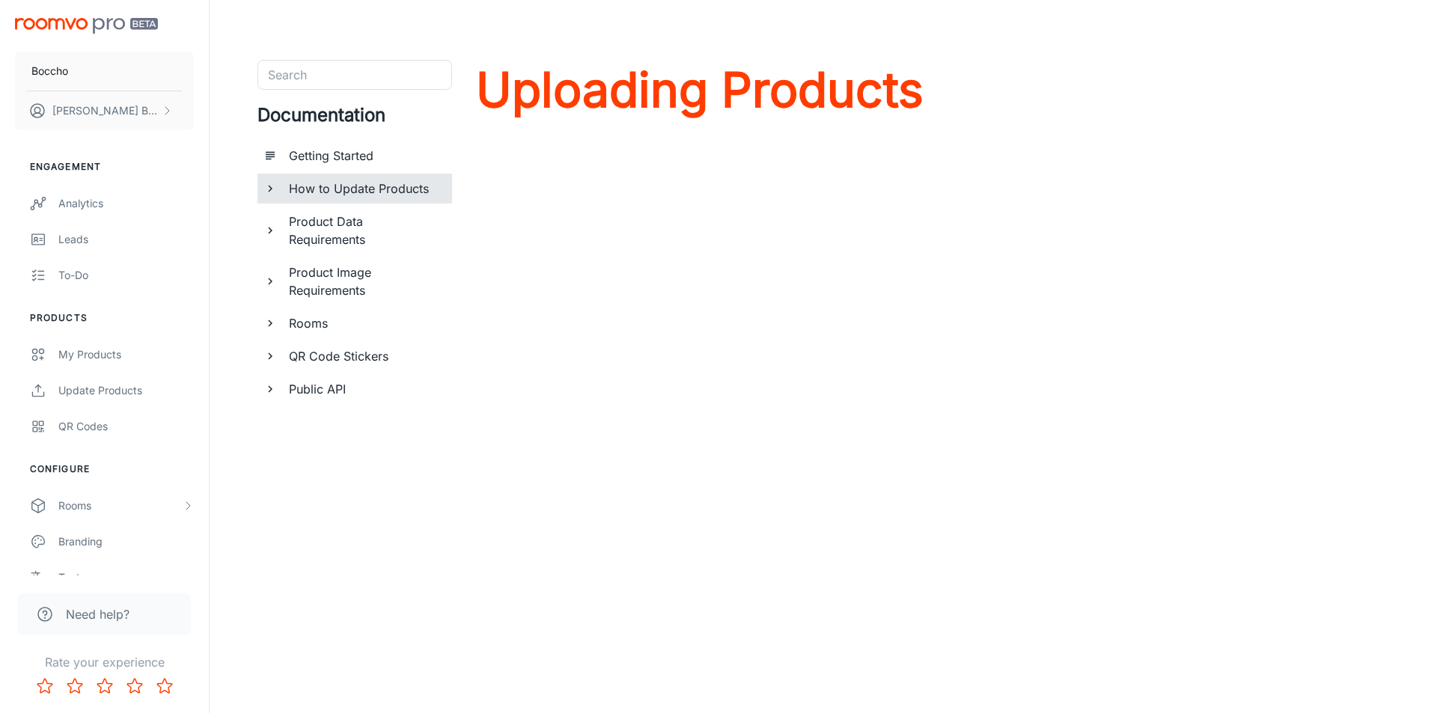
click at [371, 154] on h6 "Getting Started" at bounding box center [364, 156] width 151 height 18
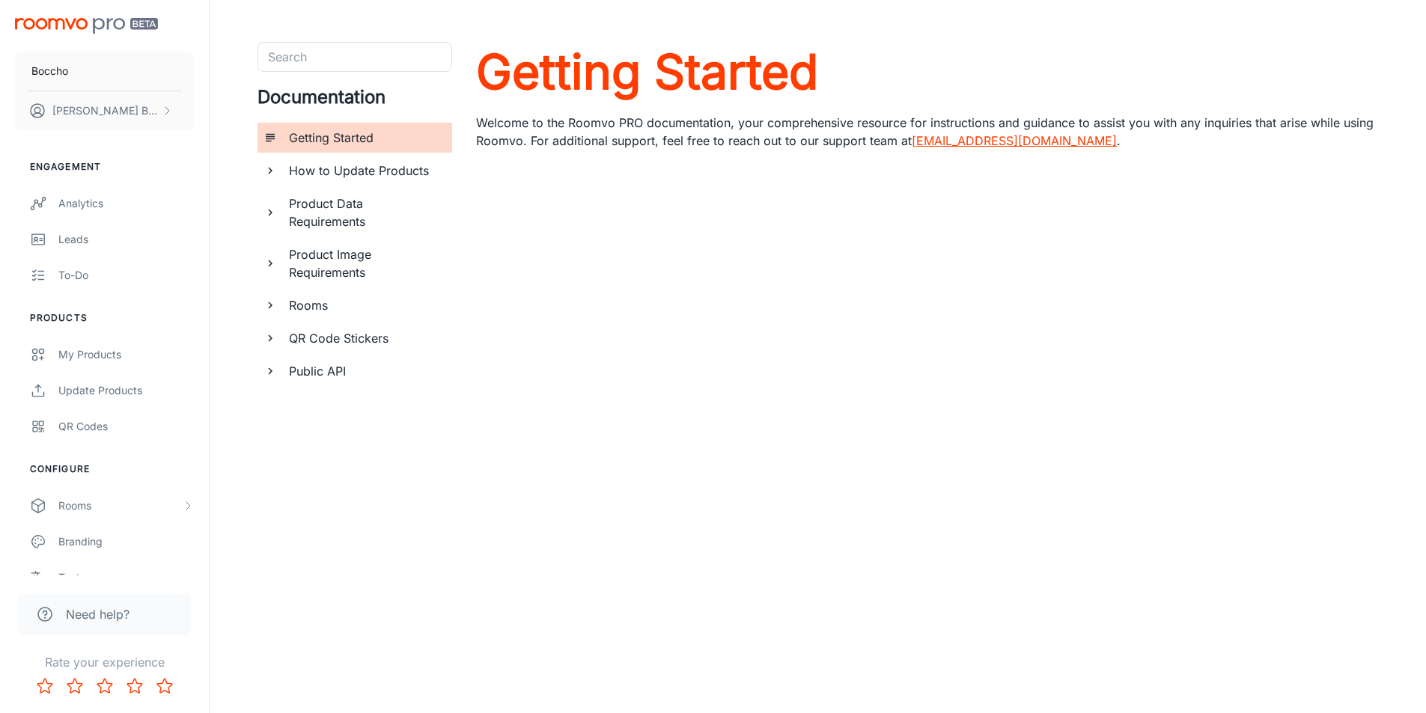
scroll to position [28, 0]
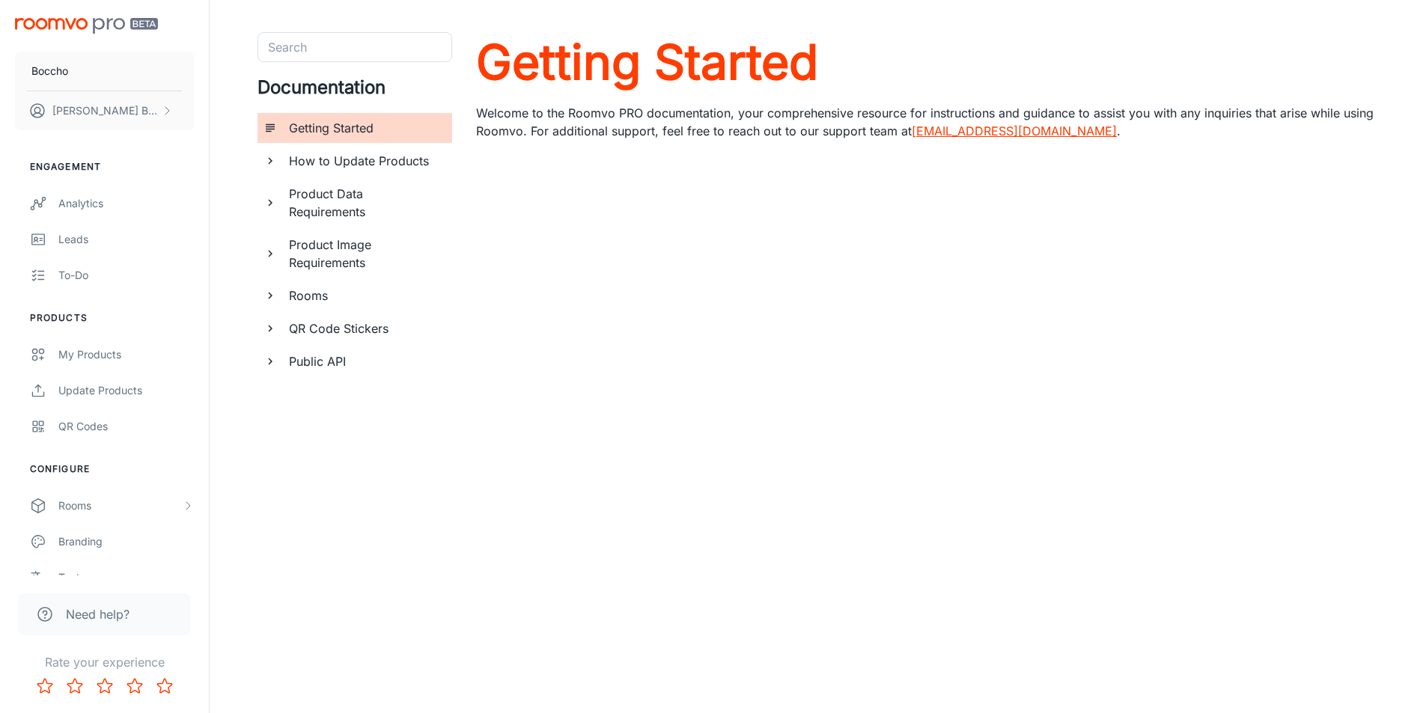
click at [344, 208] on h6 "Product Data Requirements" at bounding box center [364, 203] width 151 height 36
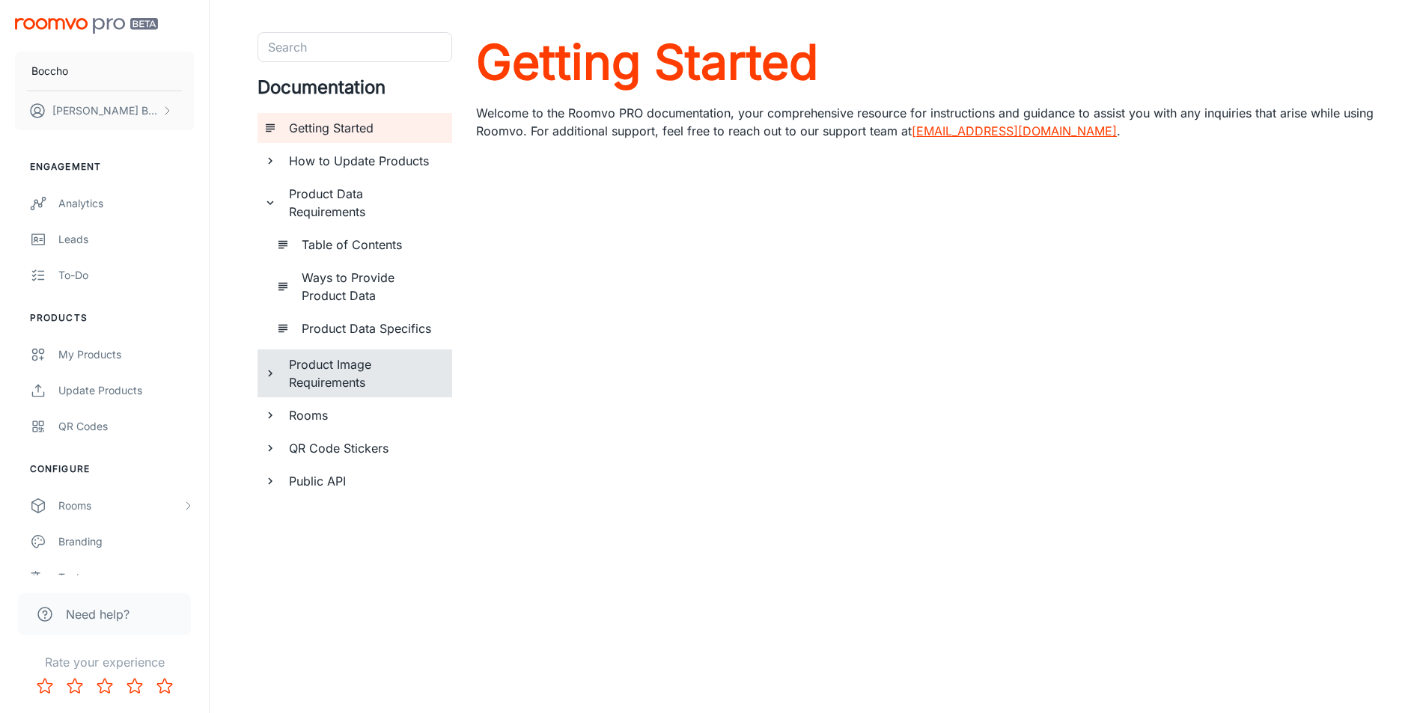
click at [400, 391] on h6 "Product Image Requirements" at bounding box center [364, 374] width 151 height 36
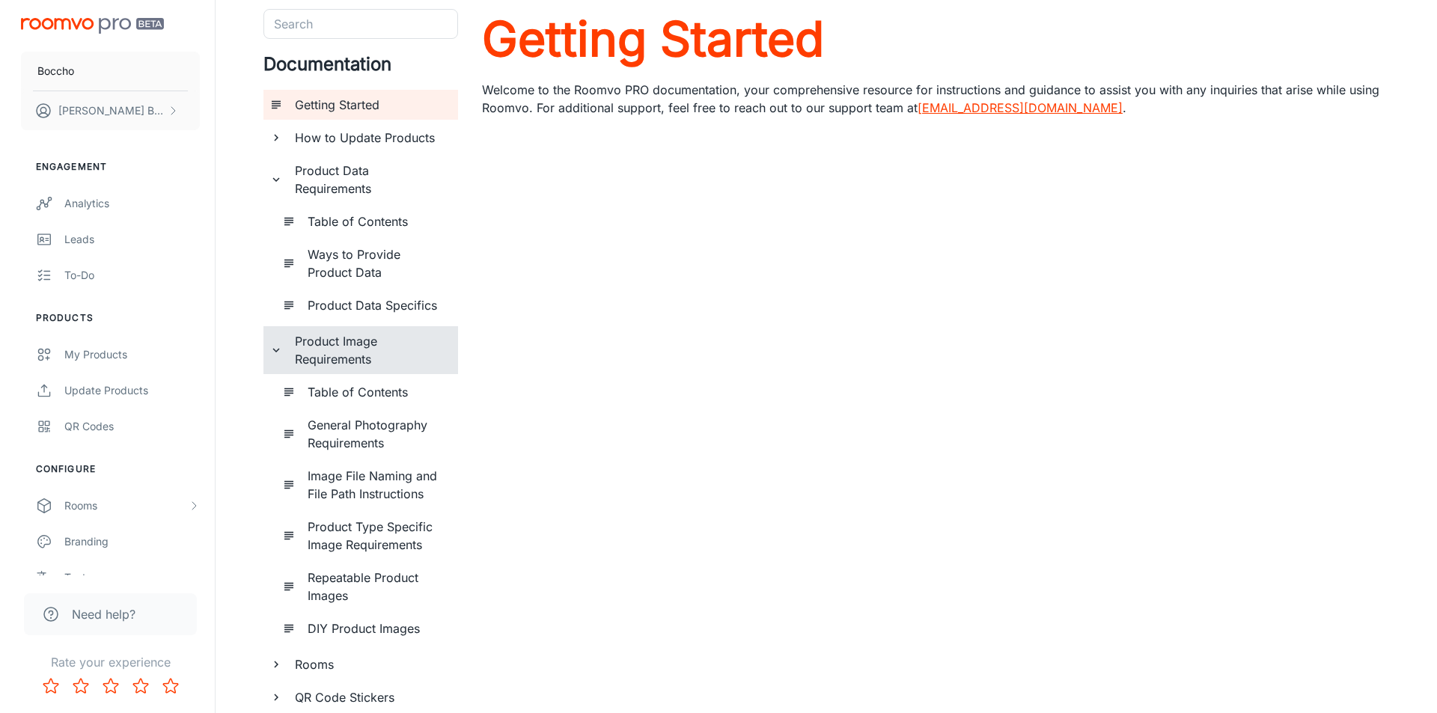
scroll to position [0, 0]
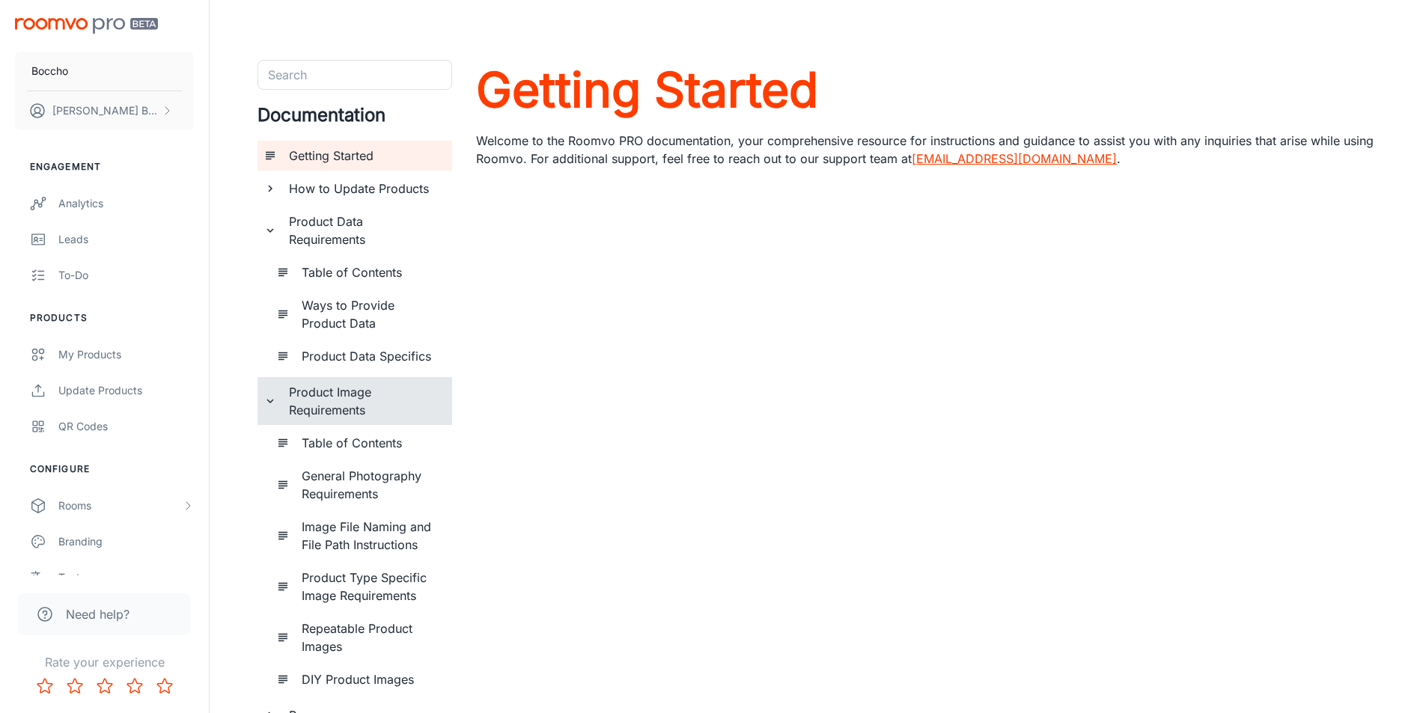
click at [406, 194] on h6 "How to Update Products" at bounding box center [364, 189] width 151 height 18
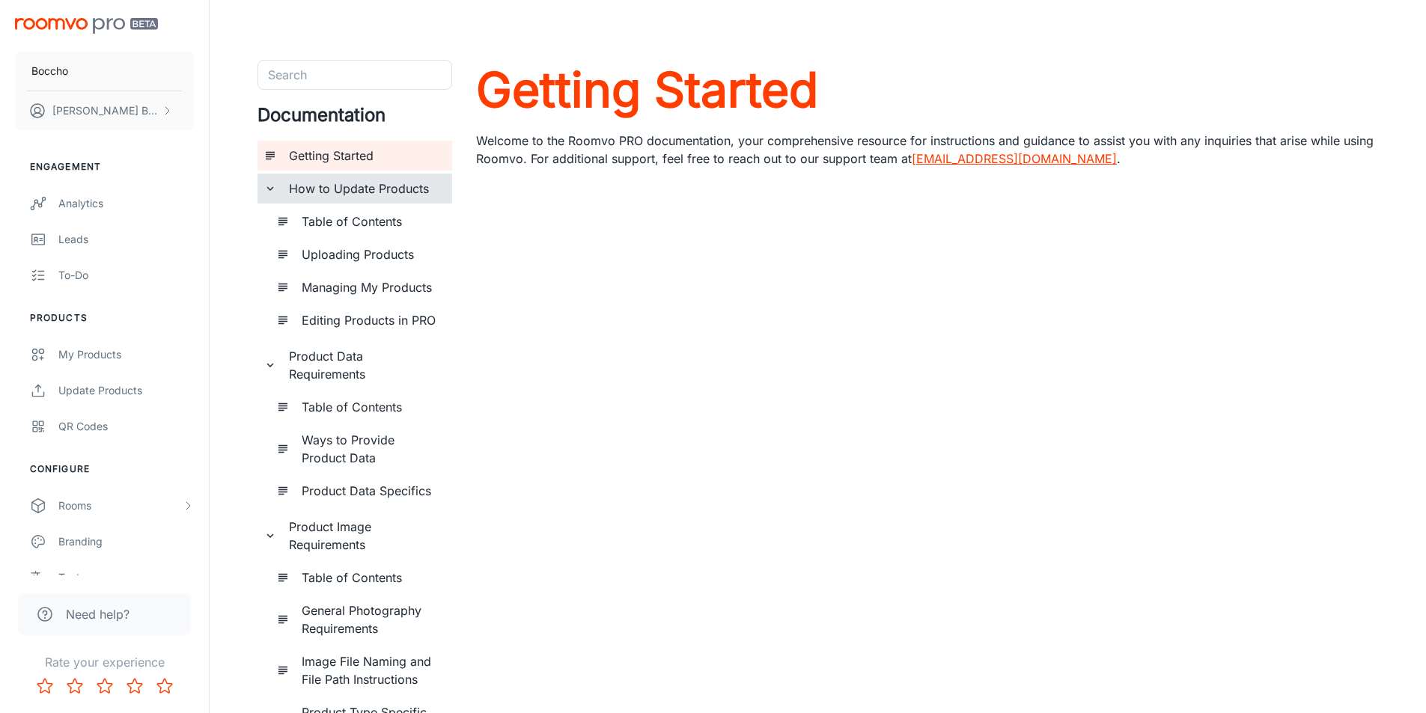
click at [381, 224] on h6 "Table of Contents" at bounding box center [371, 222] width 138 height 18
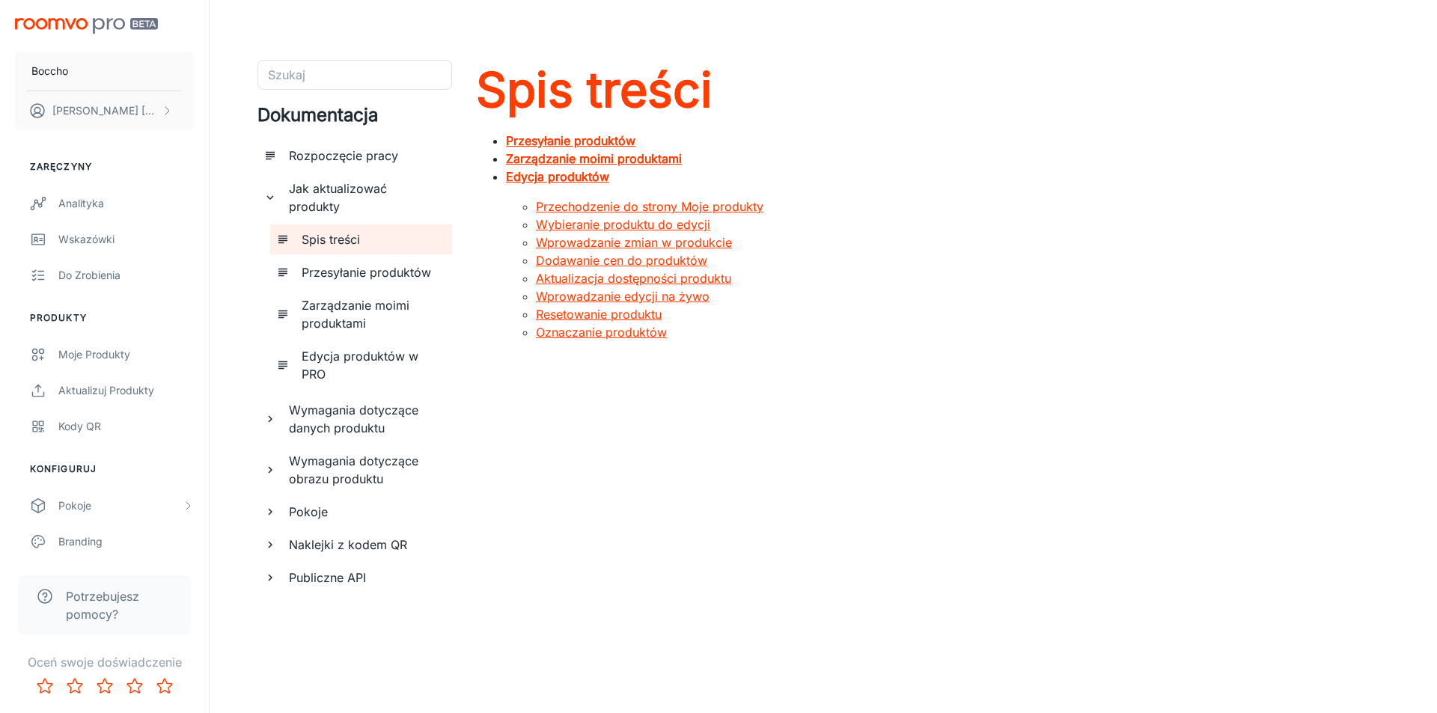
click at [612, 141] on font "Przesyłanie produktów" at bounding box center [570, 140] width 129 height 15
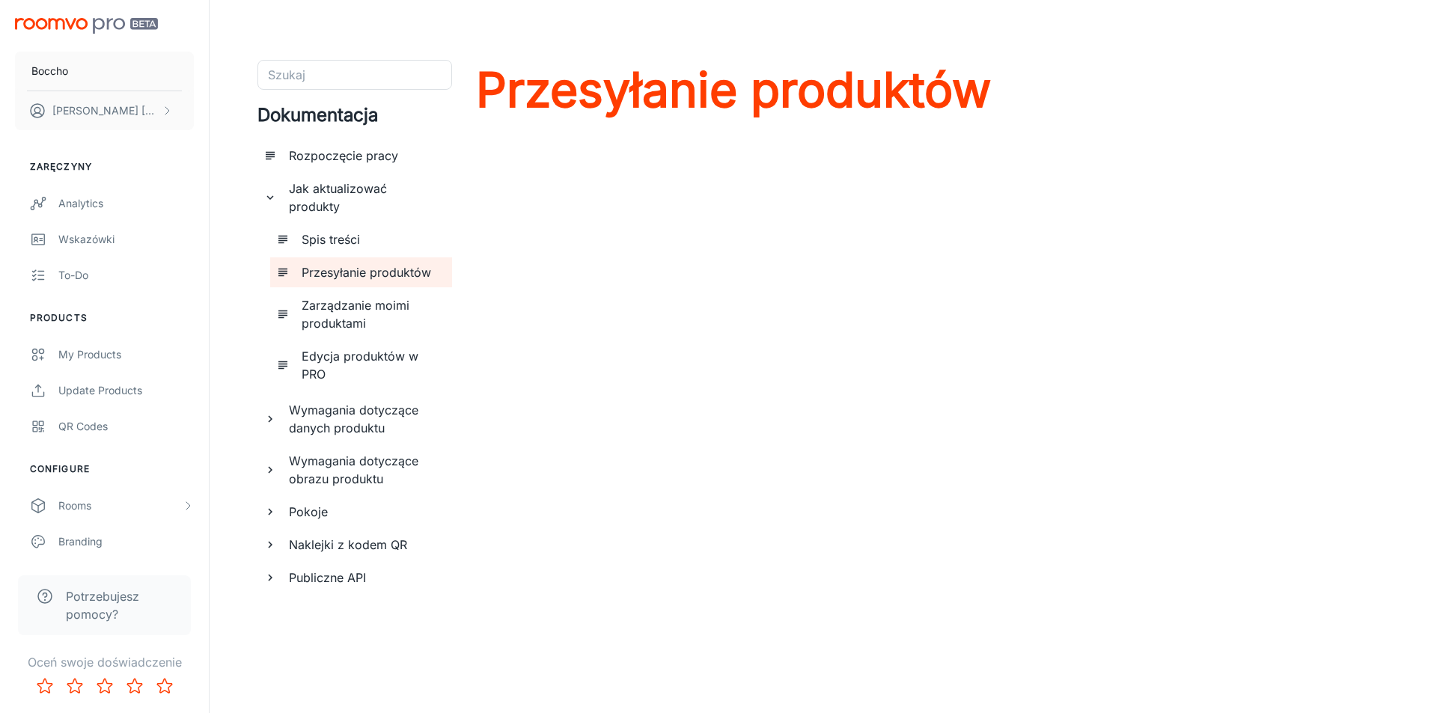
click at [396, 298] on font "Zarządzanie moimi produktami" at bounding box center [356, 314] width 108 height 33
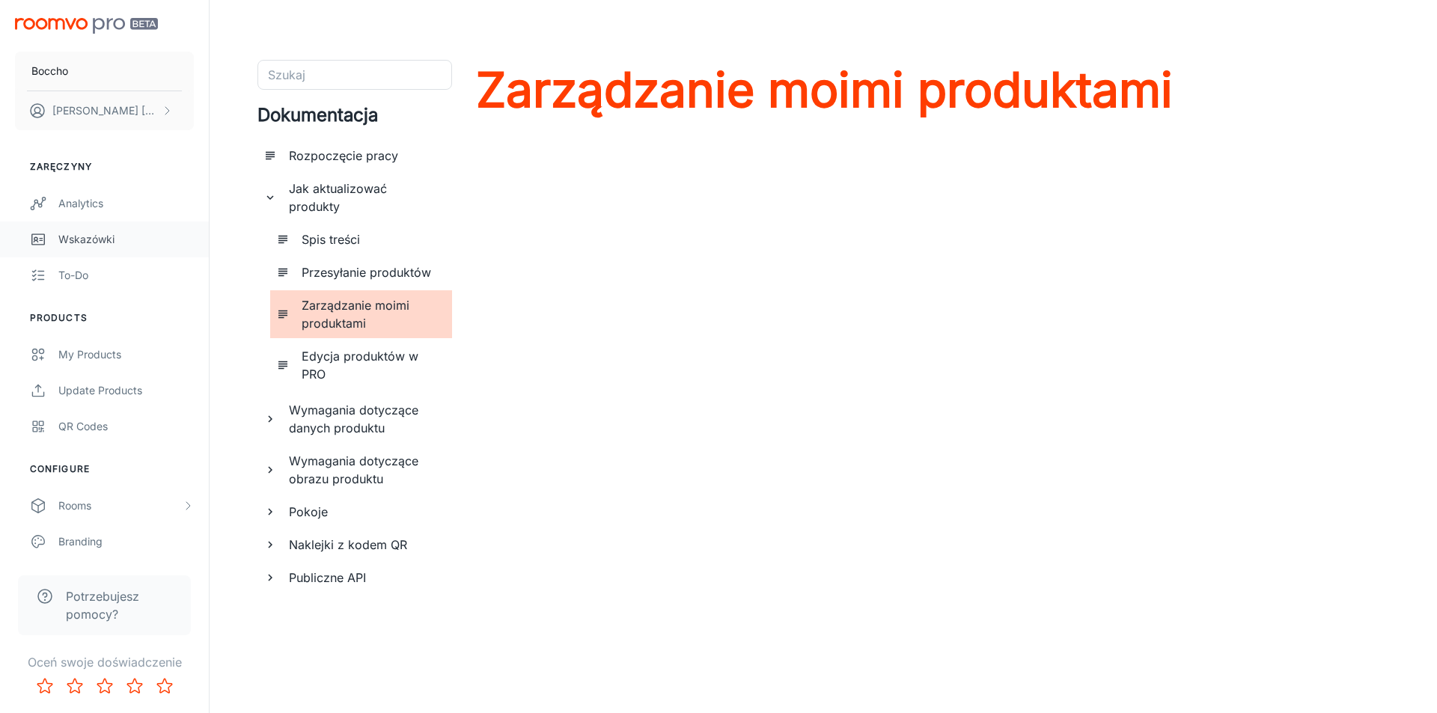
click at [112, 240] on font "Wskazówki" at bounding box center [86, 239] width 56 height 13
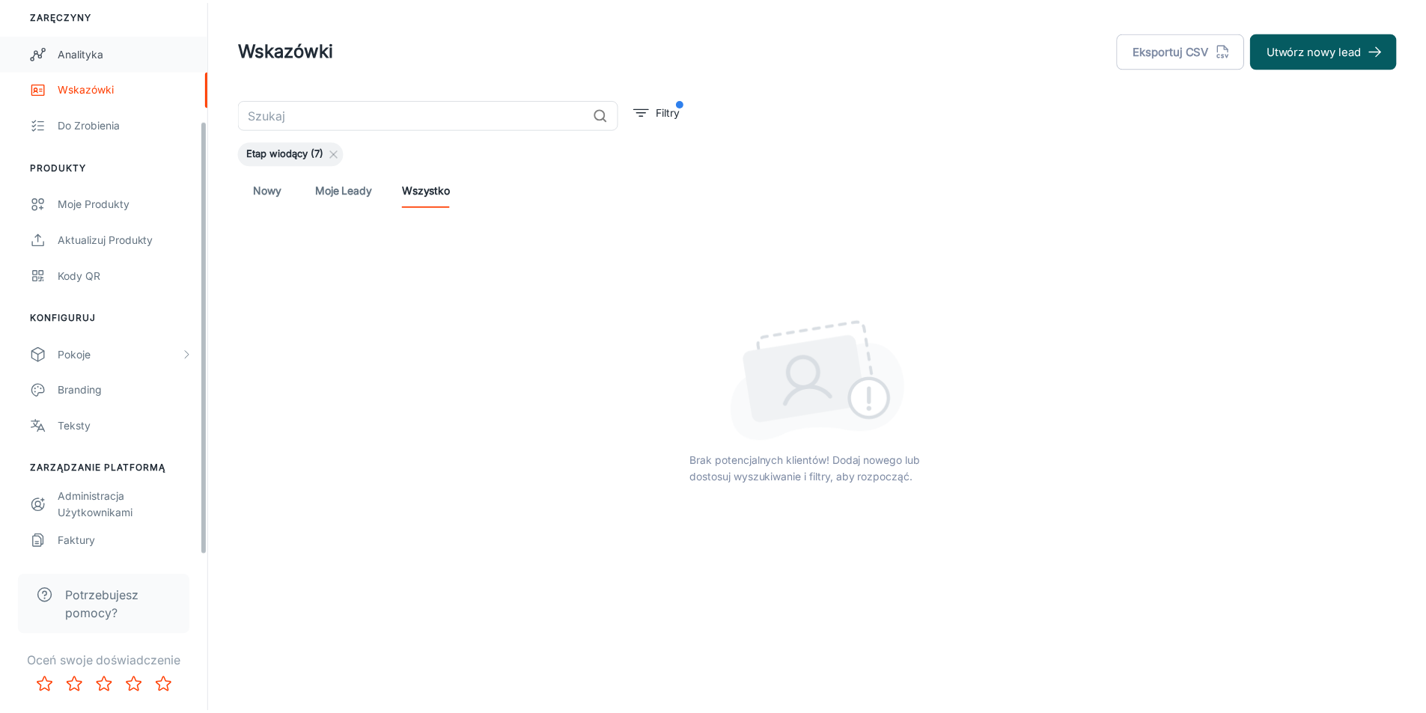
scroll to position [153, 0]
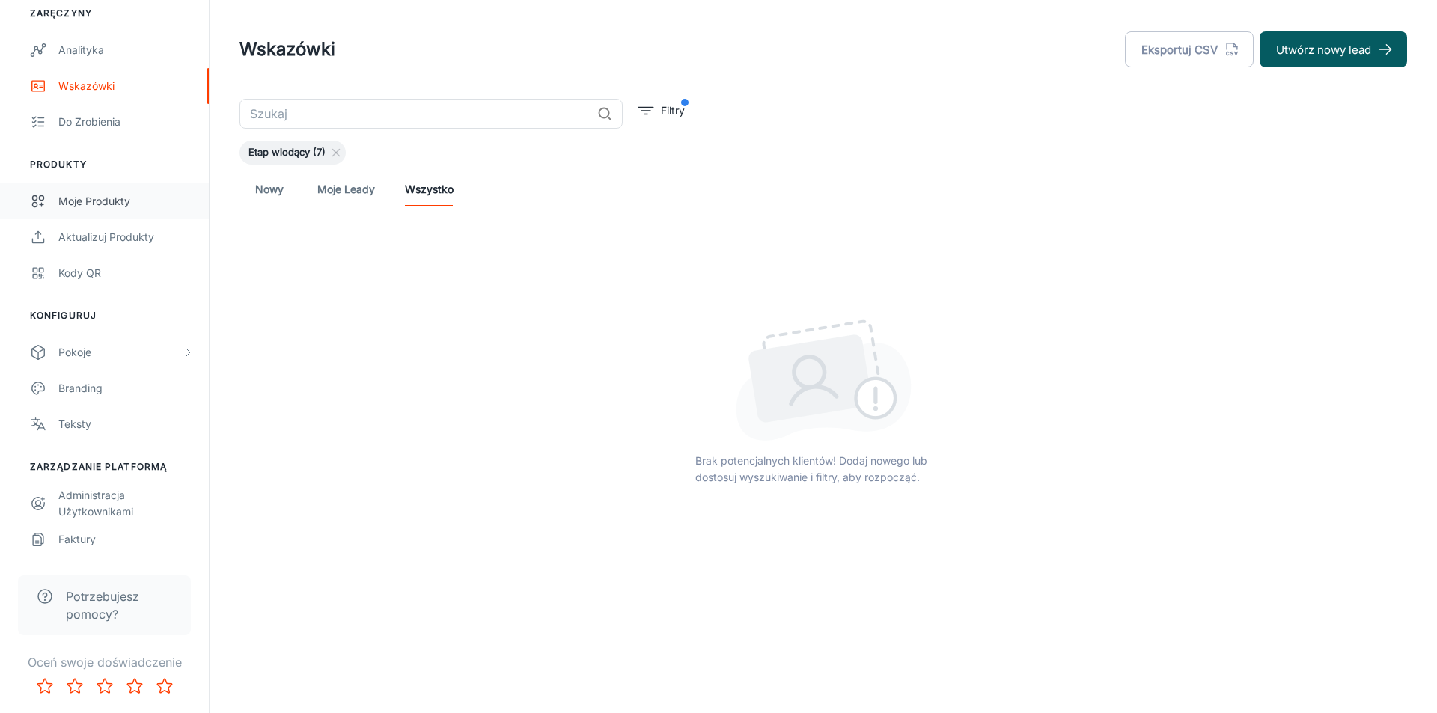
click at [141, 206] on div "Moje produkty" at bounding box center [125, 201] width 135 height 16
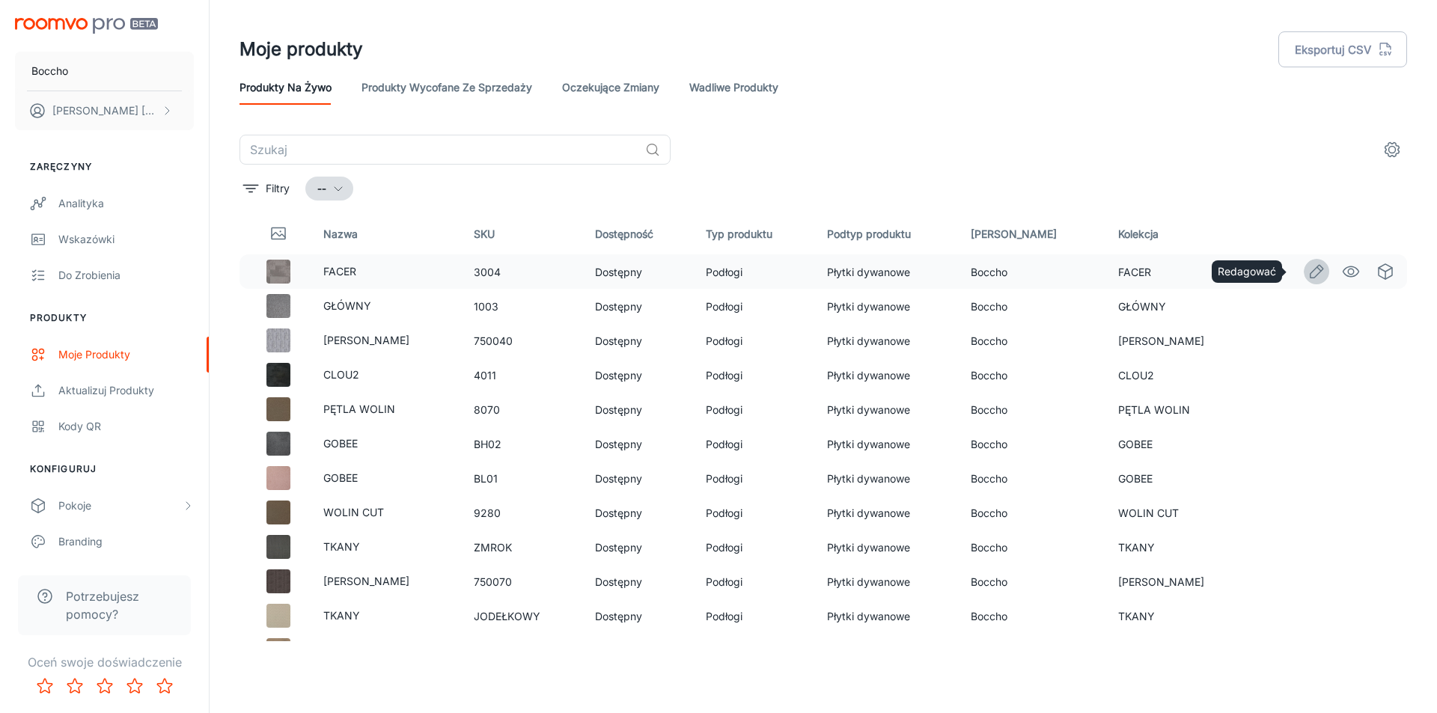
click at [1311, 273] on icon "Redagować" at bounding box center [1317, 272] width 18 height 18
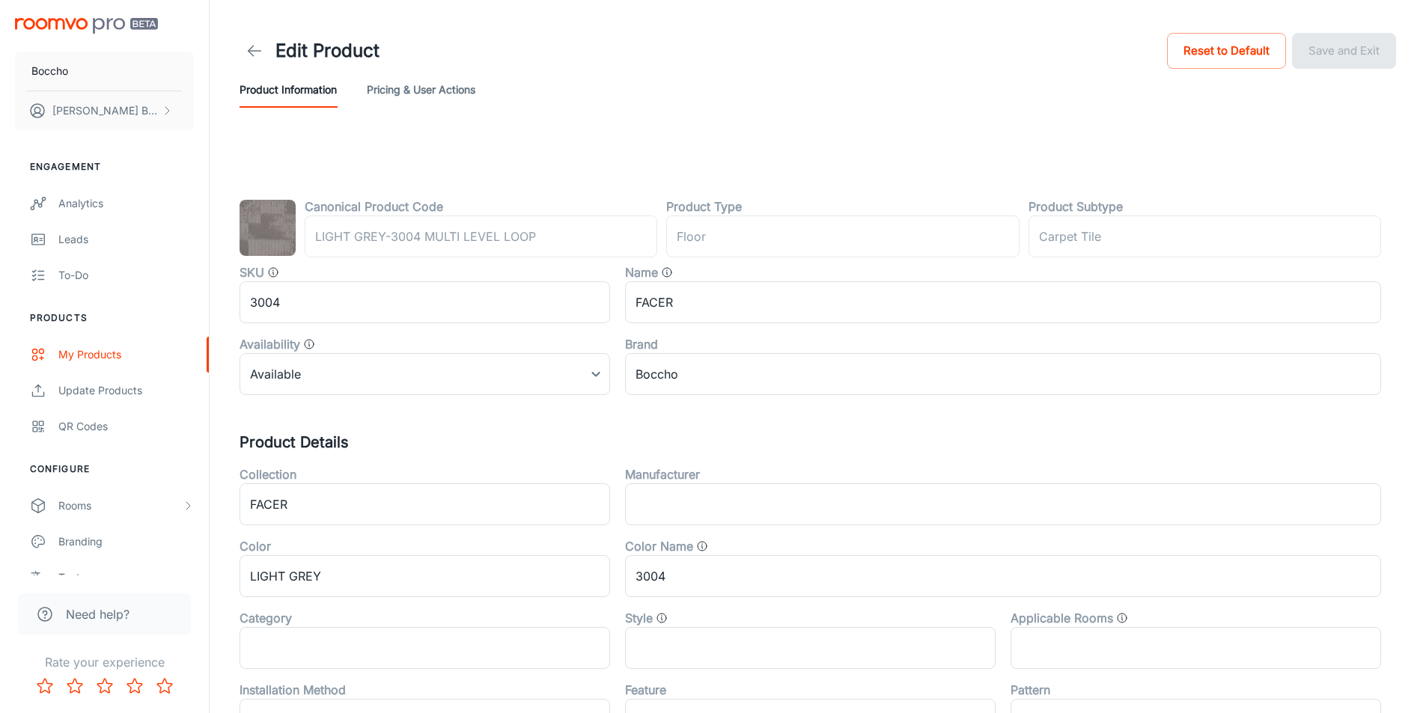
type input "Boden"
type input "Teppichfliesen"
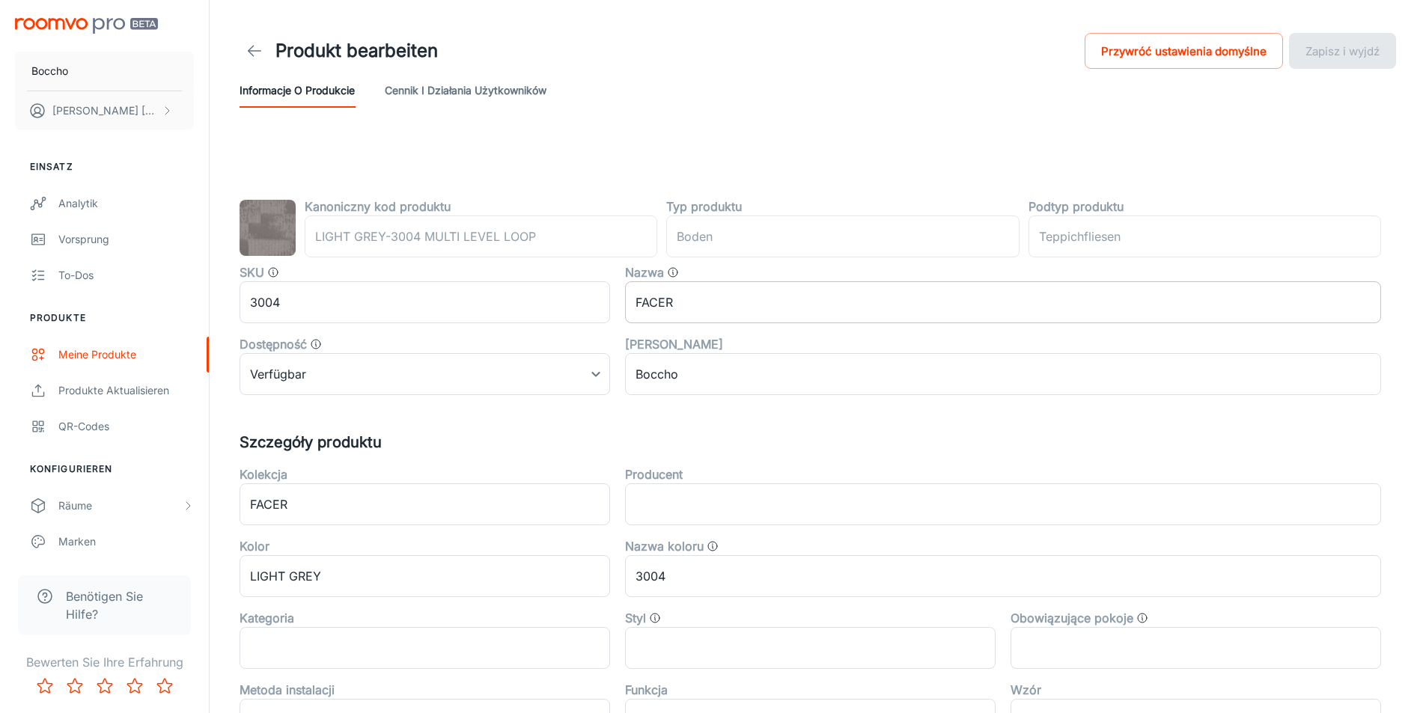
click at [750, 311] on input "FACER" at bounding box center [1003, 302] width 756 height 42
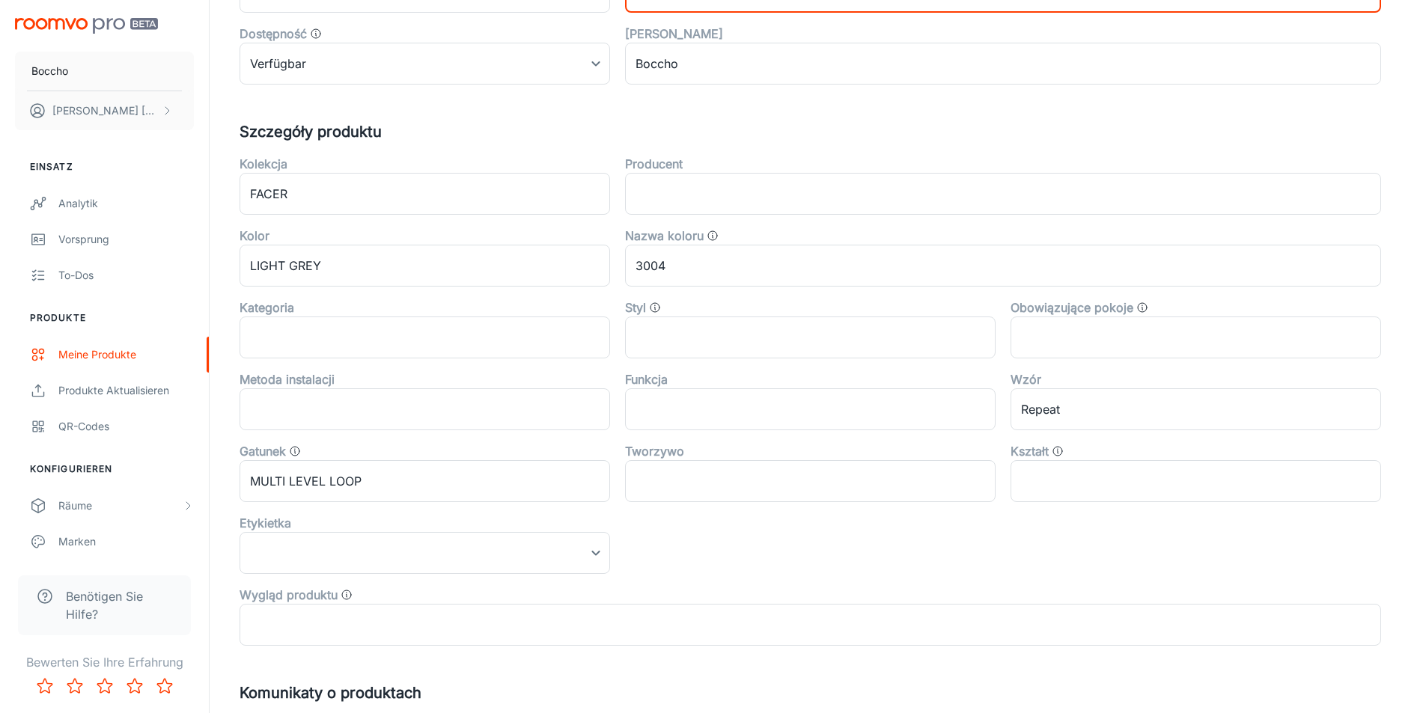
scroll to position [320, 0]
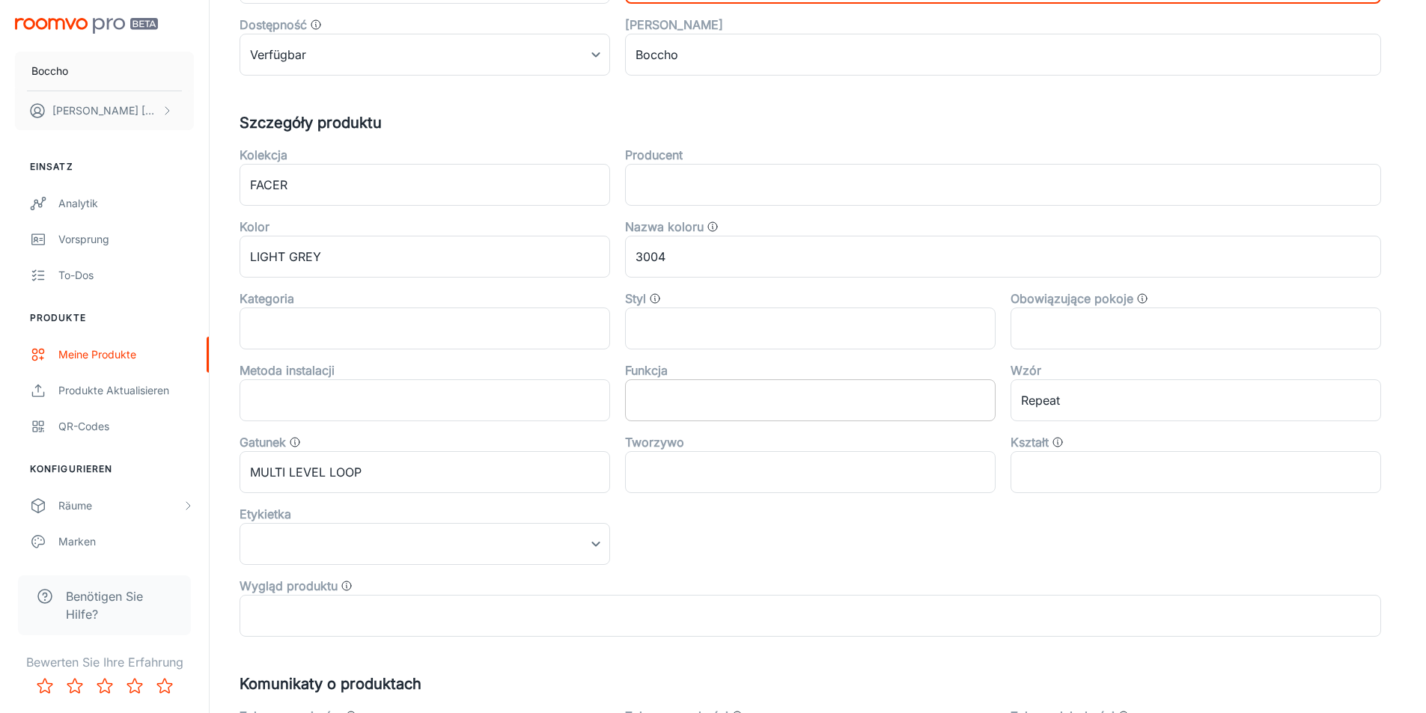
click at [839, 399] on input "text" at bounding box center [810, 401] width 371 height 42
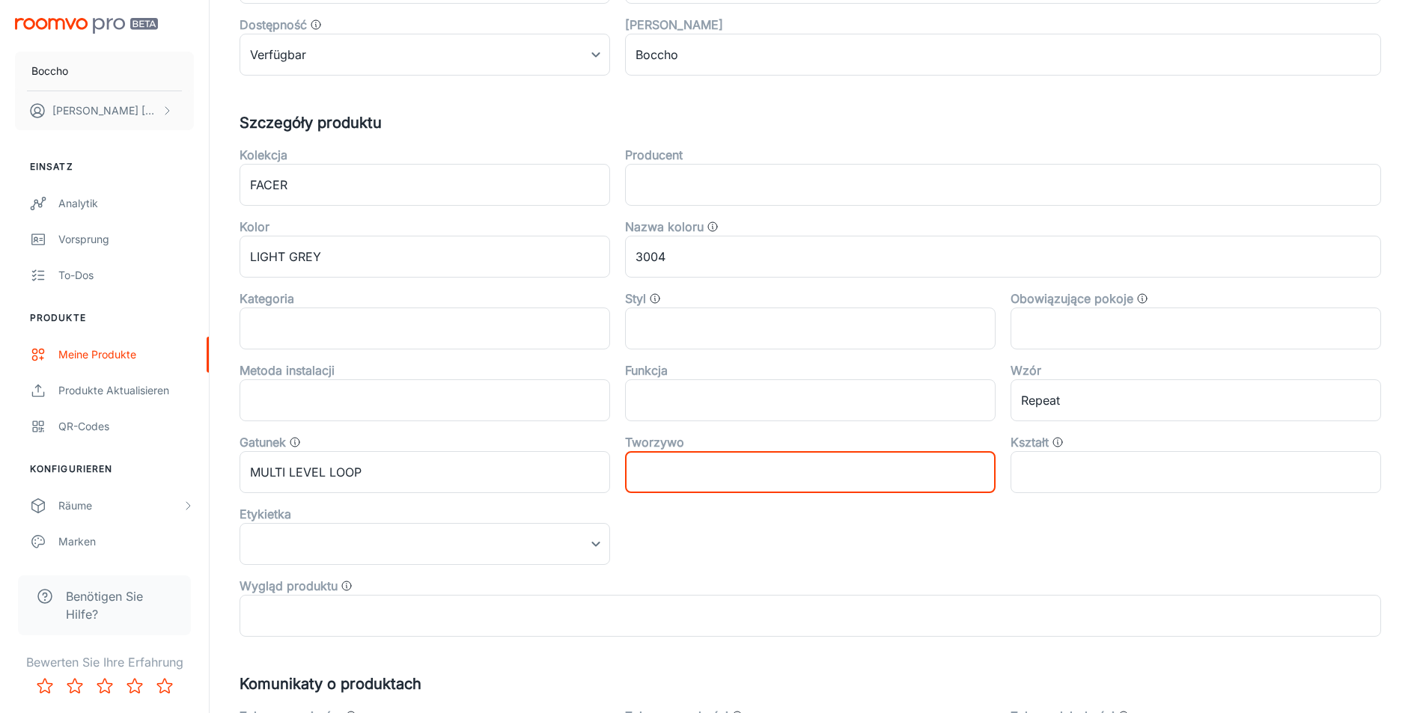
click at [832, 473] on input "text" at bounding box center [810, 472] width 371 height 42
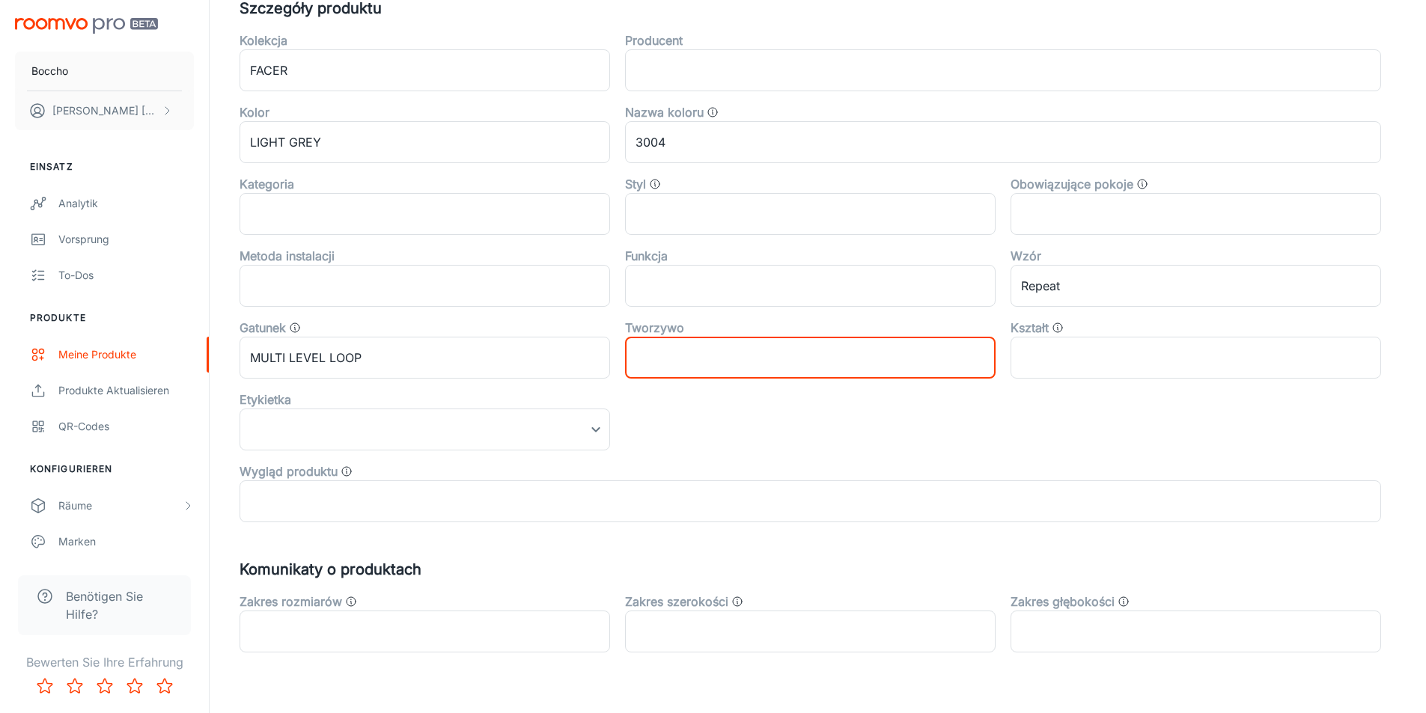
scroll to position [469, 0]
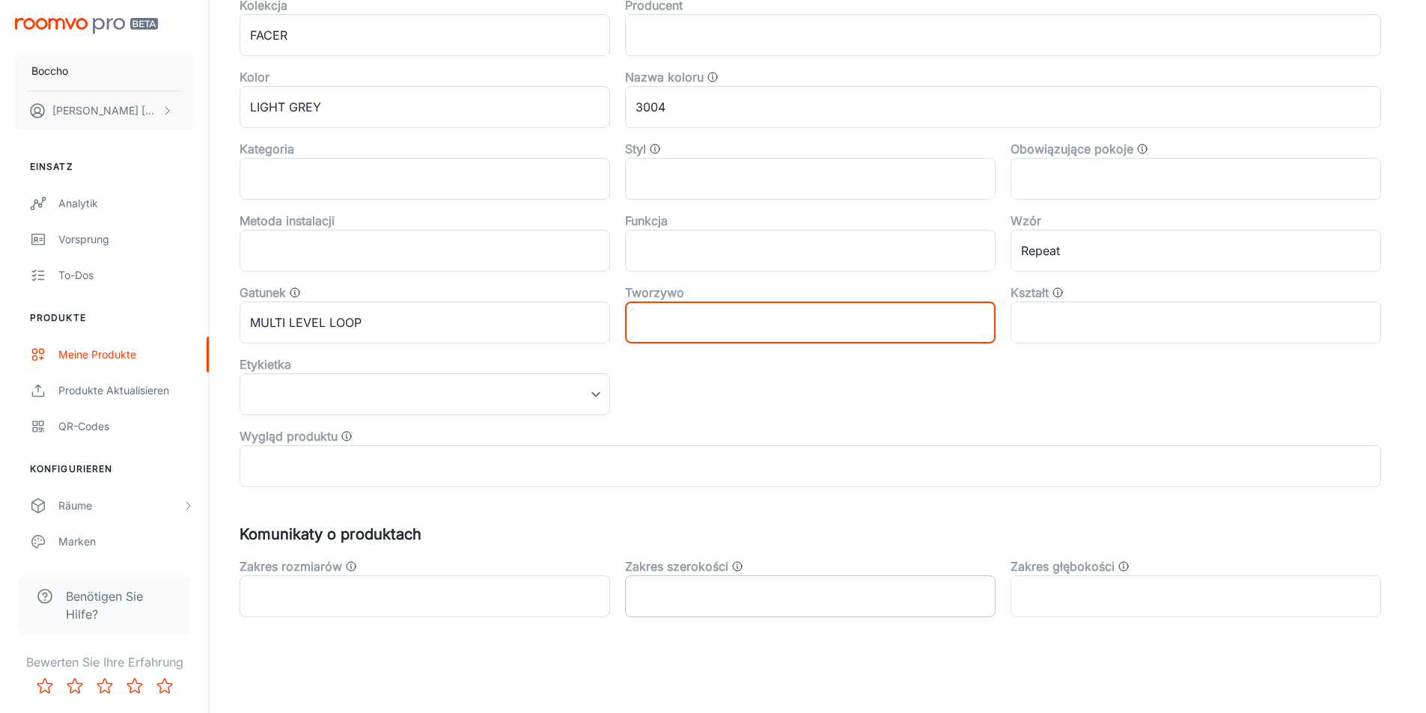
click at [740, 587] on input "text" at bounding box center [810, 597] width 371 height 42
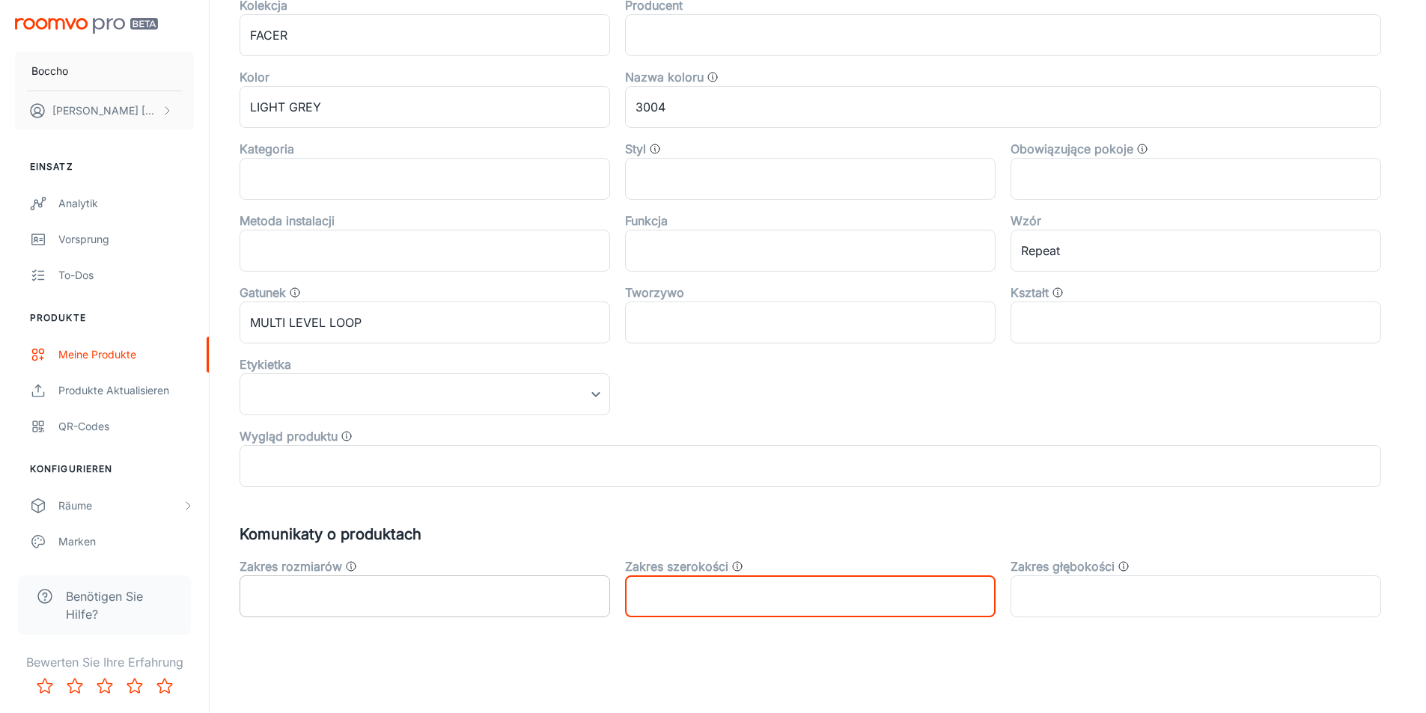
click at [473, 598] on input "text" at bounding box center [425, 597] width 371 height 42
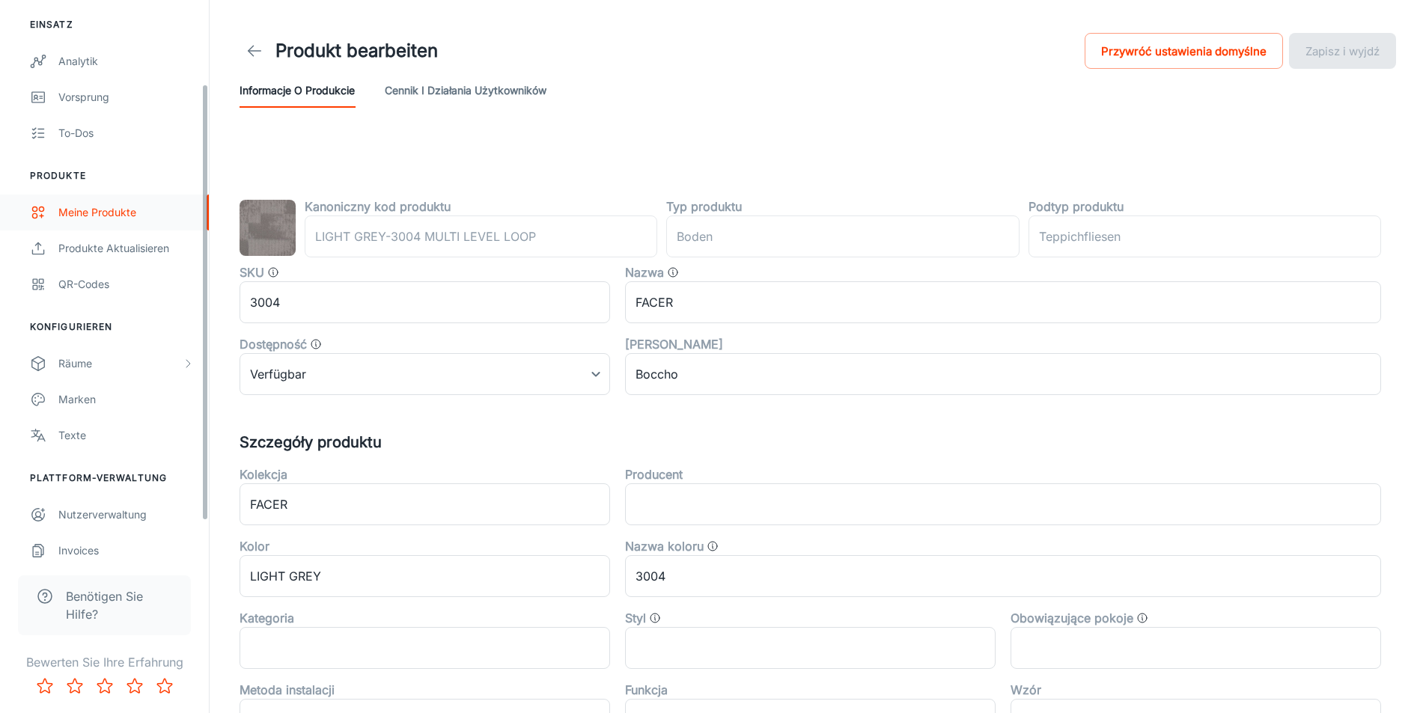
scroll to position [153, 0]
